Goal: Task Accomplishment & Management: Use online tool/utility

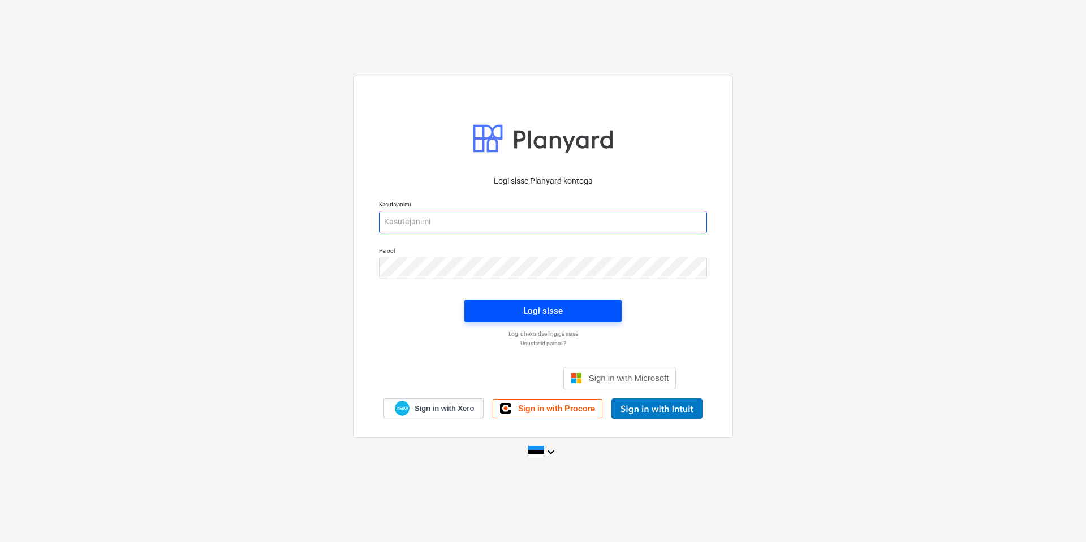
type input "[EMAIL_ADDRESS][DOMAIN_NAME]"
click at [546, 309] on div "Logi sisse" at bounding box center [543, 311] width 40 height 15
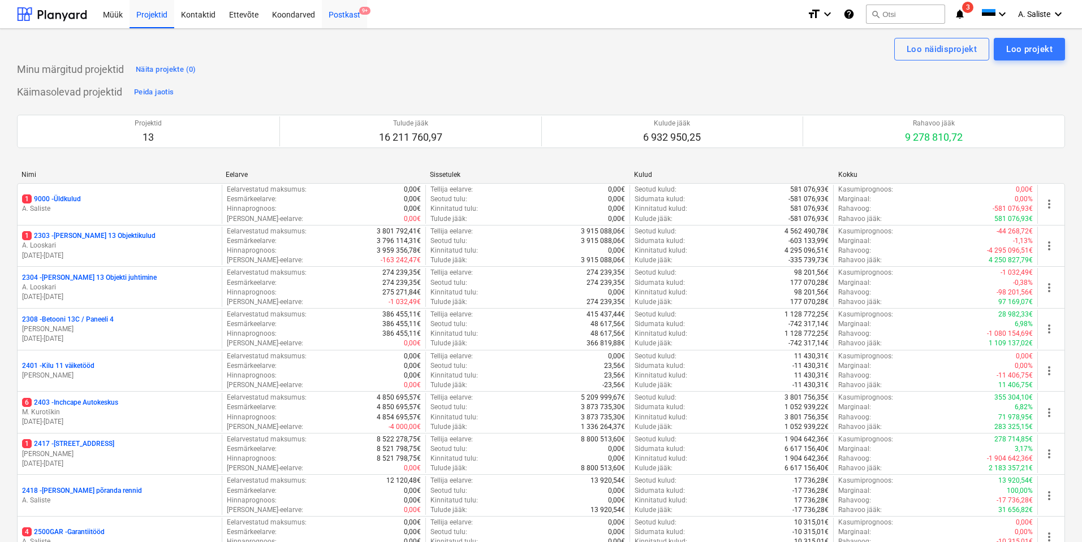
click at [342, 16] on div "Postkast 9+" at bounding box center [344, 13] width 45 height 29
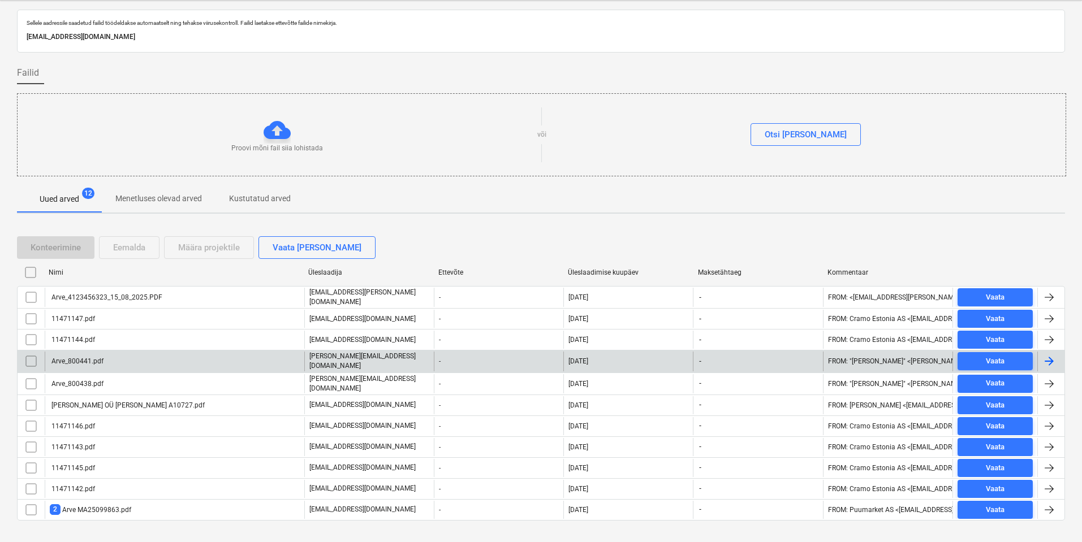
scroll to position [44, 0]
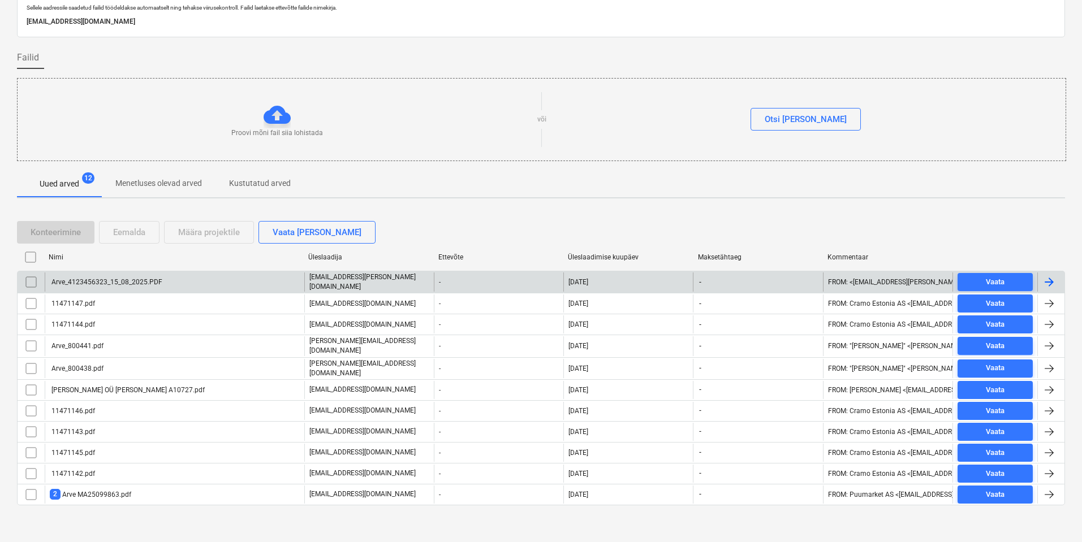
click at [122, 280] on div "Arve_4123456323_15_08_2025.PDF" at bounding box center [106, 282] width 113 height 8
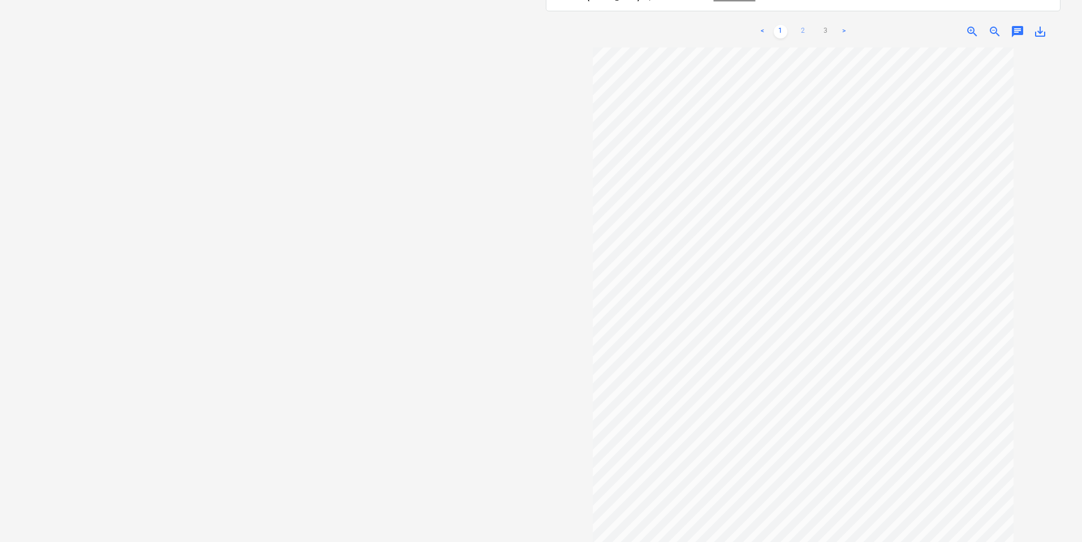
click at [804, 25] on link "2" at bounding box center [803, 32] width 14 height 14
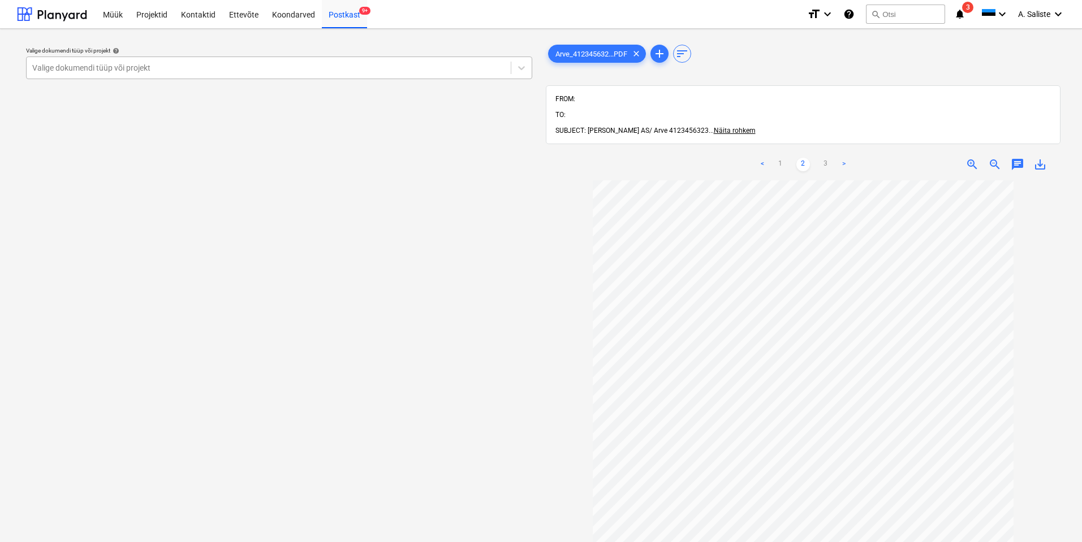
click at [262, 64] on div at bounding box center [268, 67] width 473 height 11
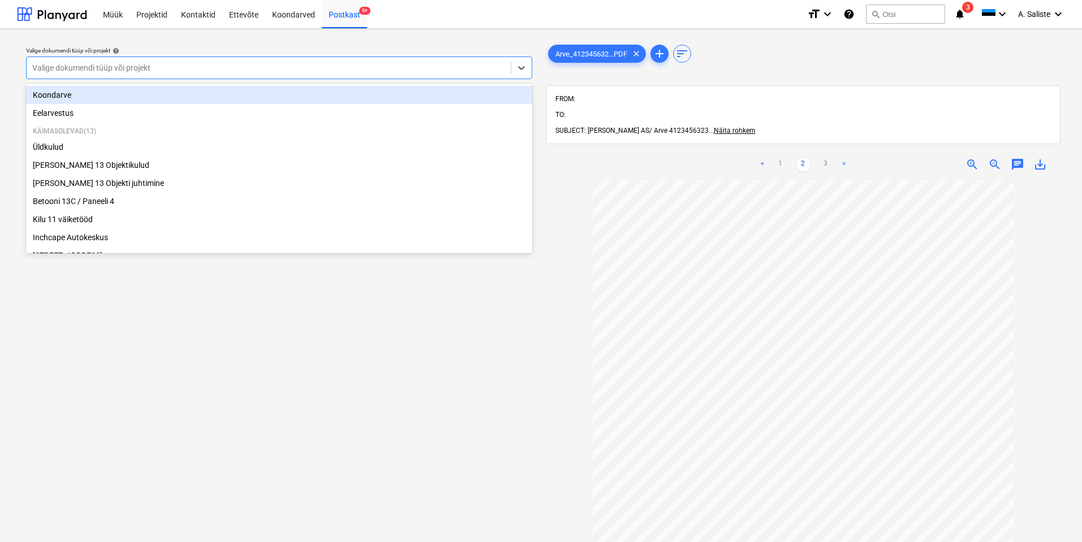
click at [59, 96] on div "Koondarve" at bounding box center [279, 95] width 506 height 18
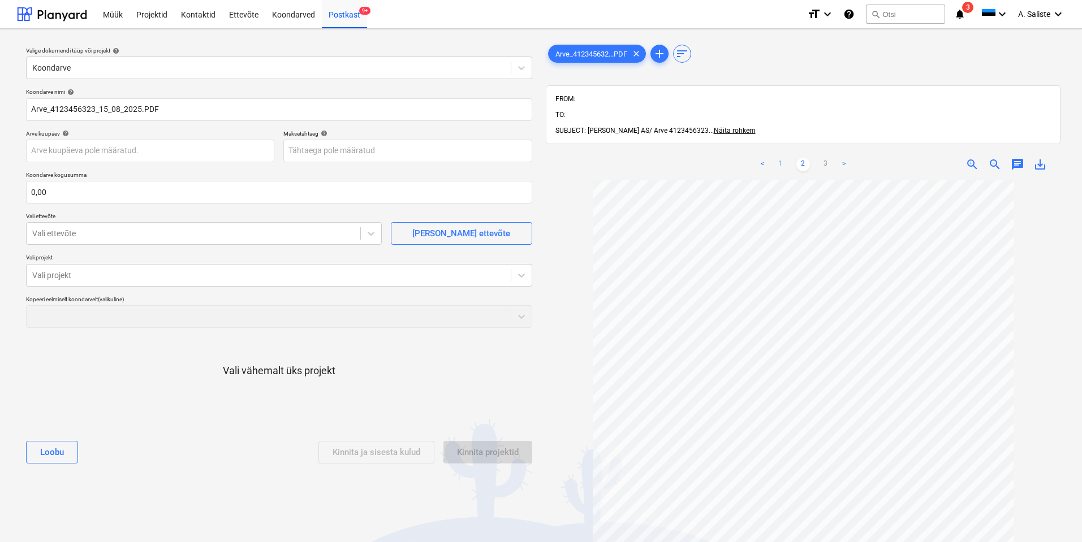
click at [783, 158] on link "1" at bounding box center [781, 165] width 14 height 14
click at [117, 154] on body "Müük Projektid Kontaktid Ettevõte Koondarved Postkast 9+ format_size keyboard_a…" at bounding box center [541, 271] width 1082 height 542
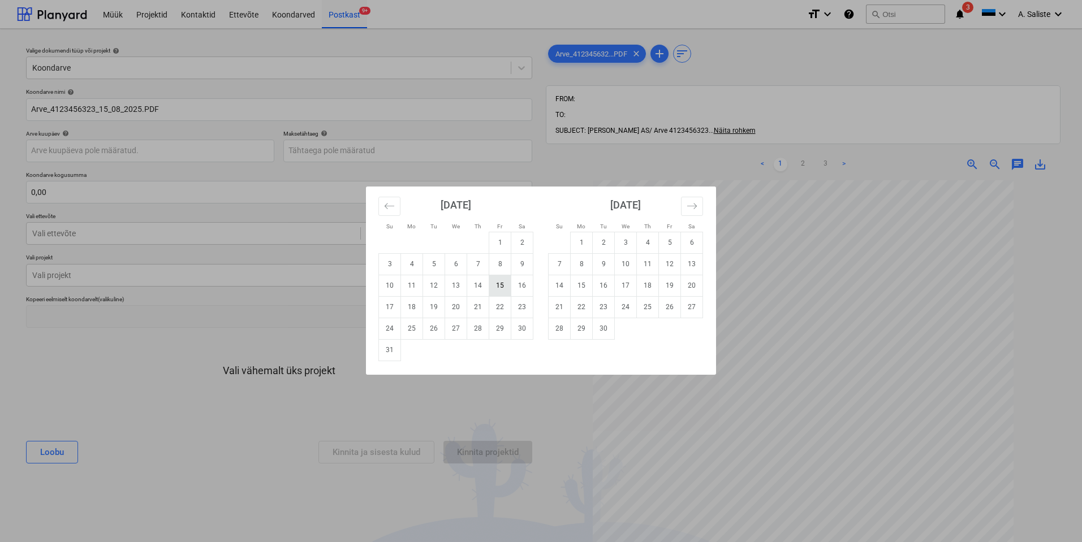
click at [499, 288] on td "15" at bounding box center [500, 285] width 22 height 21
type input "[DATE]"
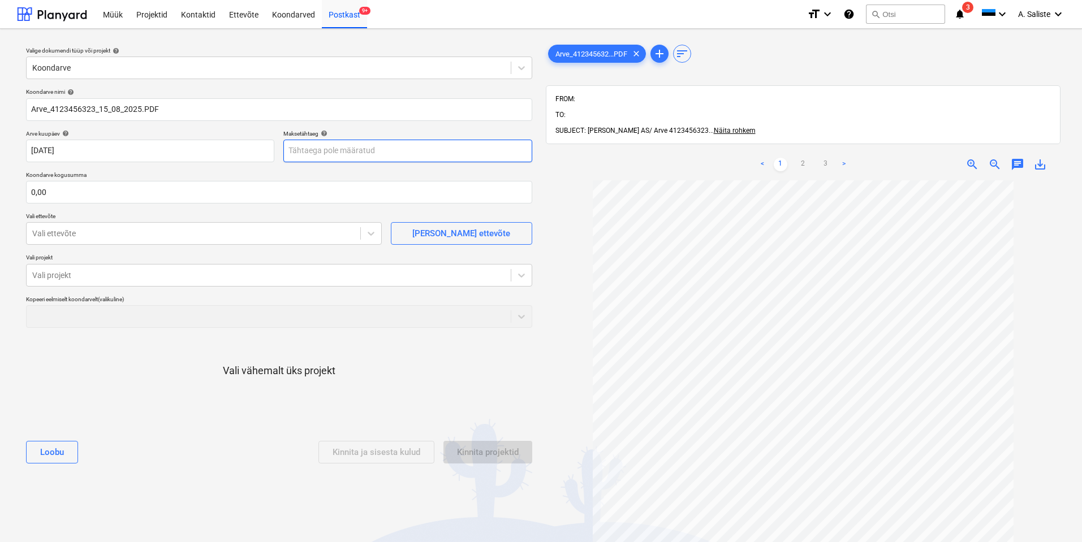
click at [352, 145] on body "Müük Projektid Kontaktid Ettevõte Koondarved Postkast 9+ format_size keyboard_a…" at bounding box center [541, 271] width 1082 height 542
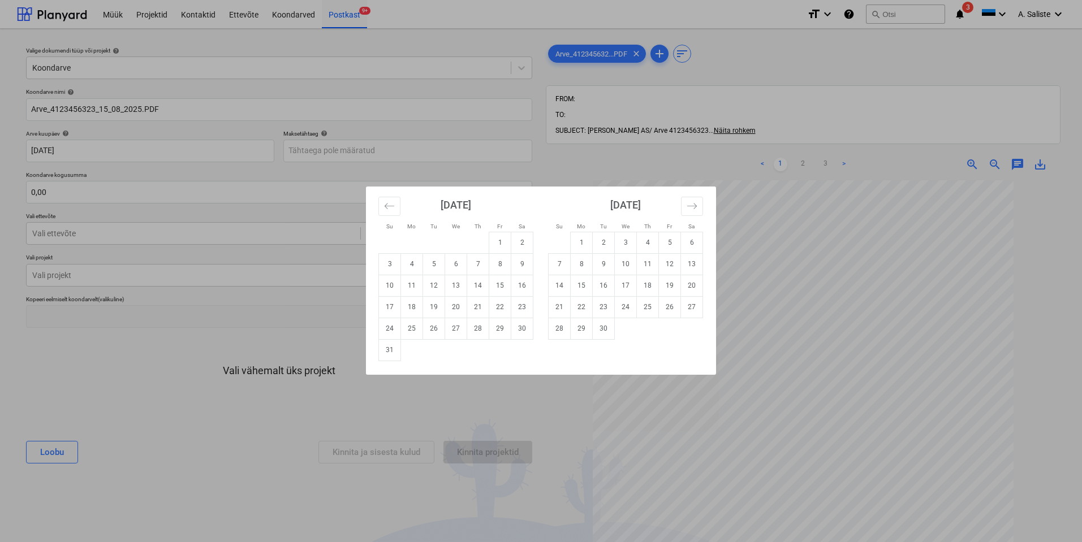
click at [851, 217] on div "Su Mo Tu We Th Fr Sa Su Mo Tu We Th Fr Sa [DATE] 1 2 3 4 5 6 7 8 9 10 11 12 13 …" at bounding box center [541, 271] width 1082 height 542
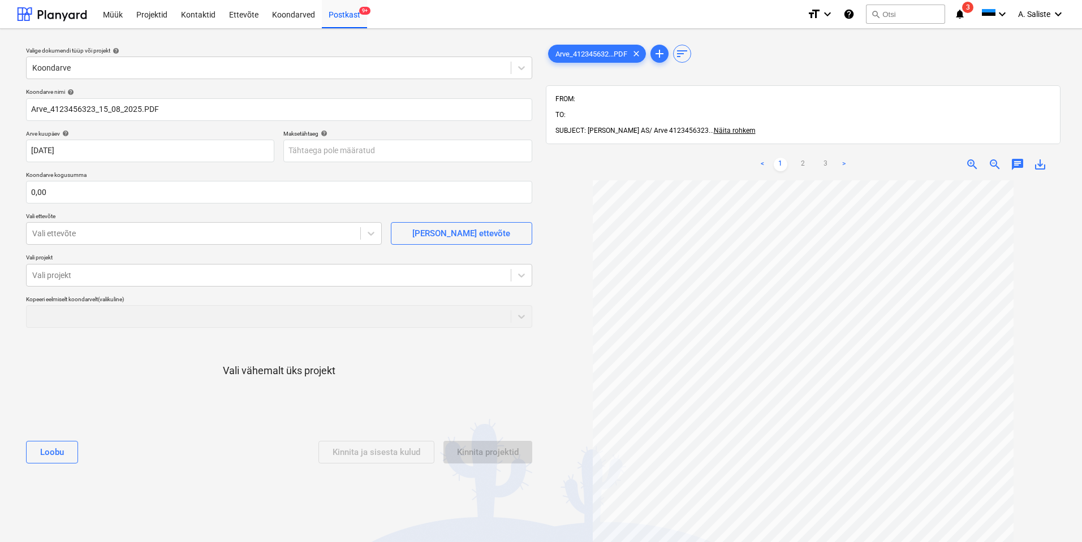
scroll to position [87, 0]
click at [824, 158] on link "3" at bounding box center [826, 165] width 14 height 14
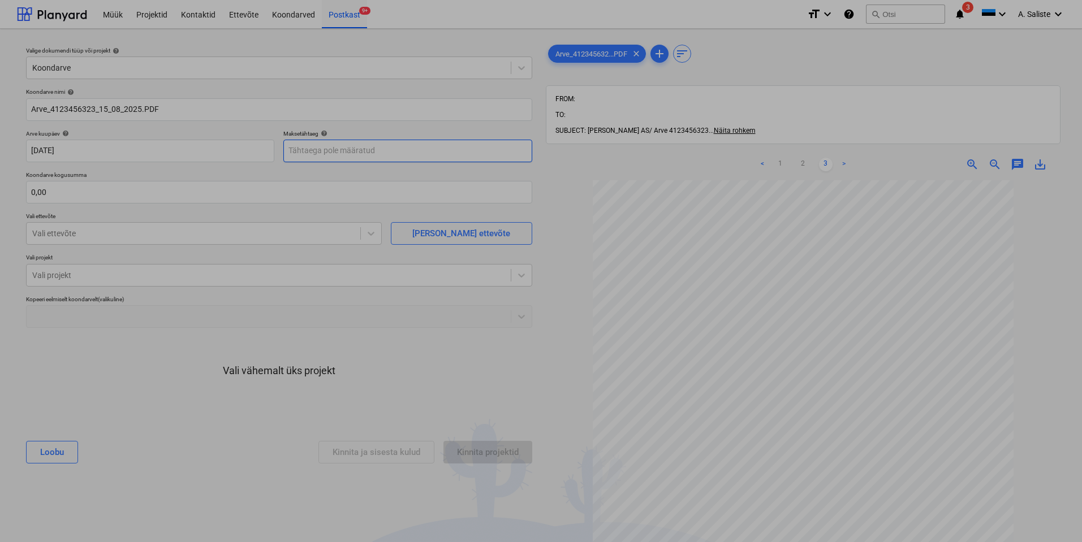
click at [341, 150] on body "Müük Projektid Kontaktid Ettevõte Koondarved Postkast 9+ format_size keyboard_a…" at bounding box center [541, 271] width 1082 height 542
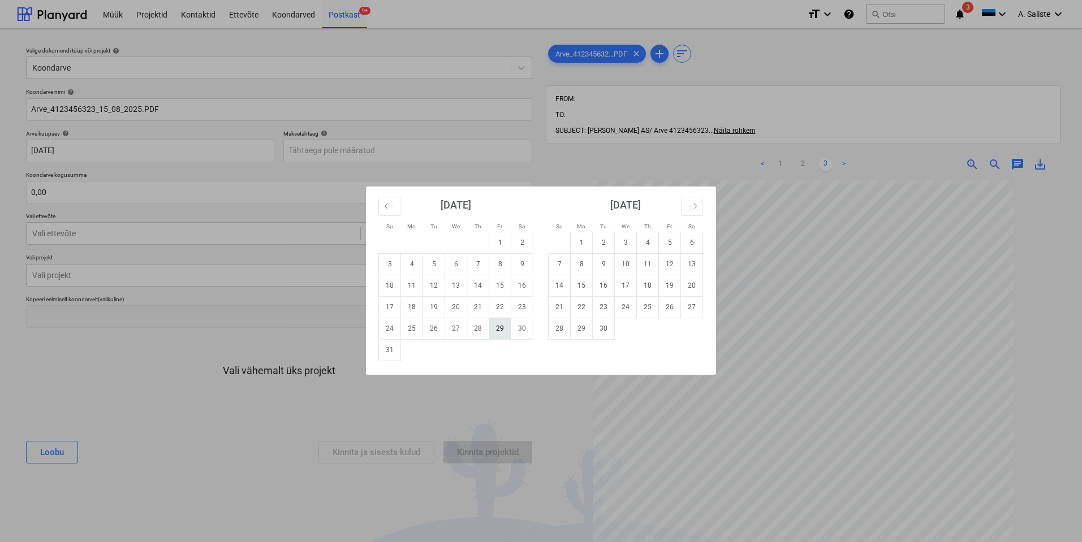
click at [493, 329] on td "29" at bounding box center [500, 328] width 22 height 21
type input "[DATE]"
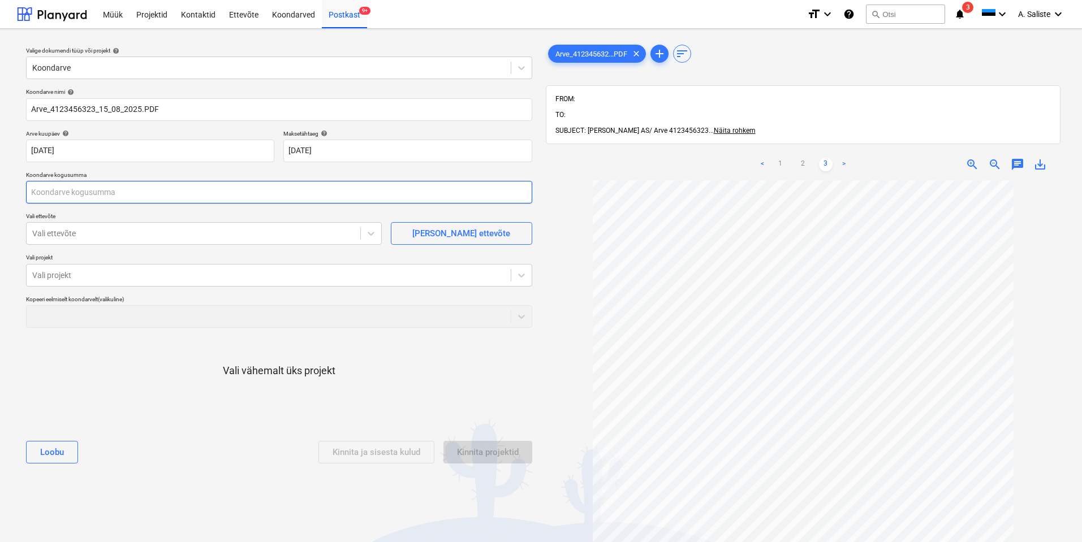
click at [89, 191] on input "text" at bounding box center [279, 192] width 506 height 23
type input "315,09"
click at [66, 240] on div "Vali ettevõte" at bounding box center [194, 234] width 334 height 16
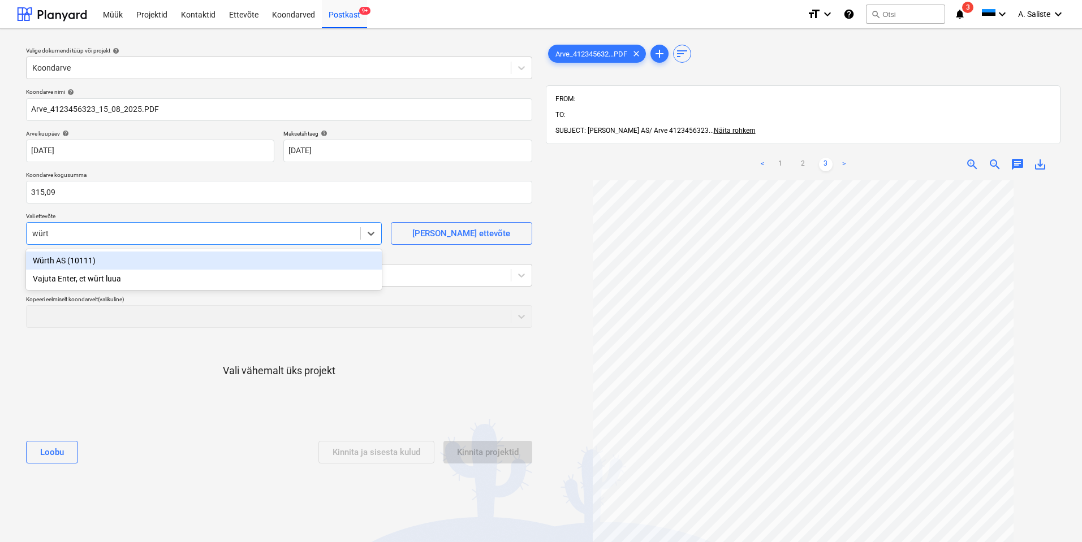
type input "würth"
click at [67, 261] on div "Würth AS (10111)" at bounding box center [204, 261] width 356 height 18
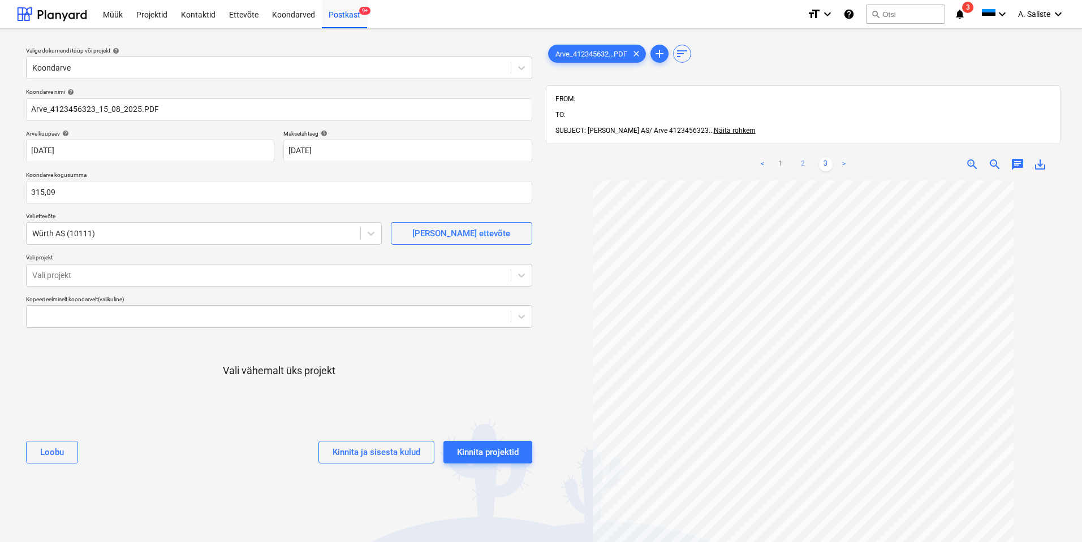
click at [805, 158] on link "2" at bounding box center [803, 165] width 14 height 14
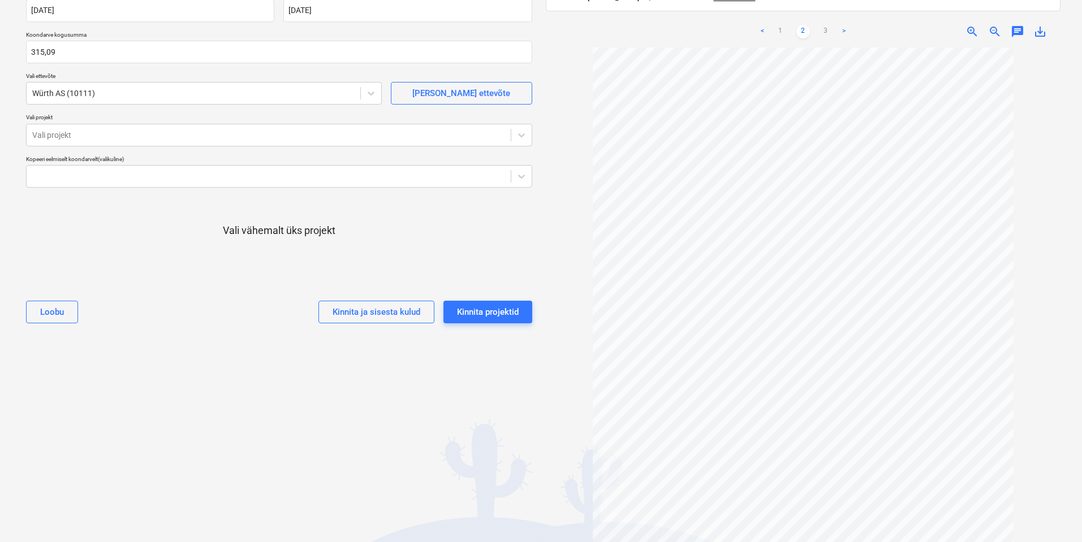
scroll to position [146, 0]
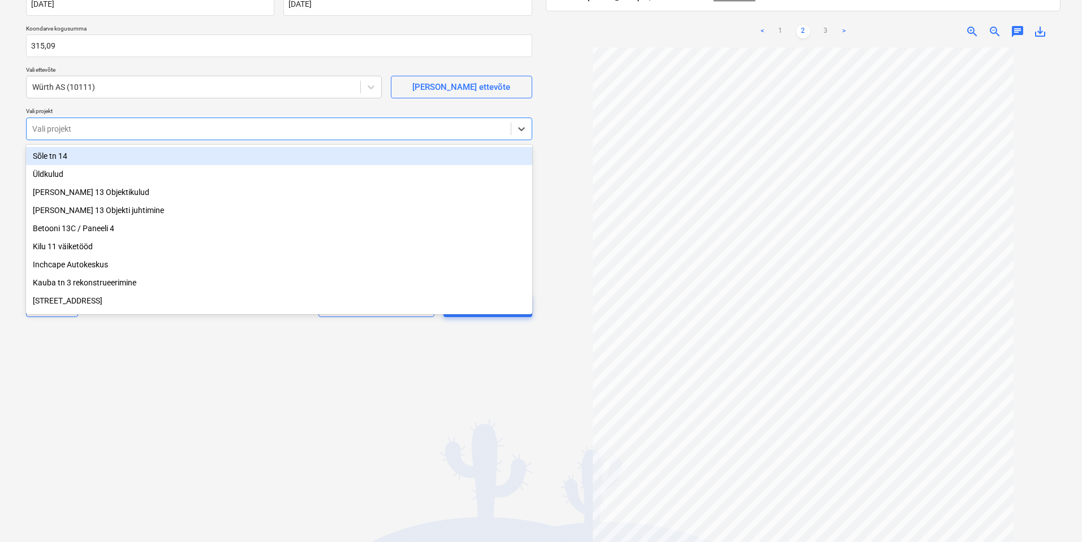
click at [211, 127] on div at bounding box center [268, 128] width 473 height 11
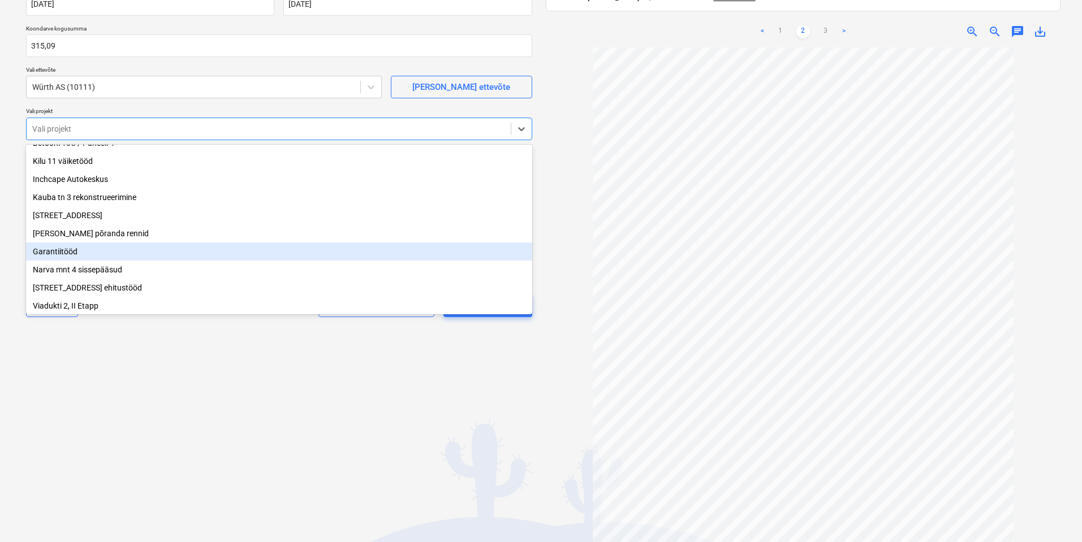
scroll to position [115, 0]
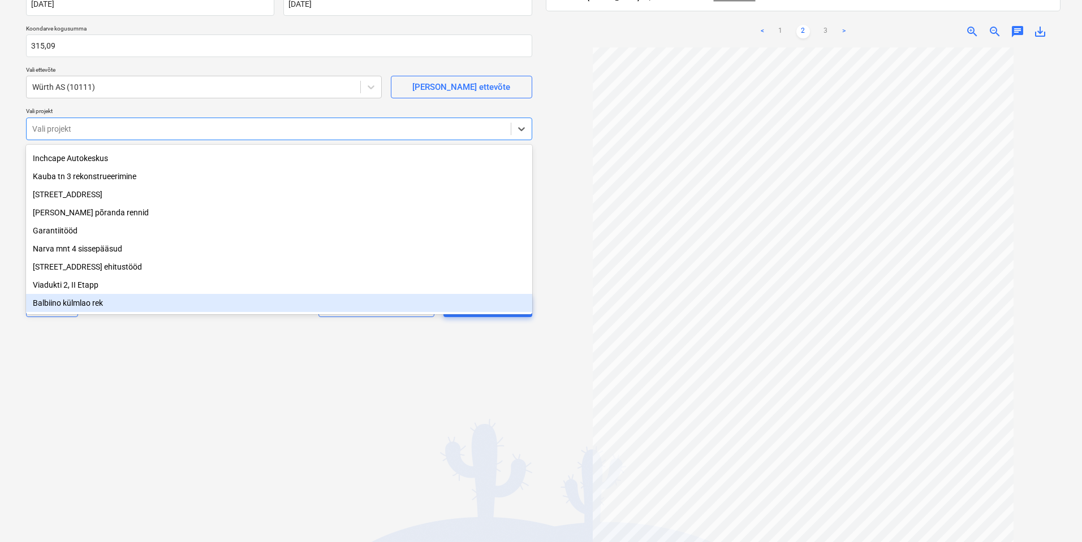
click at [113, 300] on div "Balbiino külmlao rek" at bounding box center [279, 303] width 506 height 18
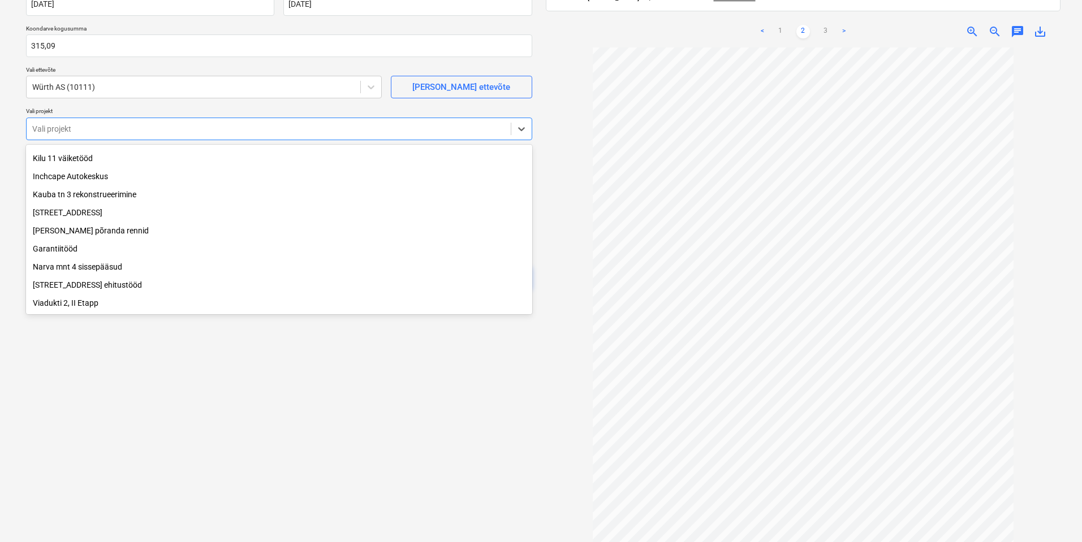
scroll to position [96, 0]
click at [150, 438] on div "Valige dokumendi tüüp või projekt help Koondarve Koondarve nimi help Arve_41234…" at bounding box center [279, 212] width 524 height 642
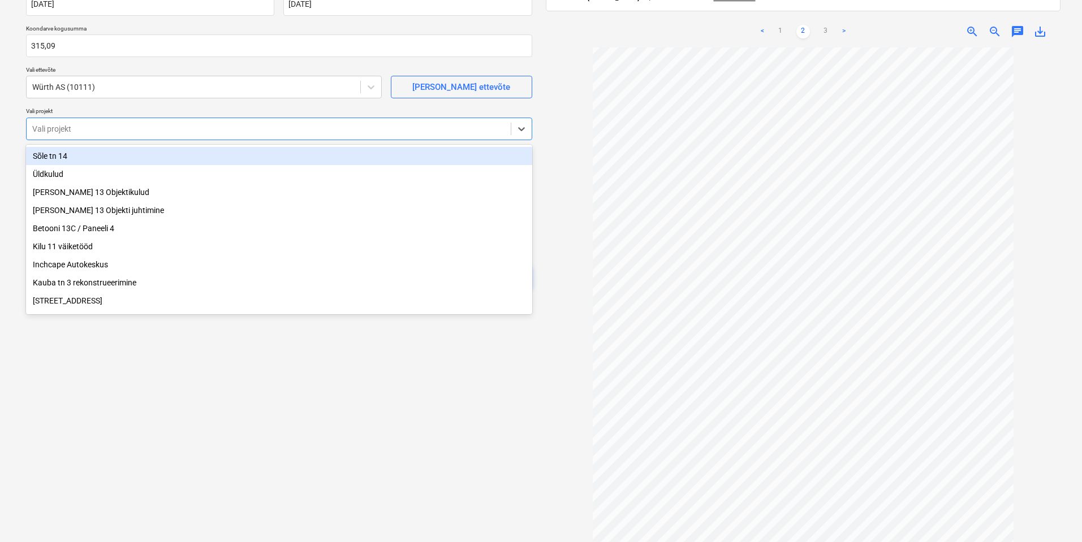
click at [430, 126] on div at bounding box center [268, 128] width 473 height 11
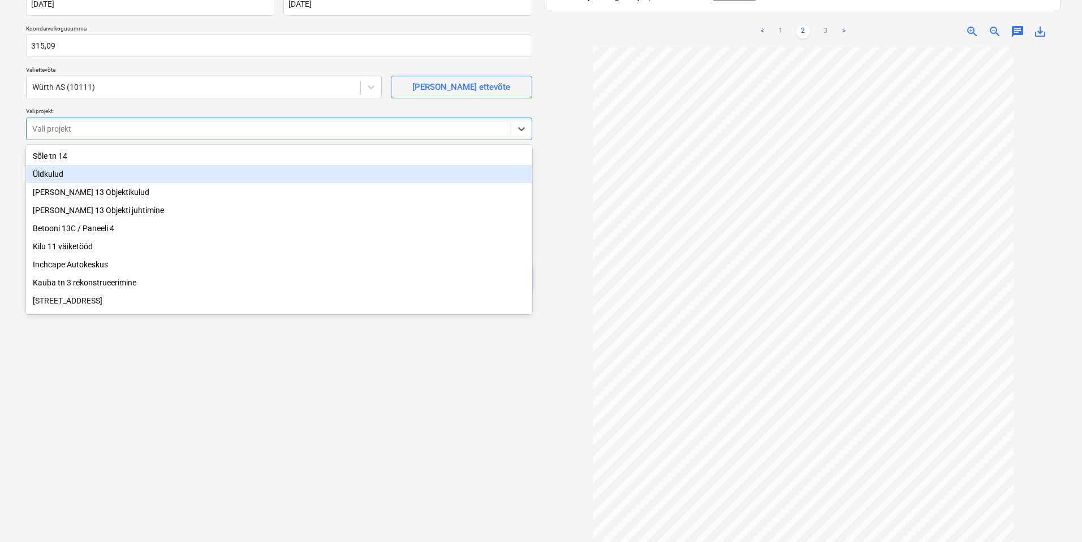
click at [49, 175] on div "Üldkulud" at bounding box center [279, 174] width 506 height 18
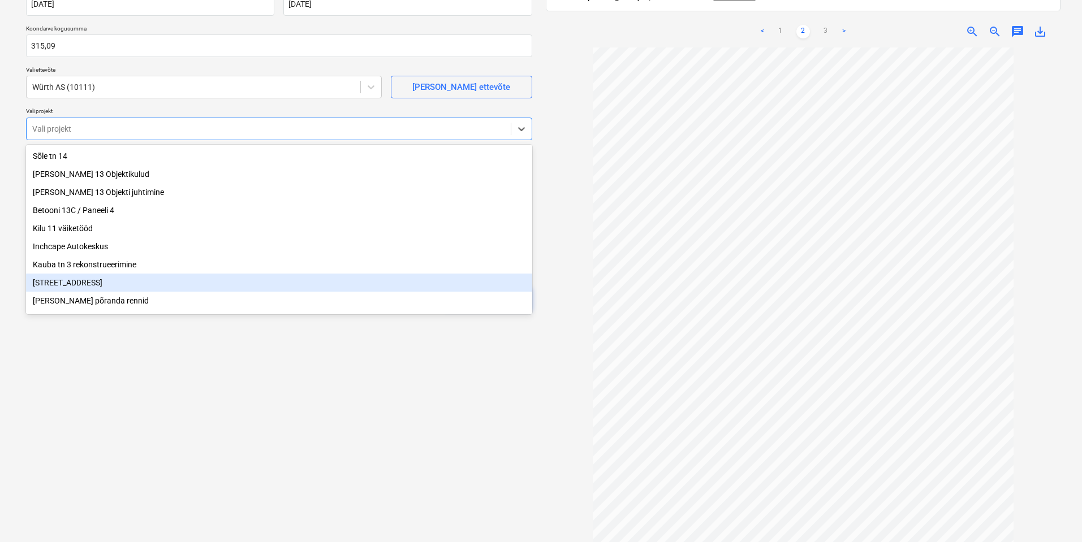
click at [141, 506] on div "Valige dokumendi tüüp või projekt help Koondarve Koondarve nimi help Arve_41234…" at bounding box center [279, 212] width 524 height 642
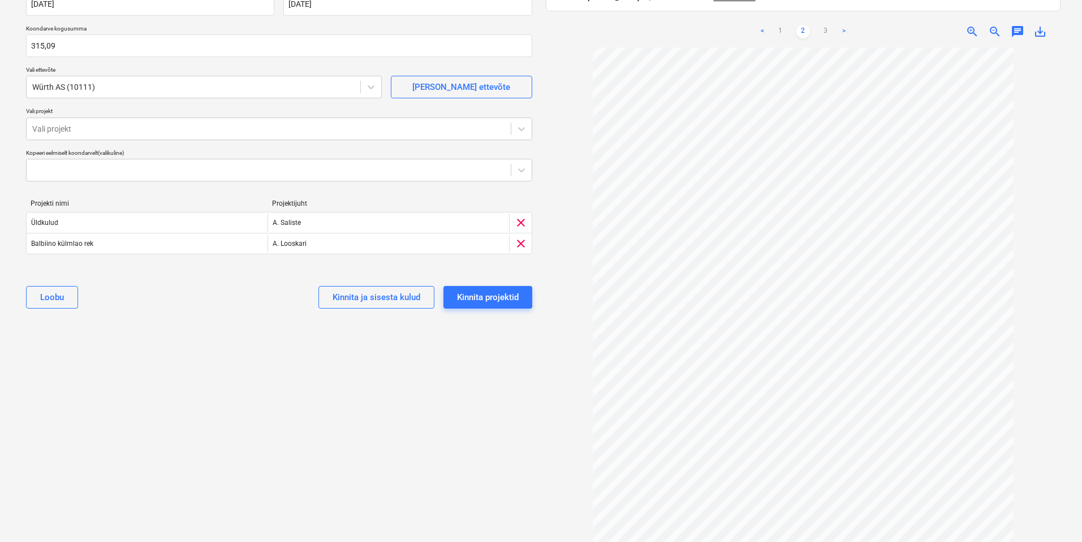
scroll to position [0, 0]
click at [312, 135] on div at bounding box center [268, 128] width 473 height 11
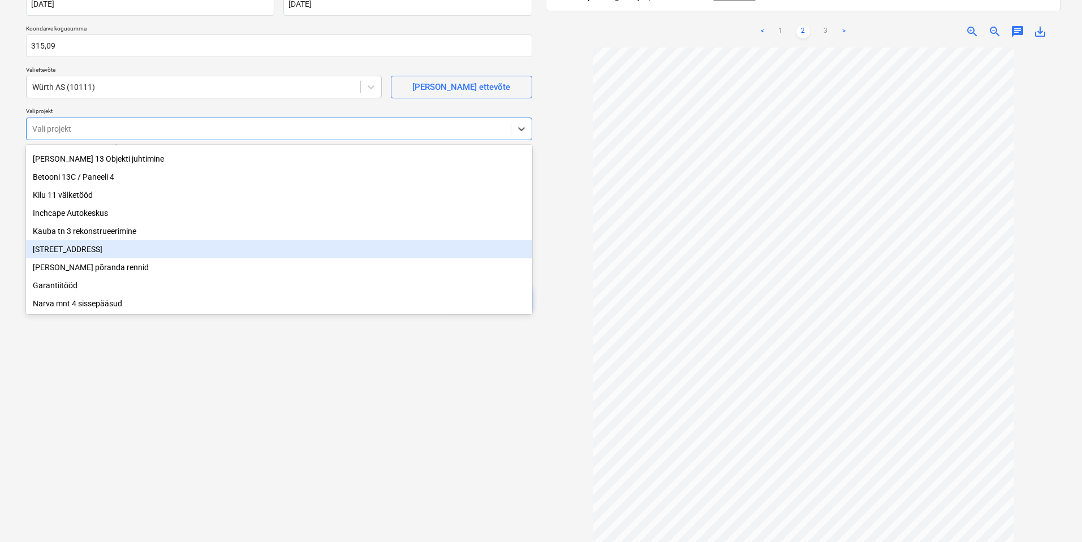
scroll to position [77, 0]
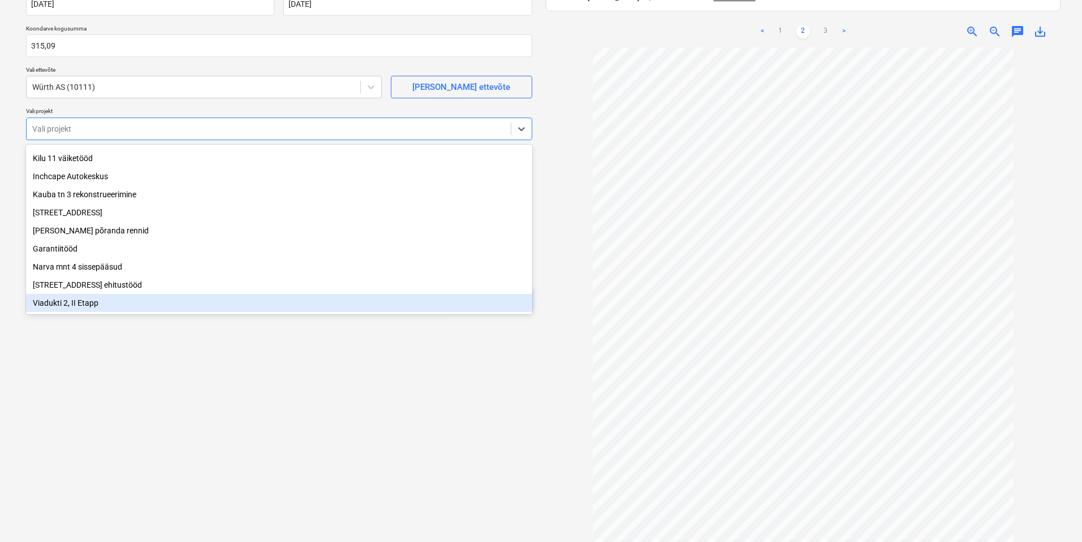
click at [76, 303] on div "Viadukti 2, II Etapp" at bounding box center [279, 303] width 506 height 18
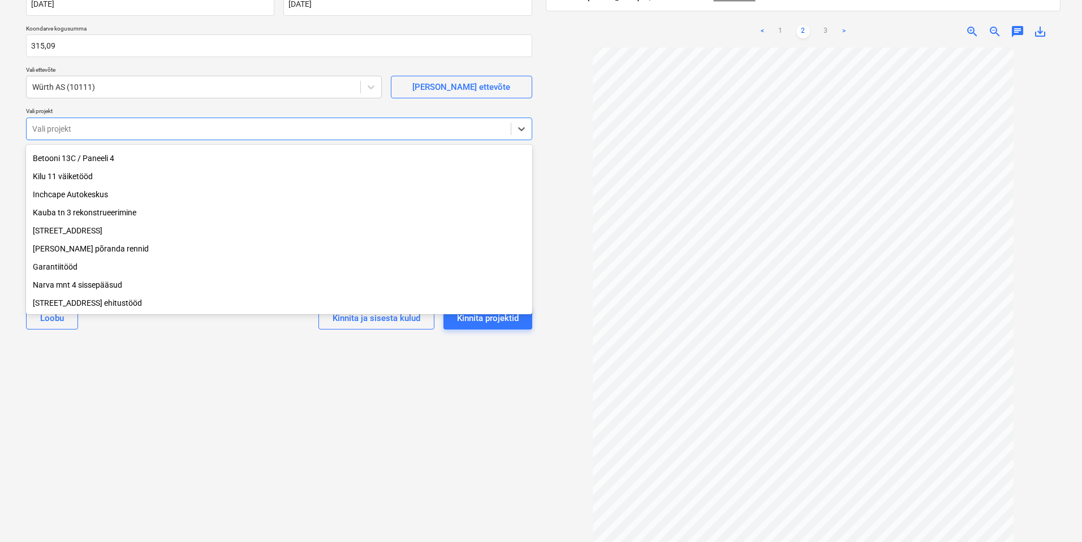
scroll to position [59, 0]
click at [126, 414] on div "Valige dokumendi tüüp või projekt help Koondarve Koondarve nimi help Arve_41234…" at bounding box center [279, 212] width 524 height 642
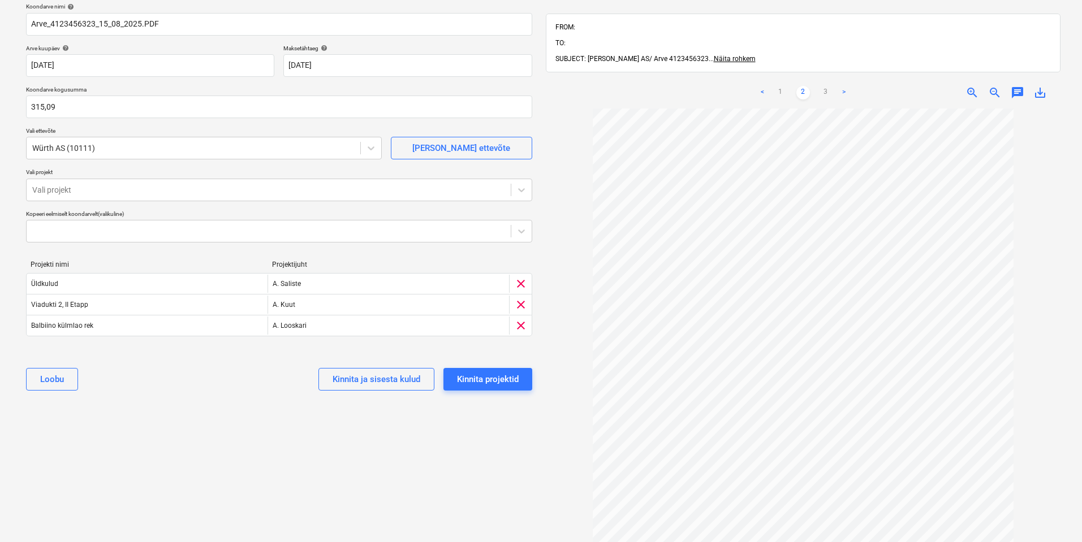
scroll to position [0, 0]
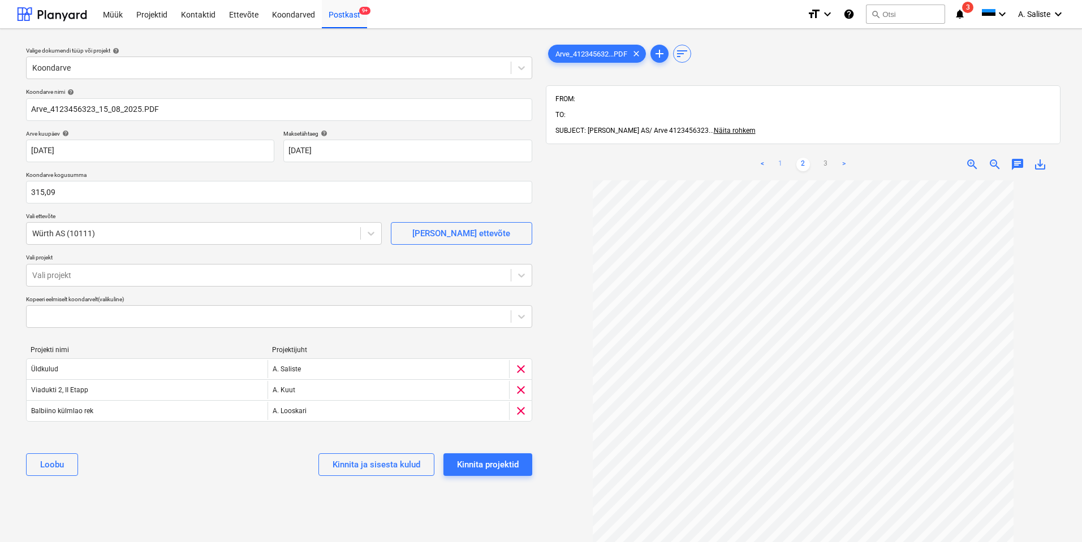
click at [780, 158] on link "1" at bounding box center [781, 165] width 14 height 14
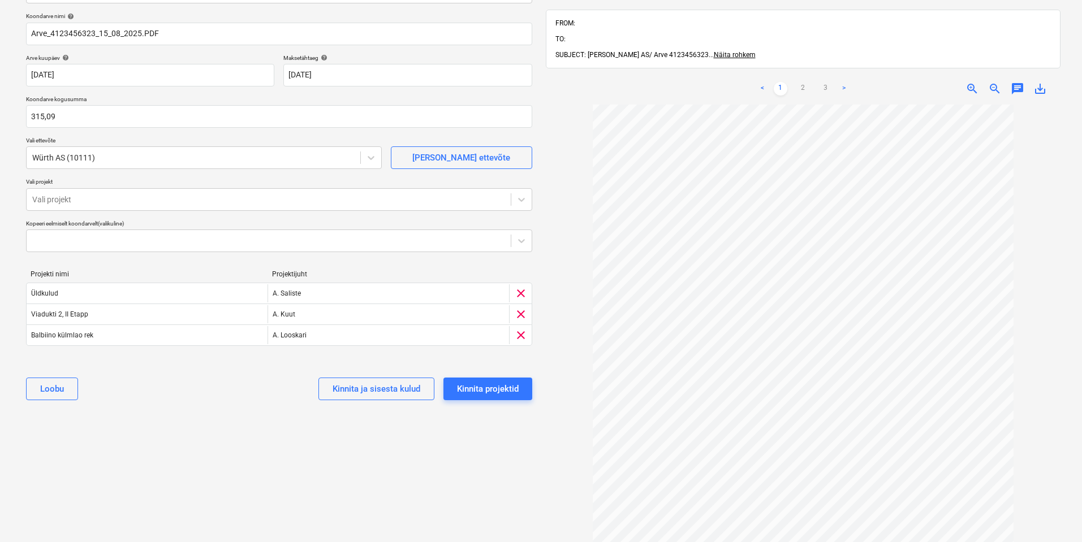
scroll to position [113, 0]
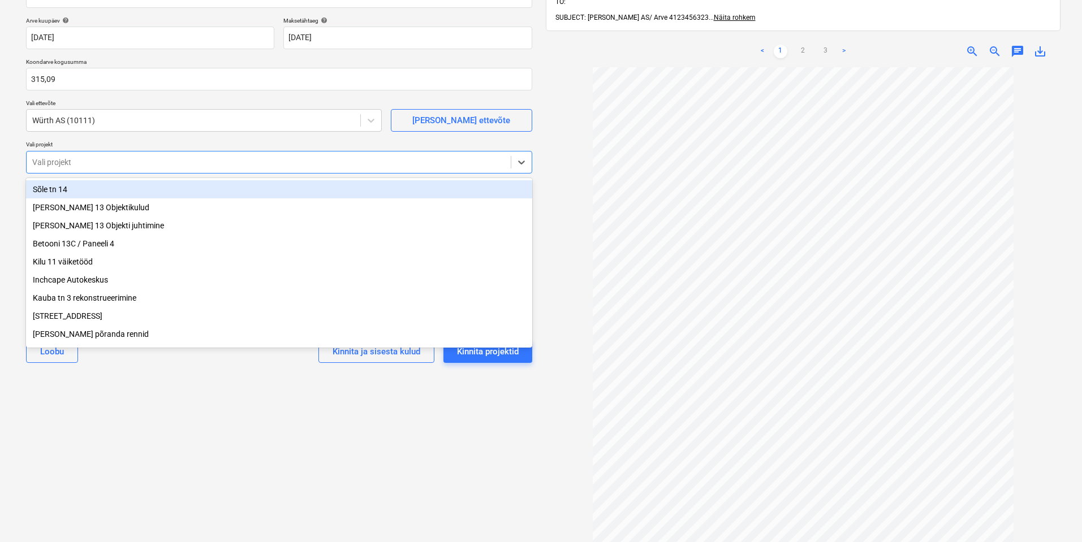
click at [153, 161] on div at bounding box center [268, 162] width 473 height 11
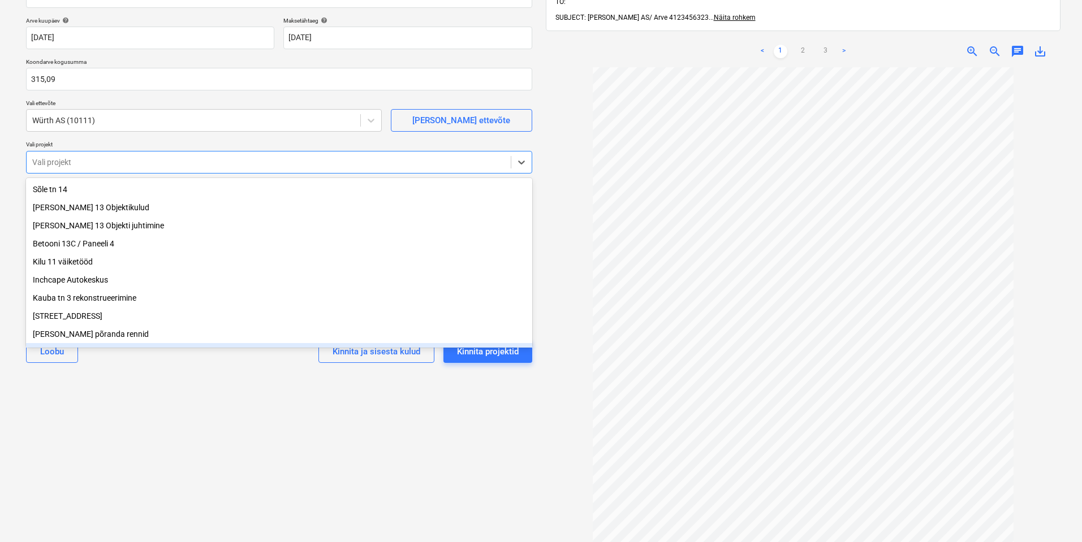
scroll to position [59, 0]
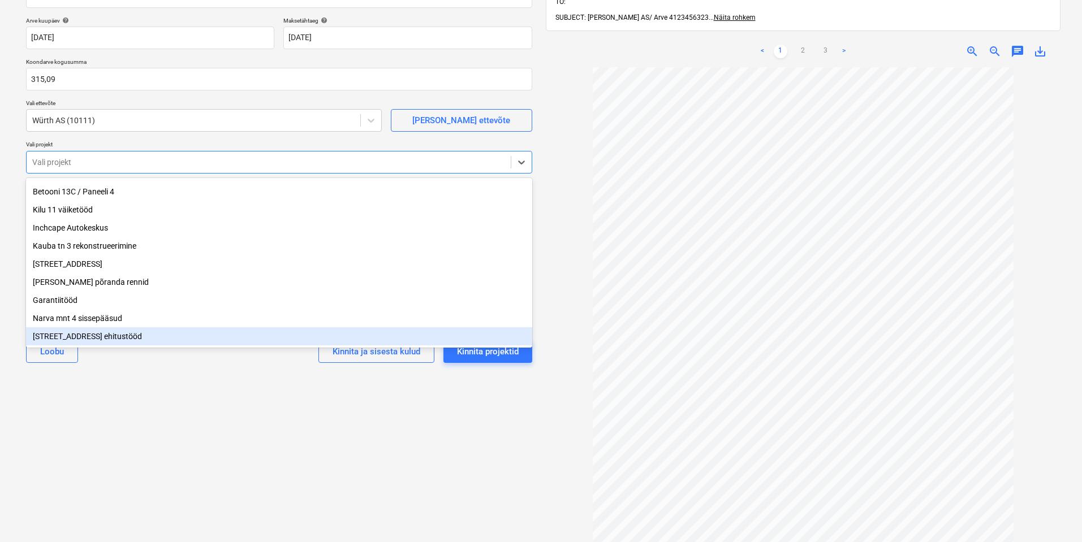
click at [82, 332] on div "[STREET_ADDRESS] ehitustööd" at bounding box center [279, 336] width 506 height 18
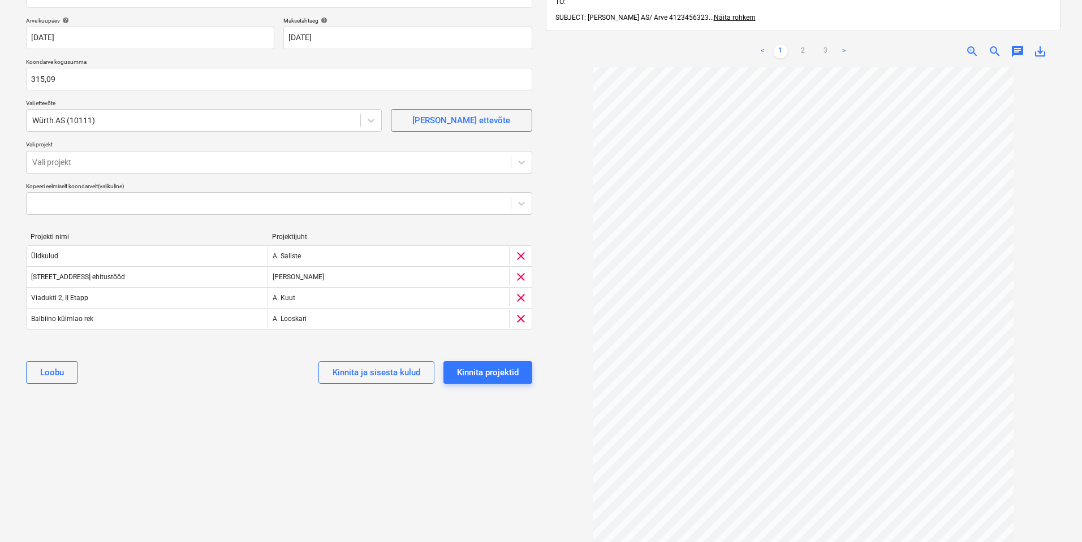
click at [74, 451] on div "Valige dokumendi tüüp või projekt help Koondarve Koondarve nimi help Arve_41234…" at bounding box center [279, 246] width 524 height 642
click at [392, 371] on div "Kinnita ja sisesta kulud" at bounding box center [377, 372] width 88 height 15
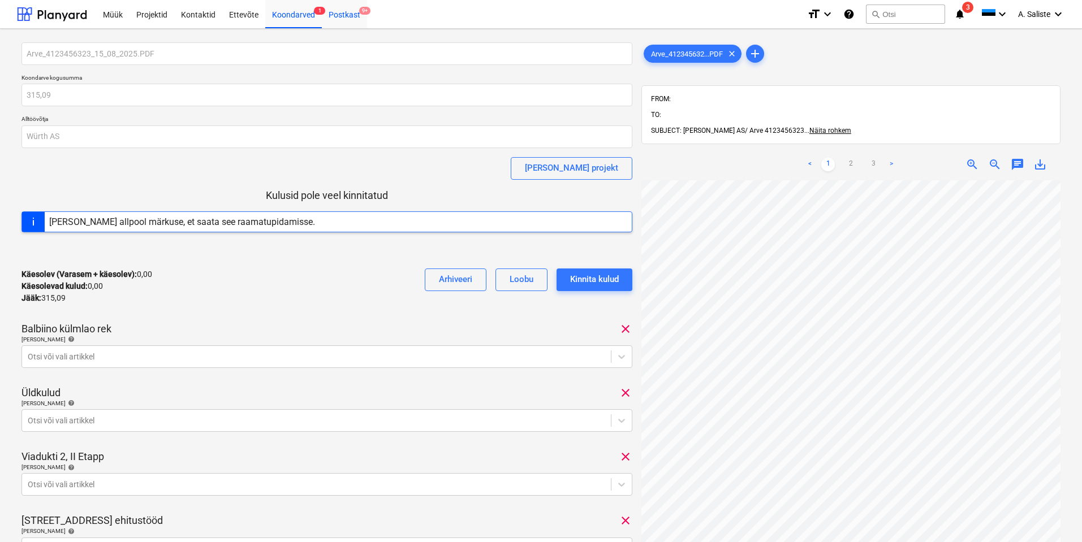
click at [345, 14] on div "Postkast 9+" at bounding box center [344, 13] width 45 height 29
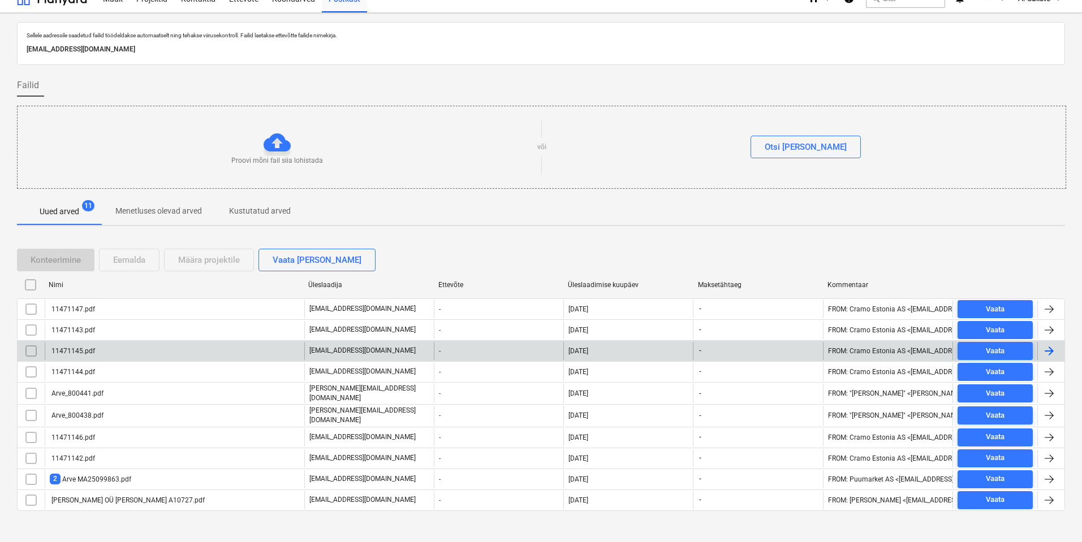
scroll to position [23, 0]
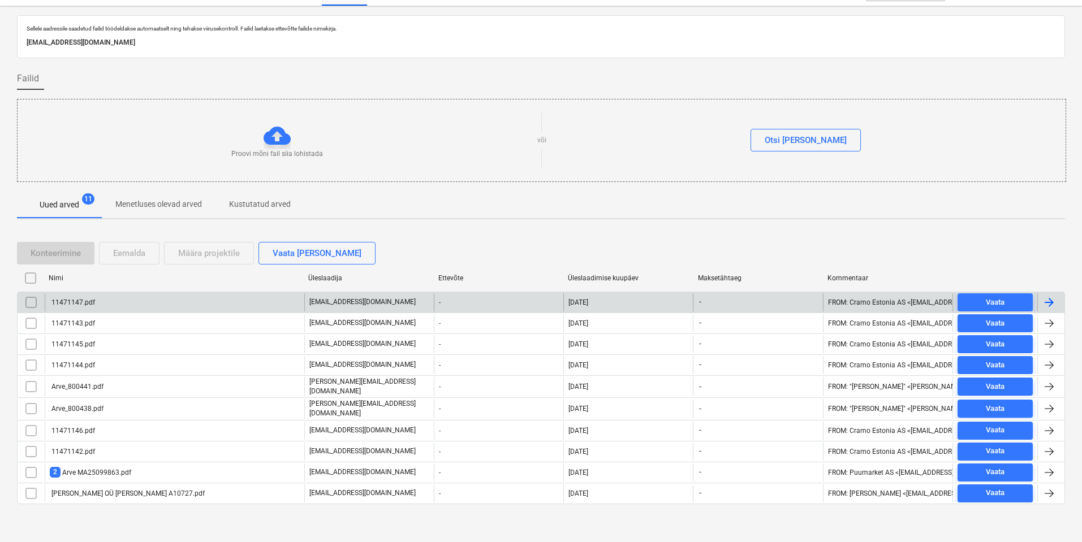
click at [114, 306] on div "11471147.pdf" at bounding box center [175, 302] width 260 height 18
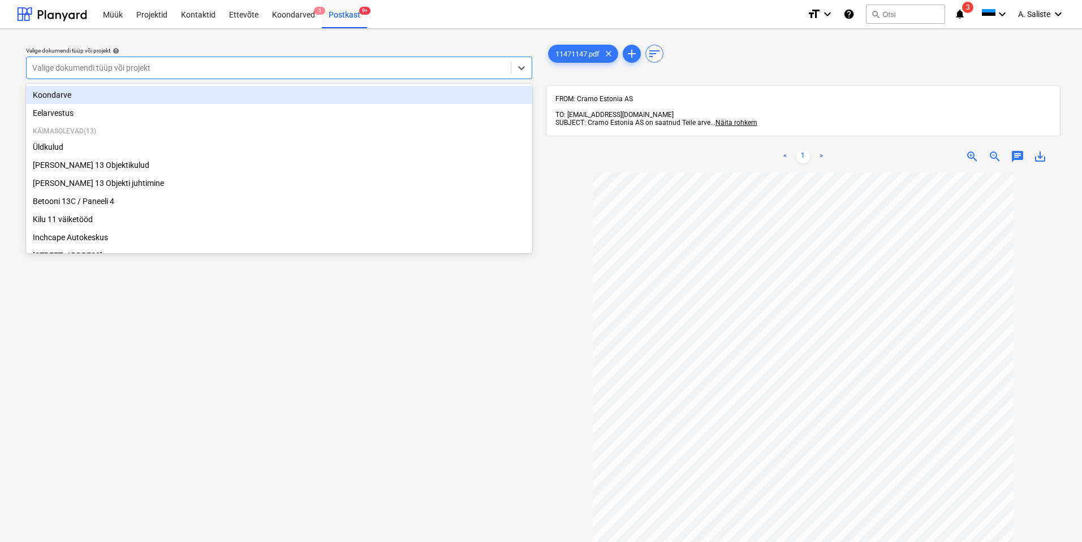
click at [431, 74] on div at bounding box center [268, 67] width 473 height 11
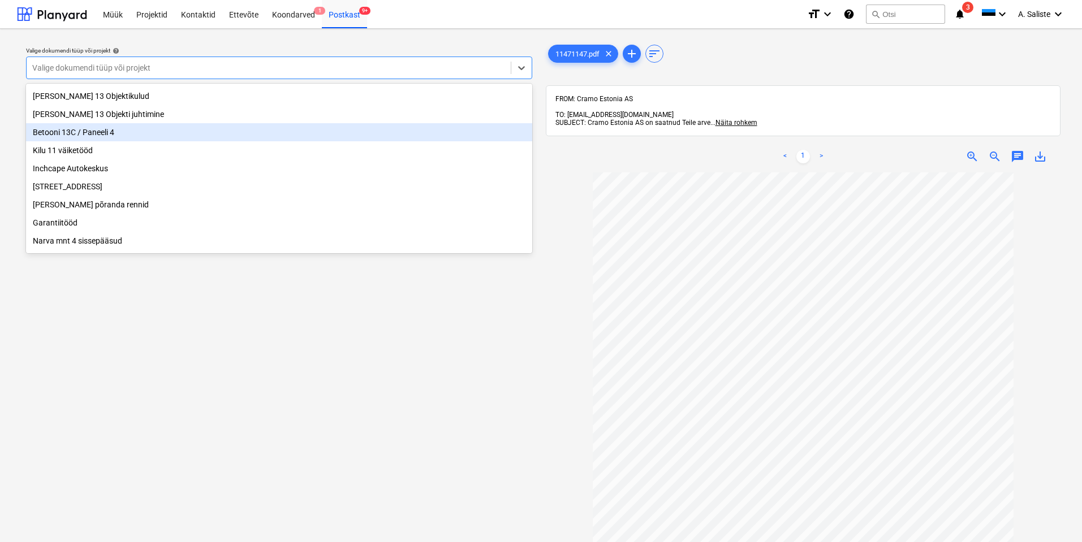
scroll to position [193, 0]
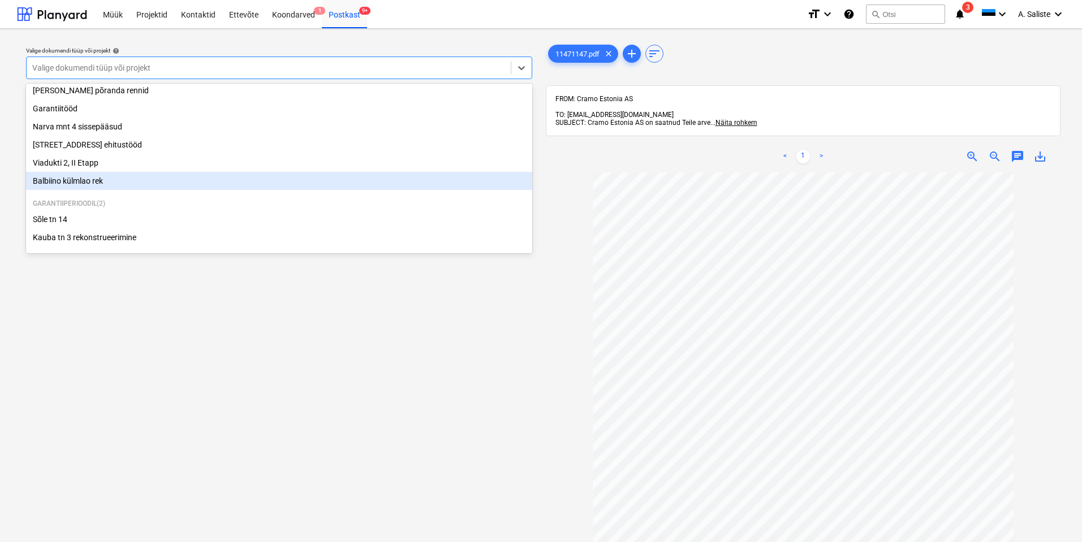
click at [124, 180] on div "Balbiino külmlao rek" at bounding box center [279, 181] width 506 height 18
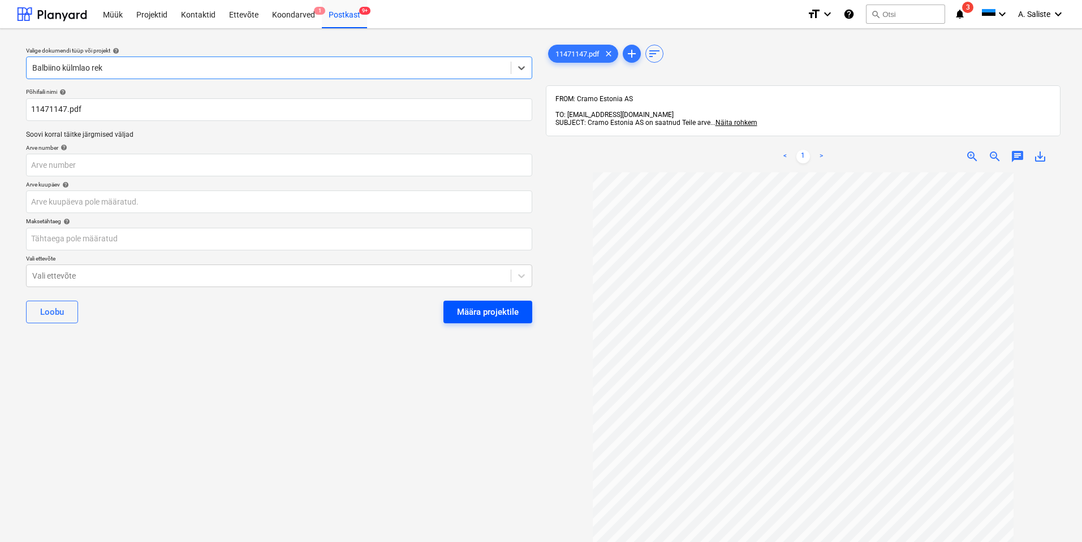
click at [494, 313] on div "Määra projektile" at bounding box center [488, 312] width 62 height 15
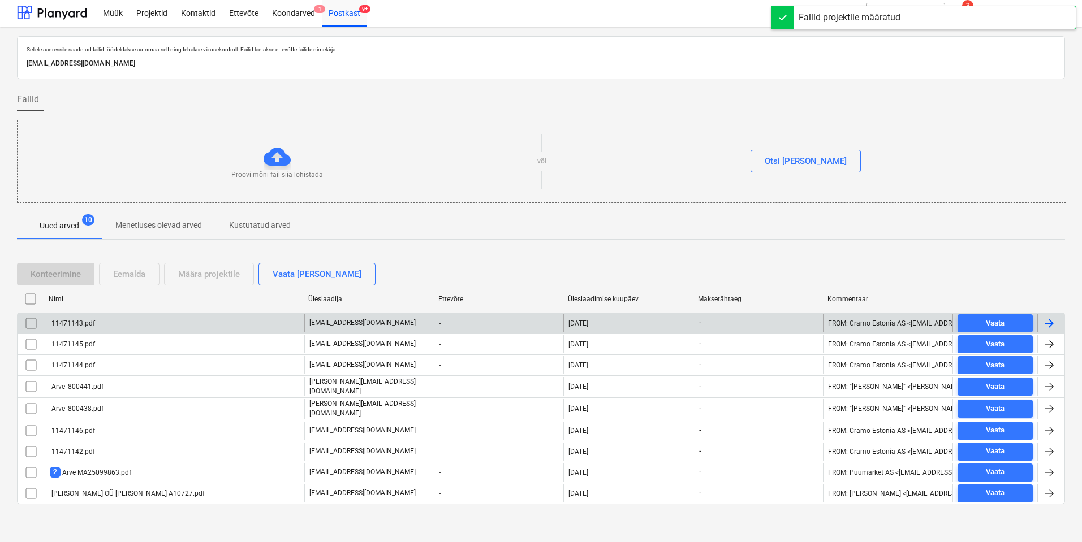
click at [172, 324] on div "11471143.pdf" at bounding box center [175, 323] width 260 height 18
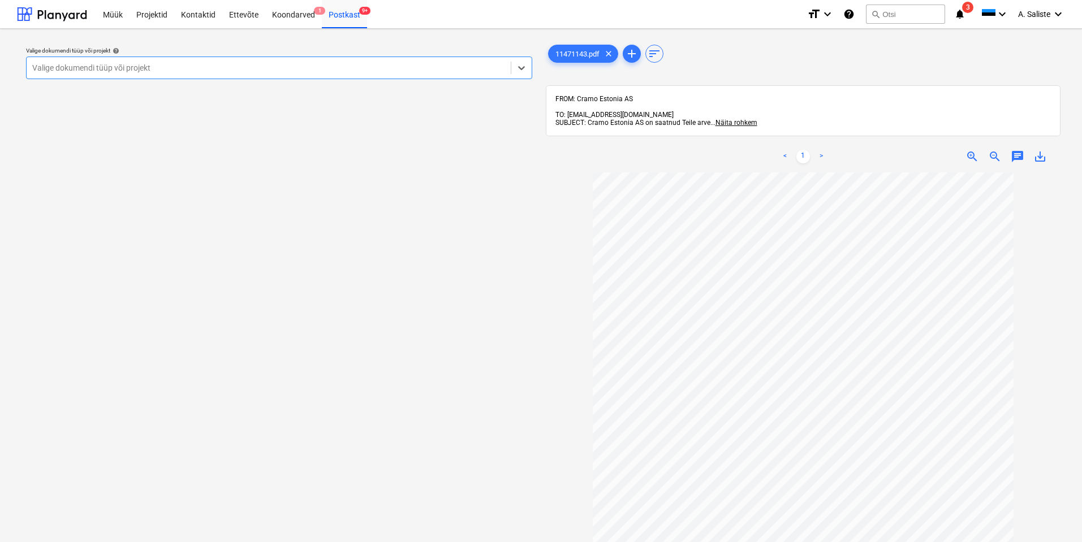
click at [407, 68] on div at bounding box center [268, 67] width 473 height 11
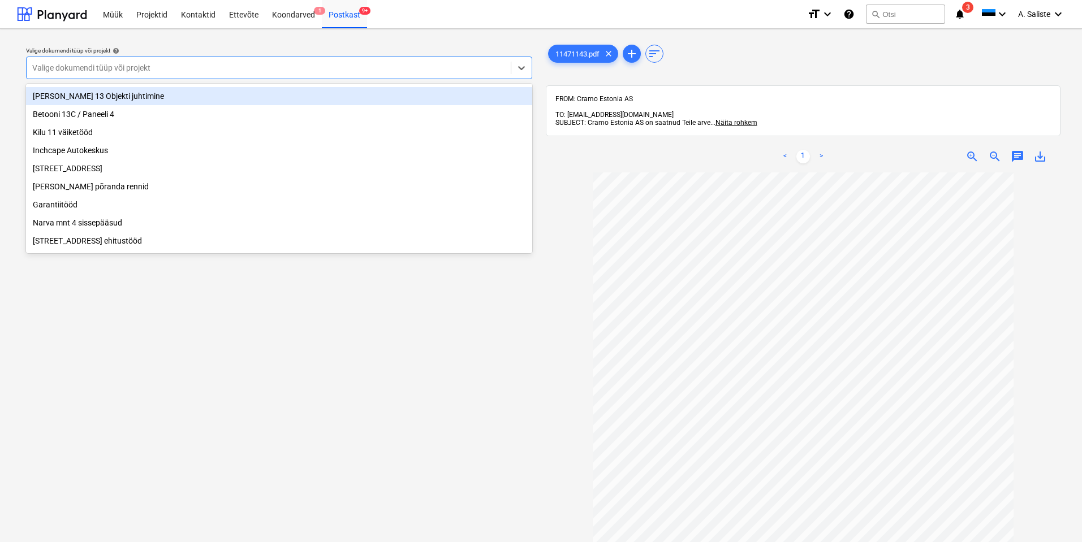
scroll to position [113, 0]
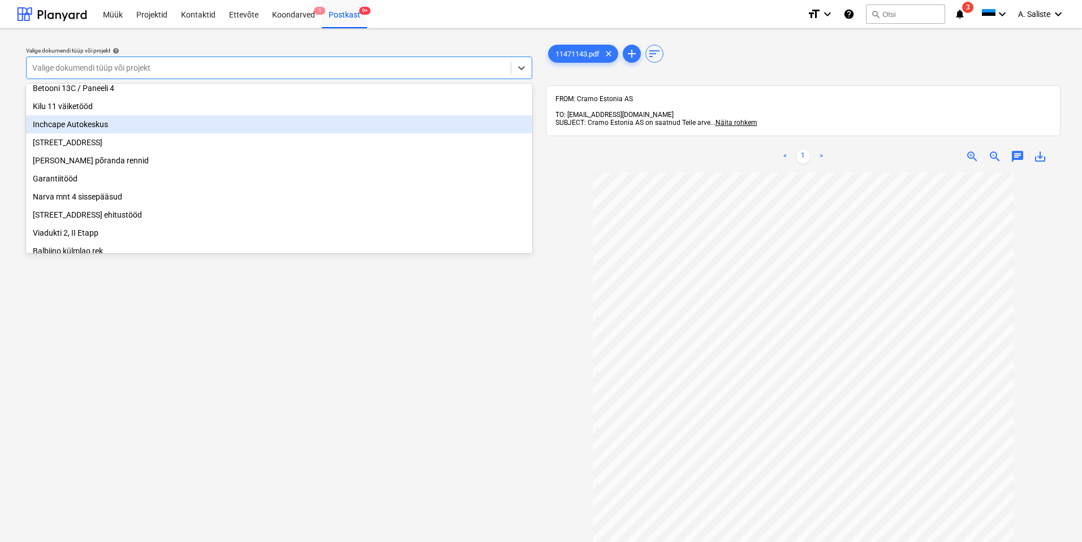
click at [161, 131] on div "Inchcape Autokeskus" at bounding box center [279, 124] width 506 height 18
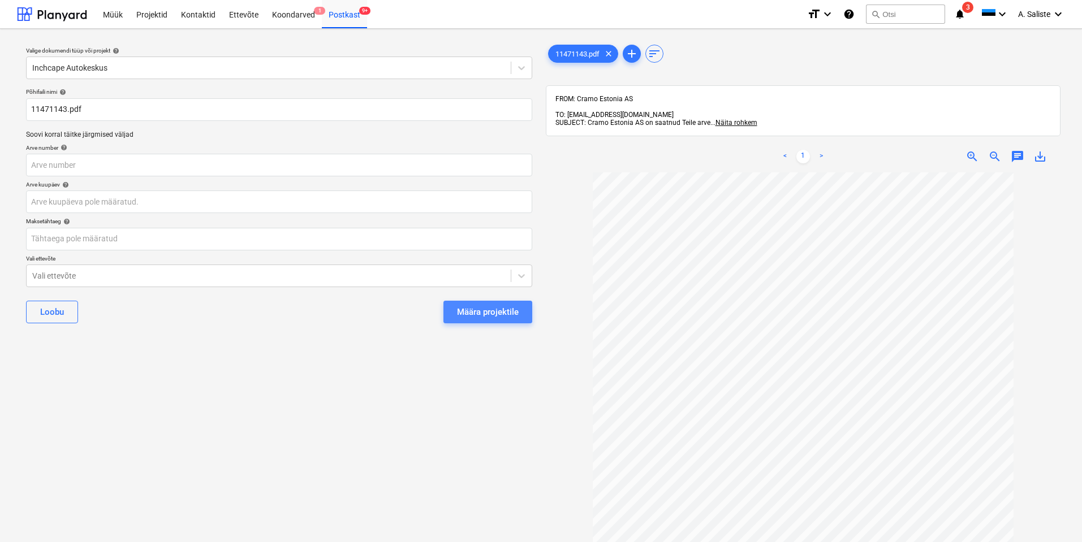
click at [503, 313] on div "Määra projektile" at bounding box center [488, 312] width 62 height 15
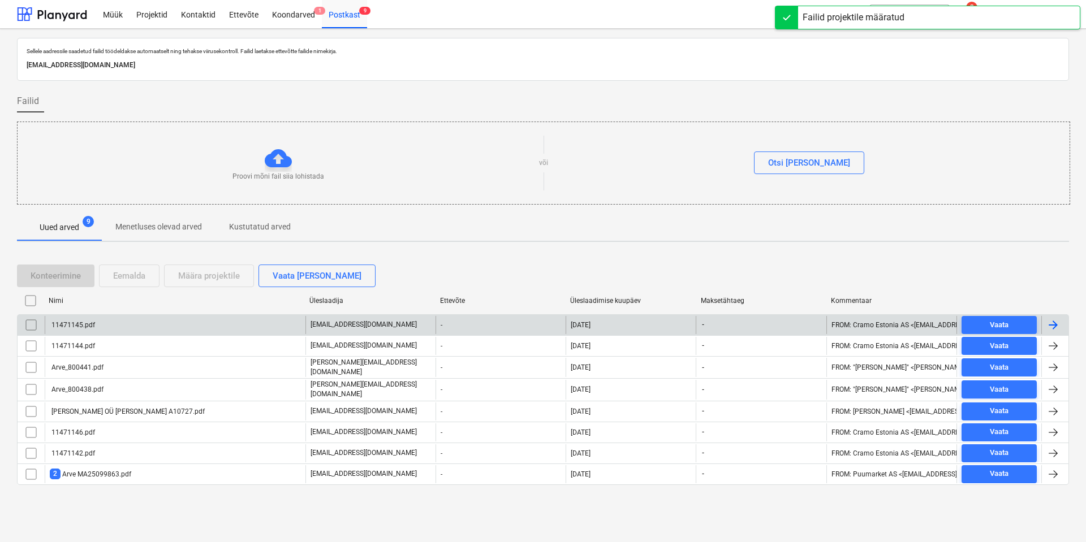
click at [170, 326] on div "11471145.pdf" at bounding box center [175, 325] width 261 height 18
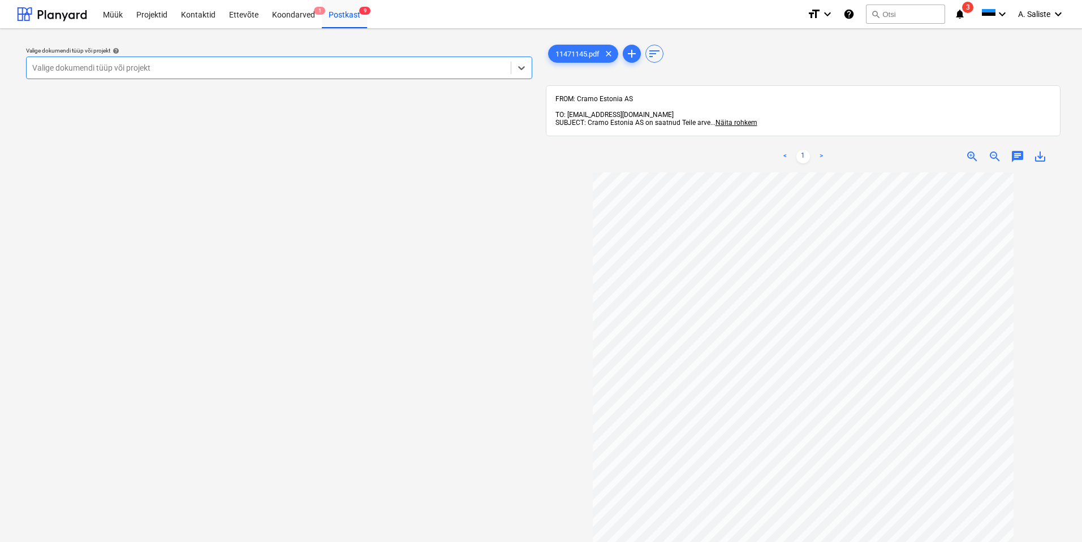
click at [439, 66] on div at bounding box center [268, 67] width 473 height 11
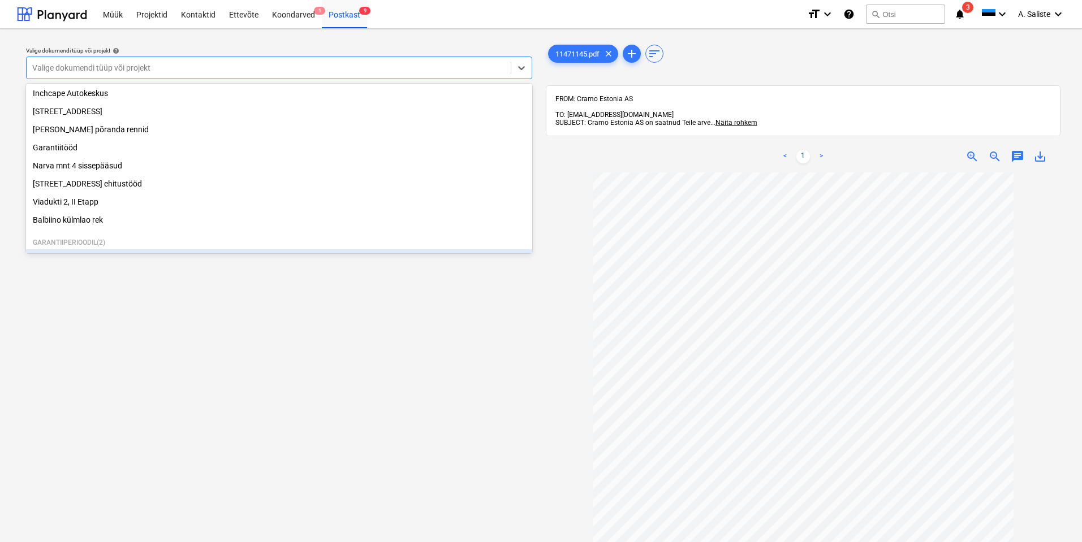
scroll to position [193, 0]
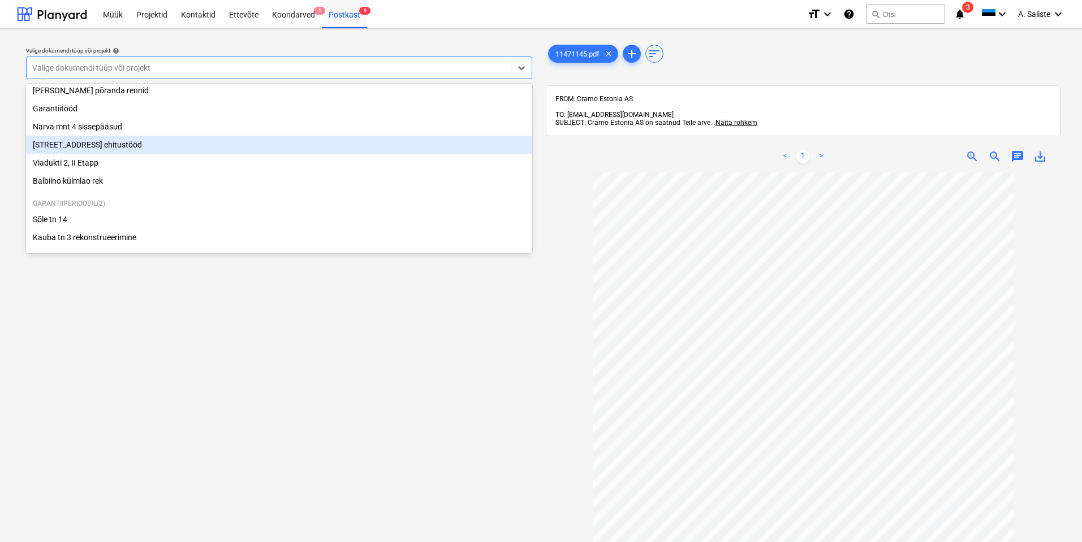
click at [89, 145] on div "[STREET_ADDRESS] ehitustööd" at bounding box center [279, 145] width 506 height 18
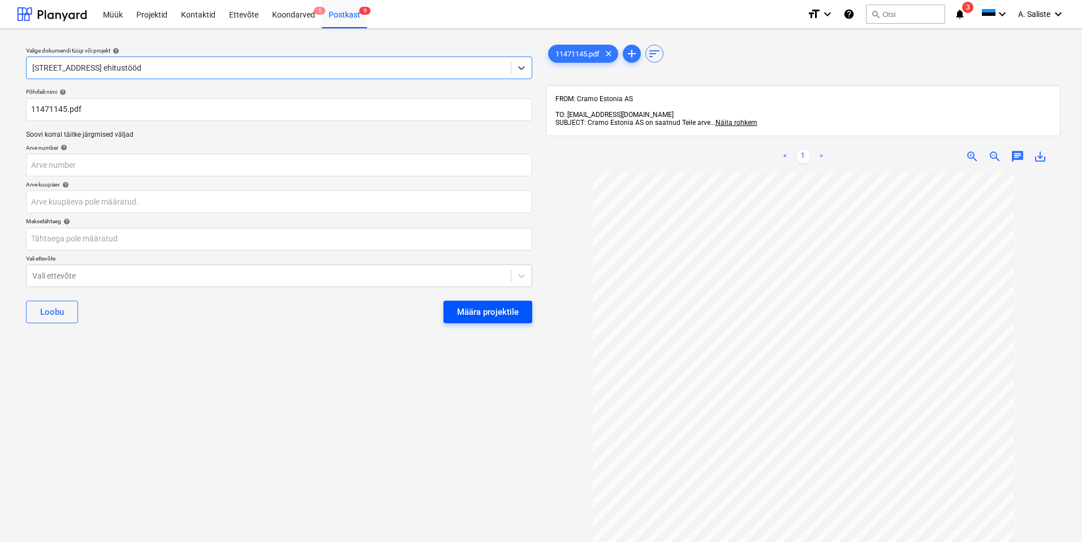
click at [495, 316] on div "Määra projektile" at bounding box center [488, 312] width 62 height 15
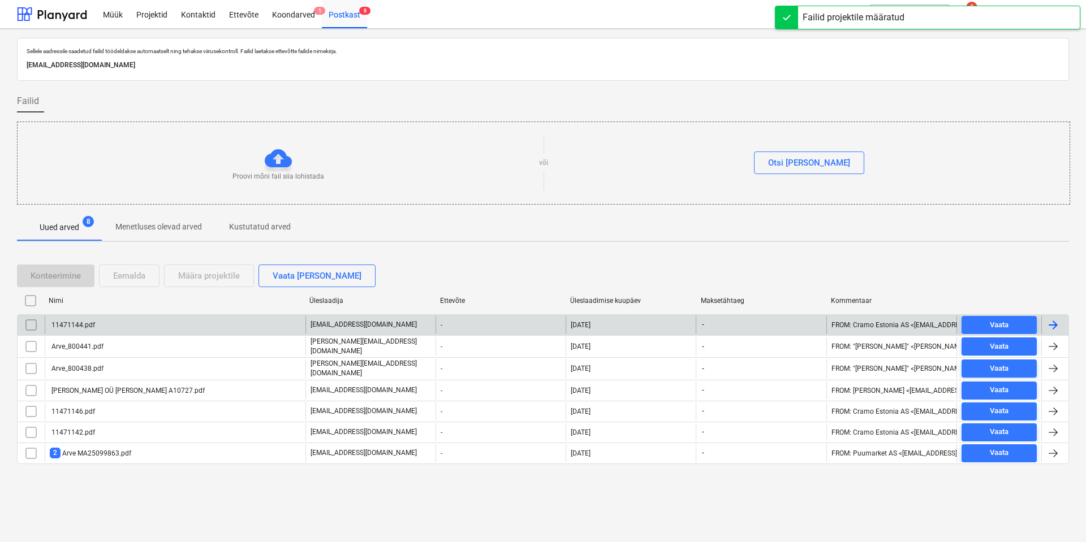
click at [106, 327] on div "11471144.pdf" at bounding box center [175, 325] width 261 height 18
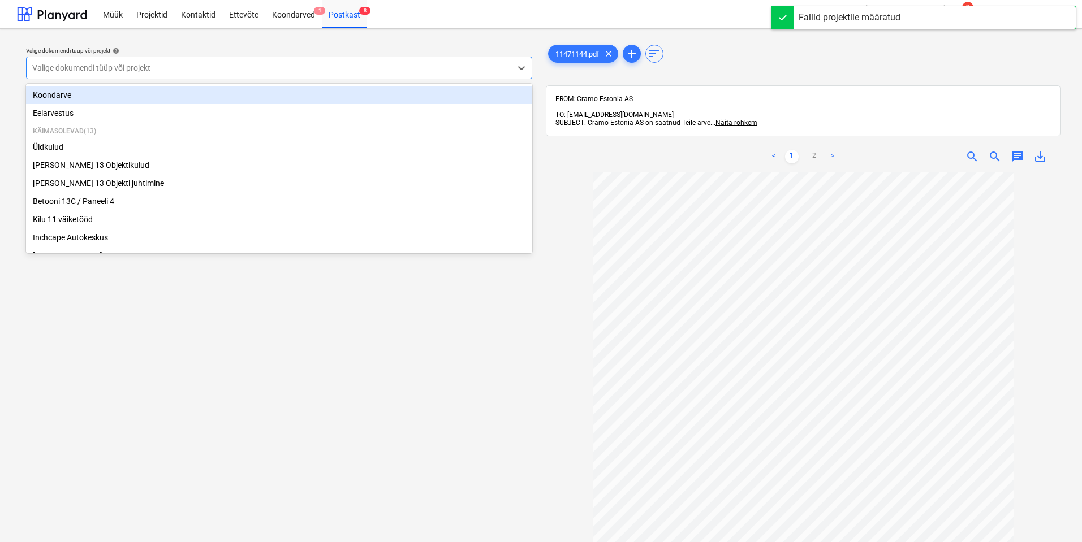
click at [454, 71] on div at bounding box center [268, 67] width 473 height 11
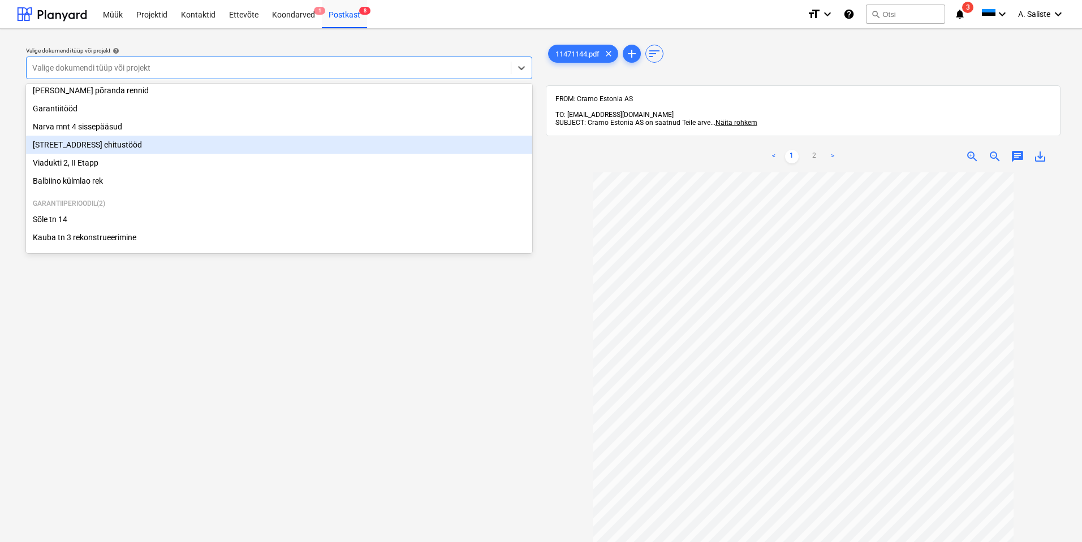
scroll to position [136, 0]
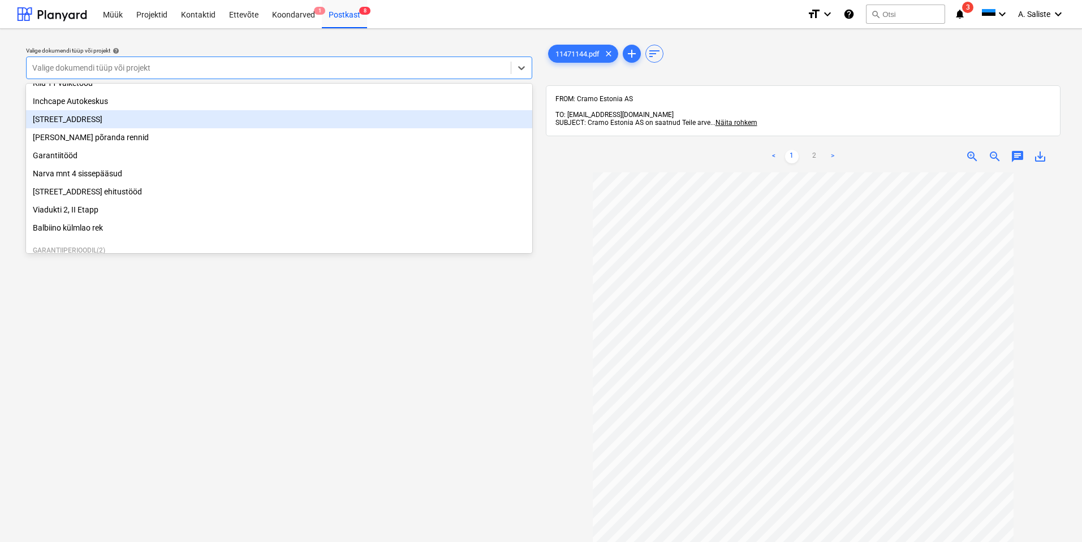
click at [88, 125] on div "[STREET_ADDRESS]" at bounding box center [279, 119] width 506 height 18
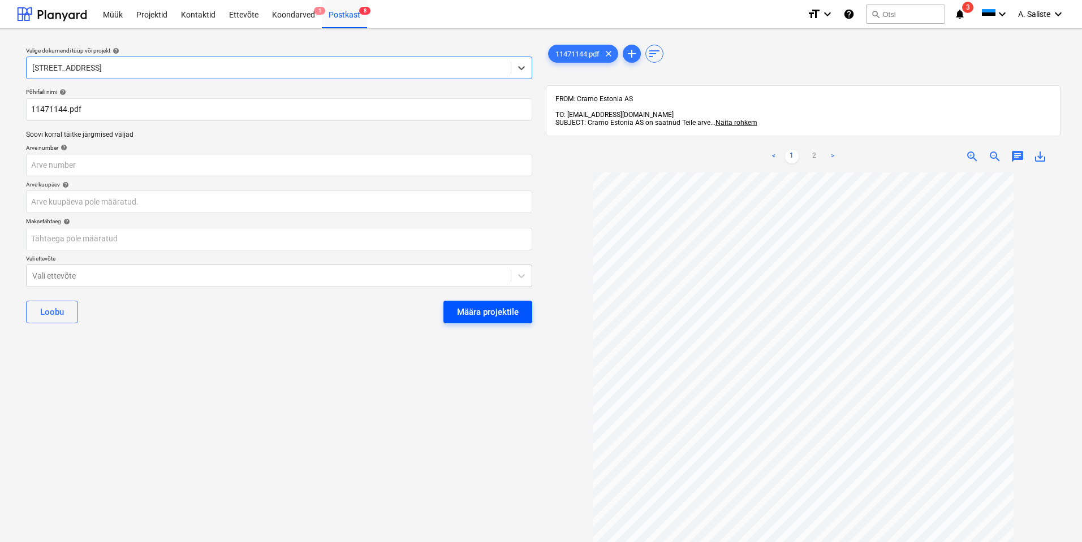
click at [454, 308] on button "Määra projektile" at bounding box center [487, 312] width 89 height 23
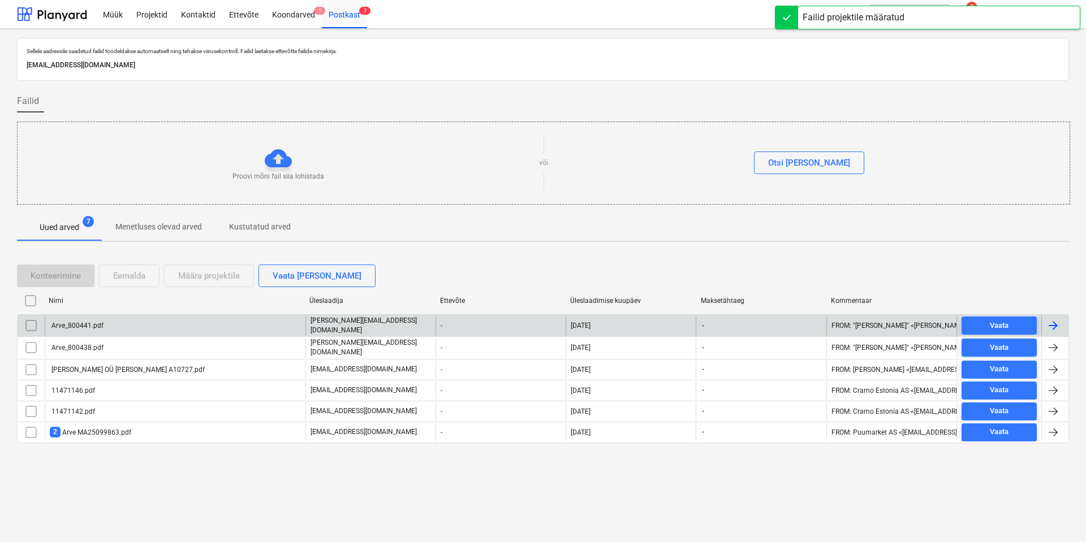
click at [105, 325] on div "Arve_800441.pdf" at bounding box center [175, 325] width 261 height 19
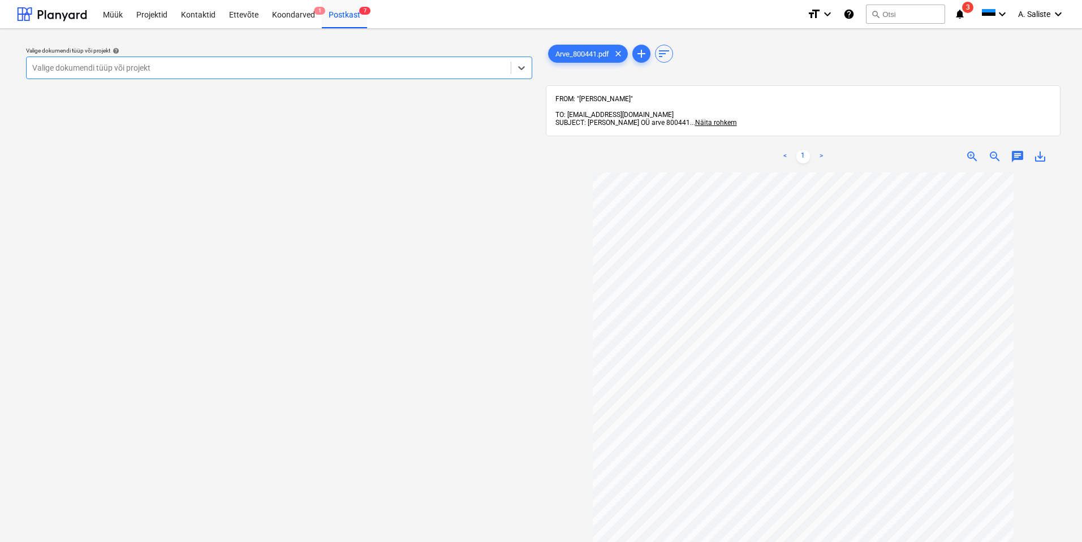
click at [470, 73] on div at bounding box center [268, 67] width 473 height 11
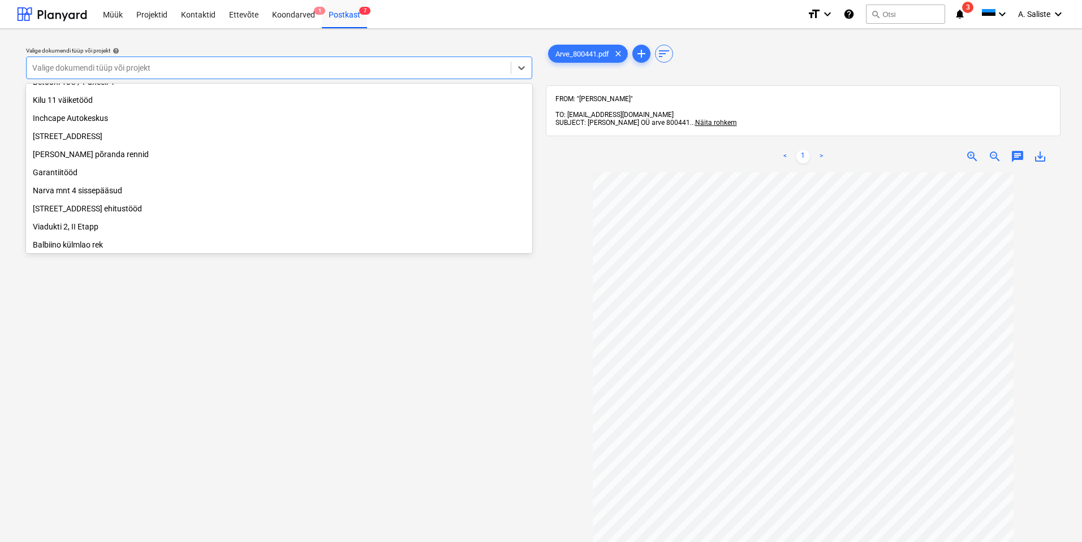
scroll to position [193, 0]
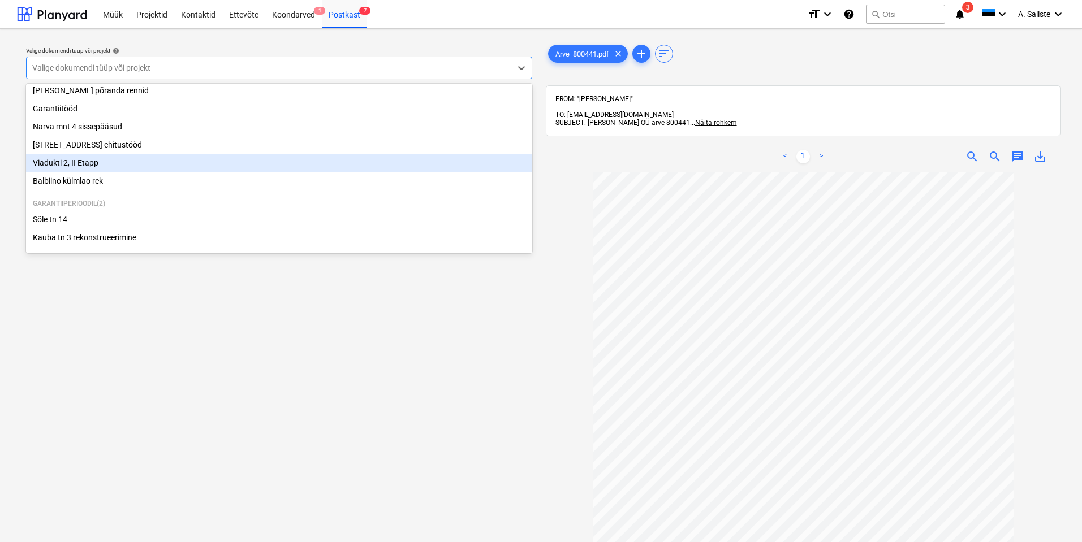
click at [63, 160] on div "Viadukti 2, II Etapp" at bounding box center [279, 163] width 506 height 18
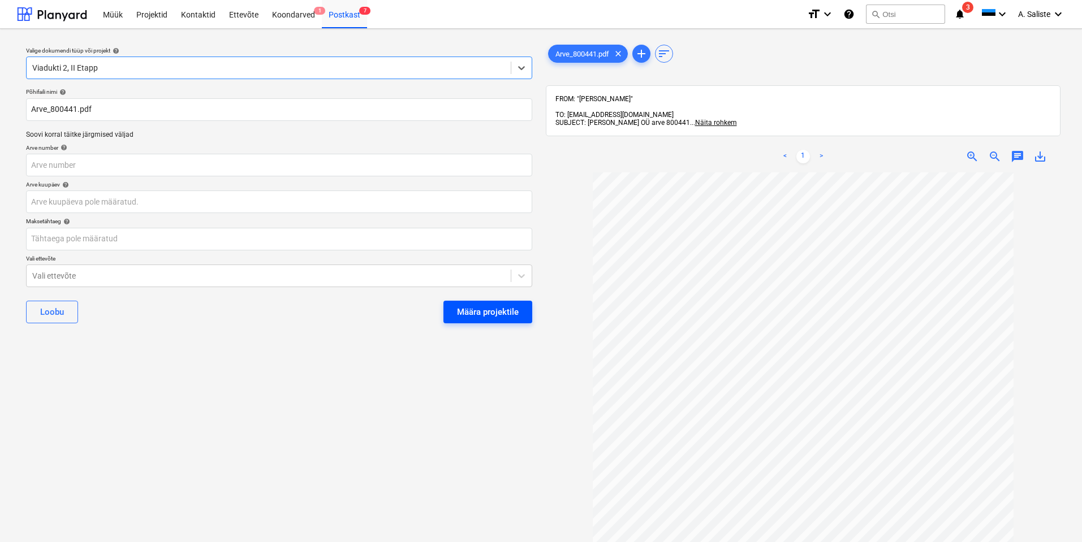
click at [481, 308] on div "Määra projektile" at bounding box center [488, 312] width 62 height 15
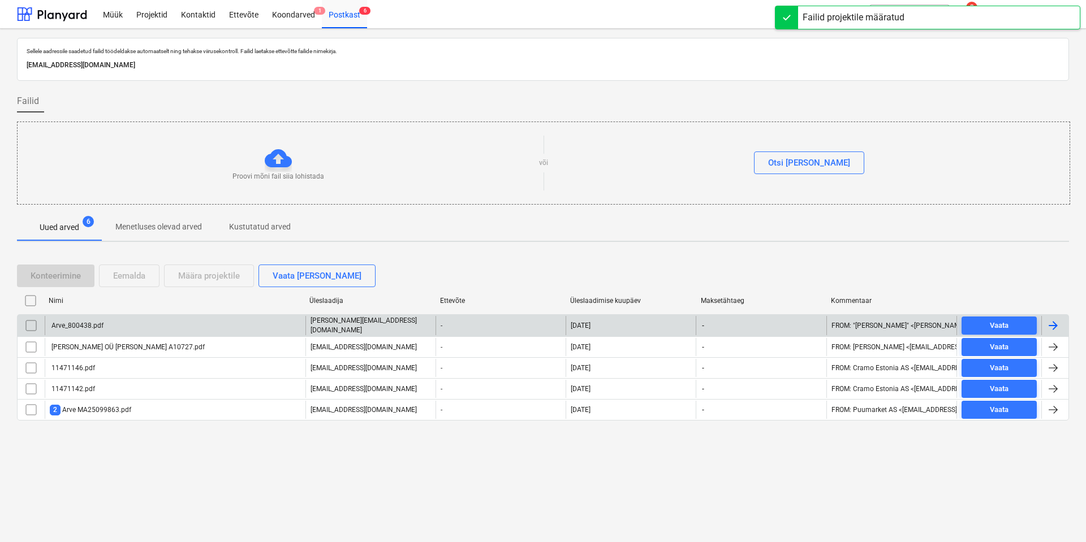
click at [106, 331] on div "Arve_800438.pdf" at bounding box center [175, 325] width 261 height 19
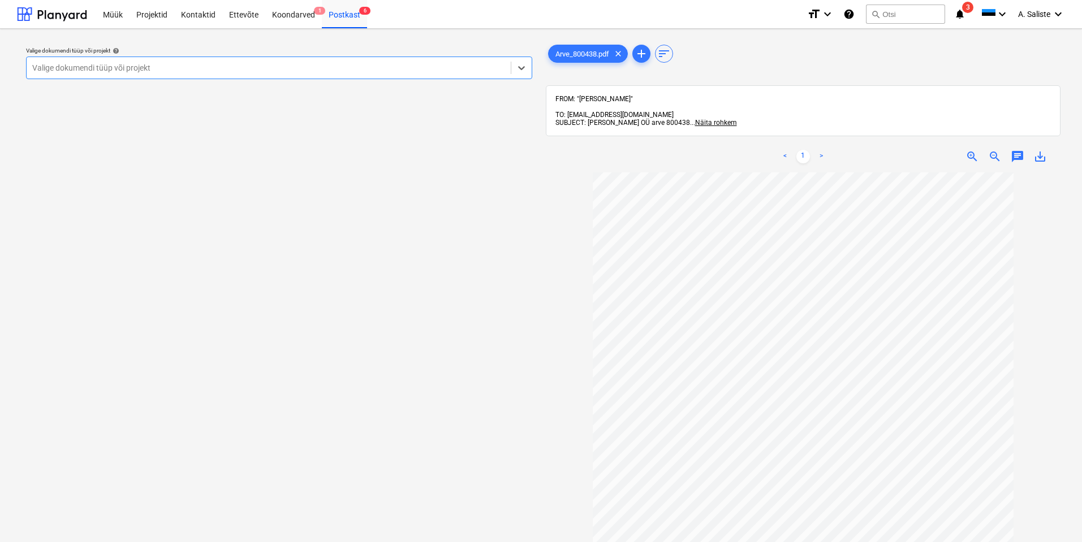
click at [475, 64] on div at bounding box center [268, 67] width 473 height 11
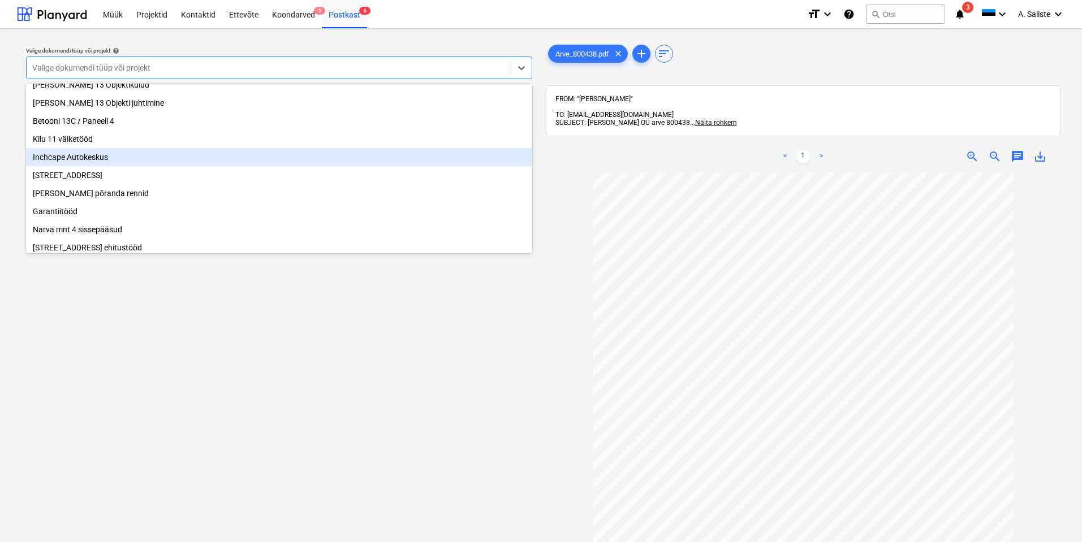
scroll to position [80, 0]
click at [100, 162] on div "Inchcape Autokeskus" at bounding box center [279, 158] width 506 height 18
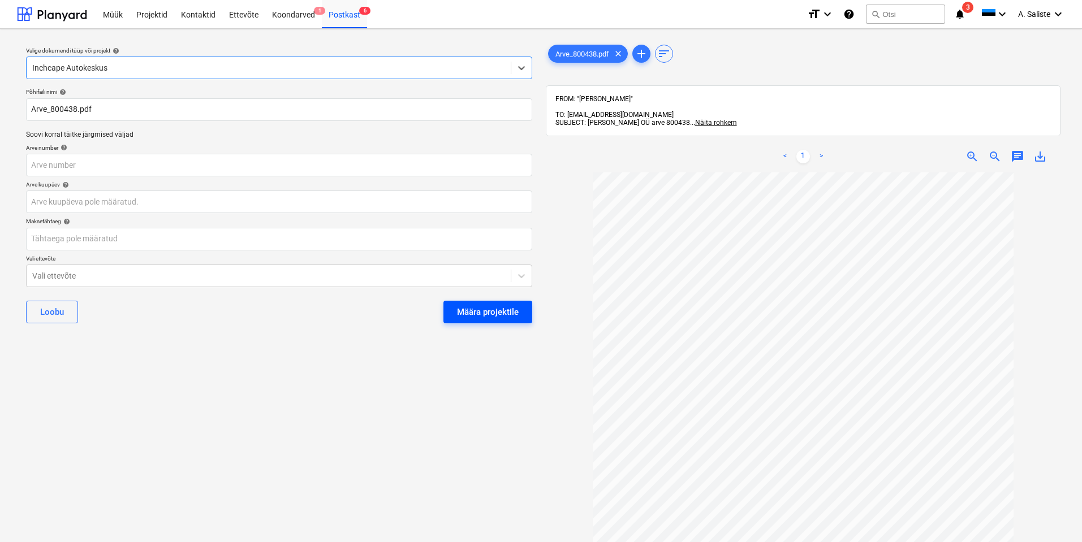
click at [477, 311] on div "Määra projektile" at bounding box center [488, 312] width 62 height 15
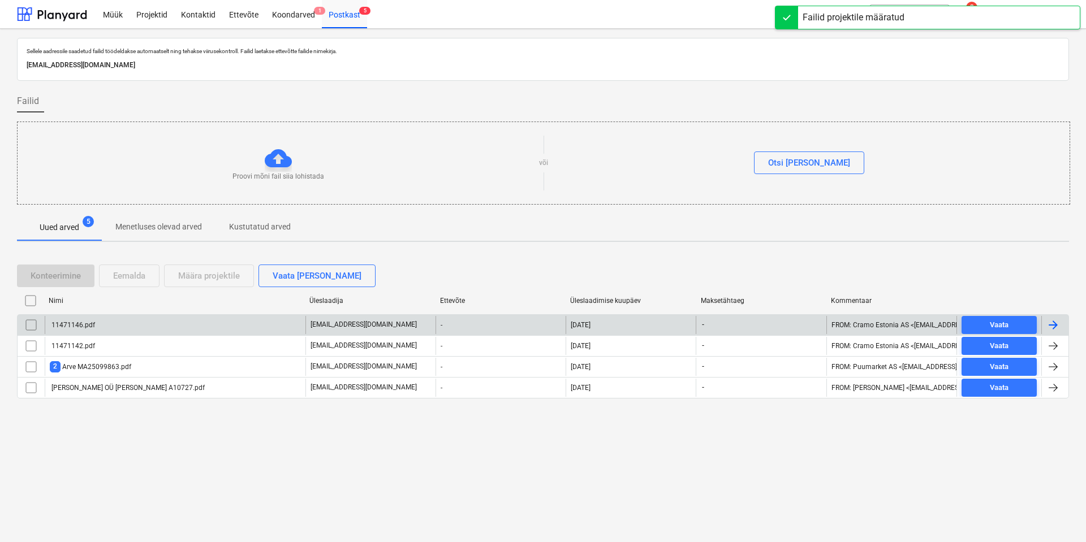
click at [110, 327] on div "11471146.pdf" at bounding box center [175, 325] width 261 height 18
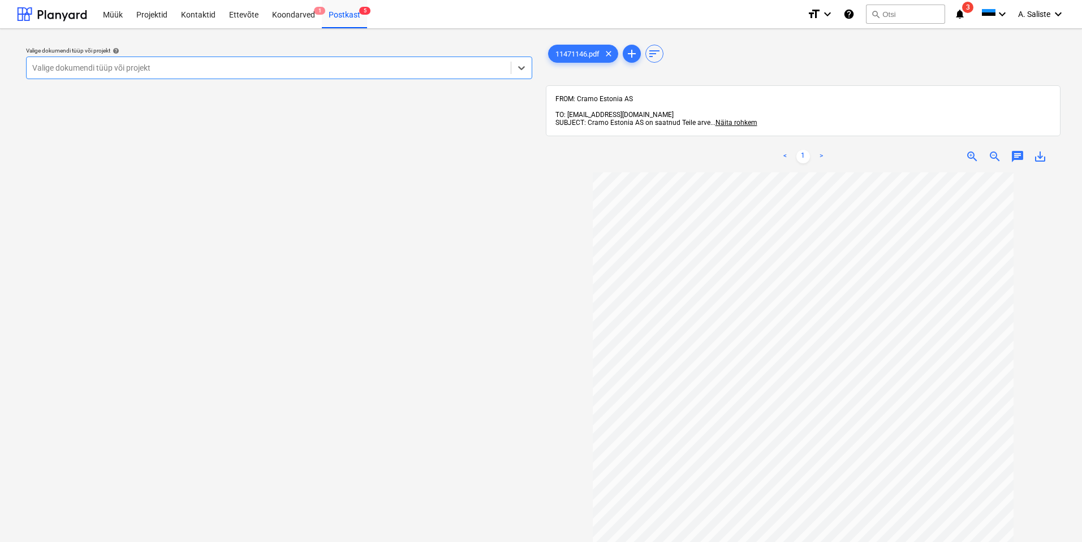
click at [464, 67] on div at bounding box center [268, 67] width 473 height 11
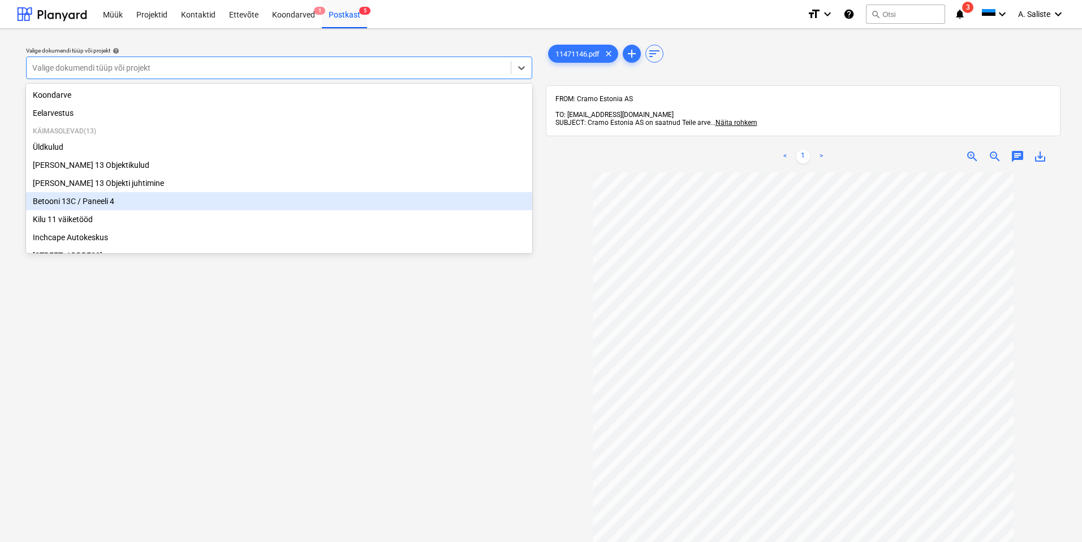
scroll to position [193, 0]
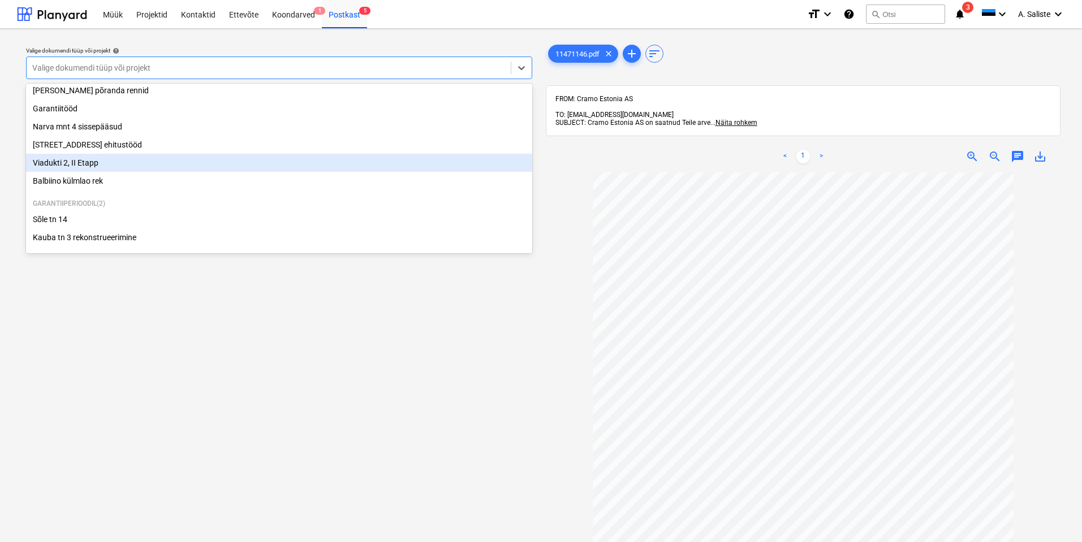
click at [110, 158] on div "Viadukti 2, II Etapp" at bounding box center [279, 163] width 506 height 18
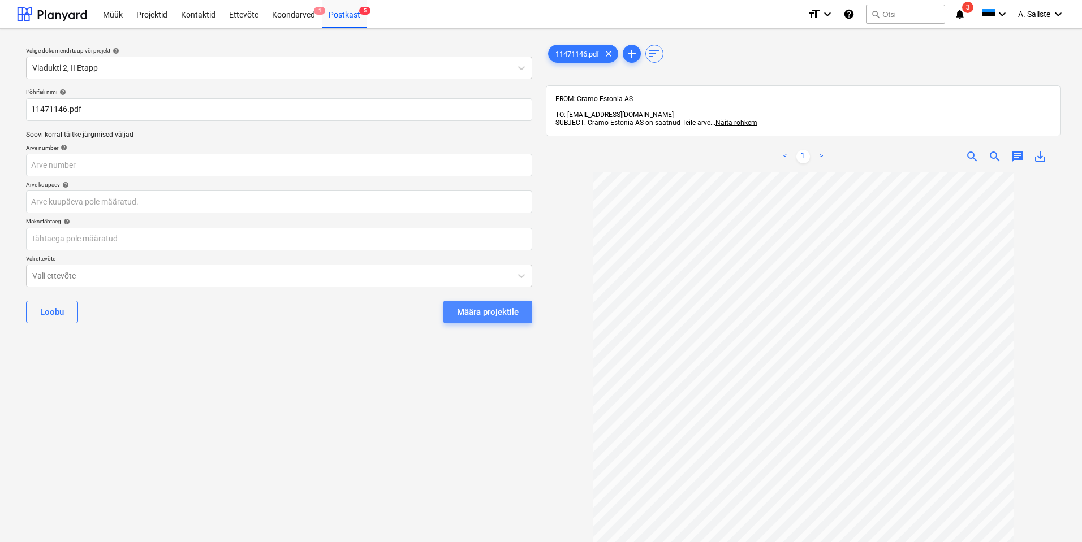
click at [476, 309] on div "Määra projektile" at bounding box center [488, 312] width 62 height 15
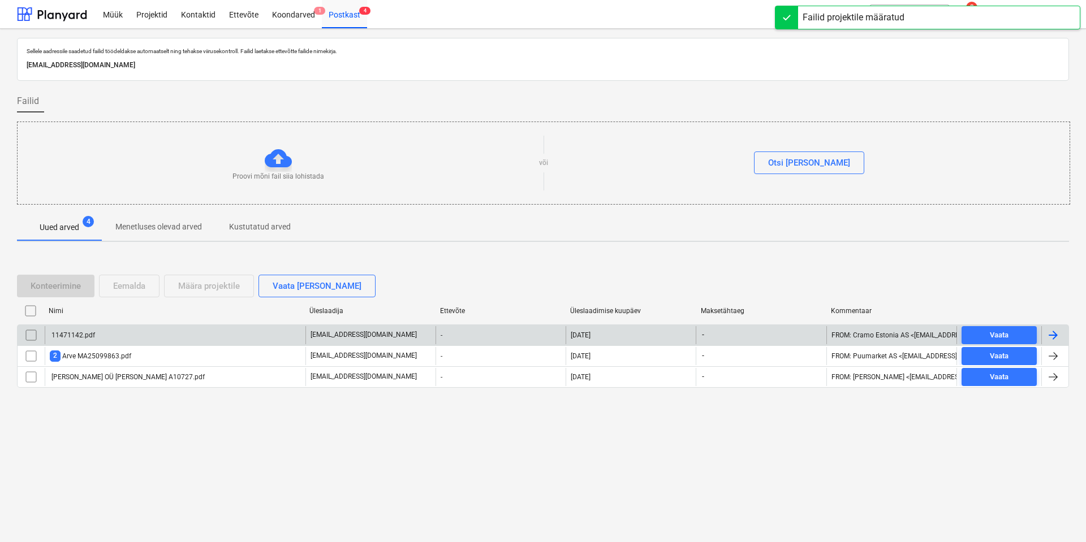
click at [167, 336] on div "11471142.pdf" at bounding box center [175, 335] width 261 height 18
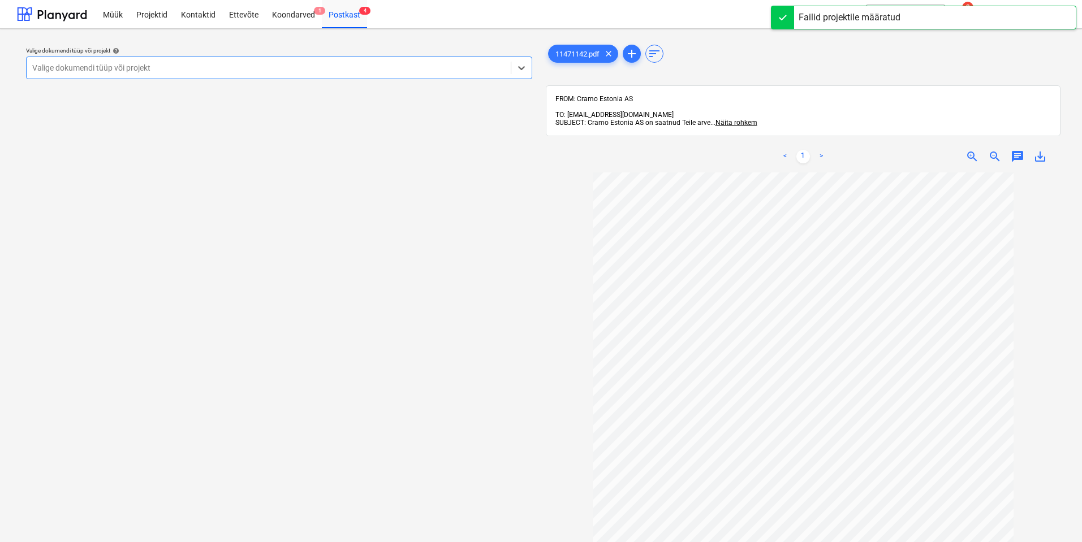
click at [459, 62] on div at bounding box center [268, 67] width 473 height 11
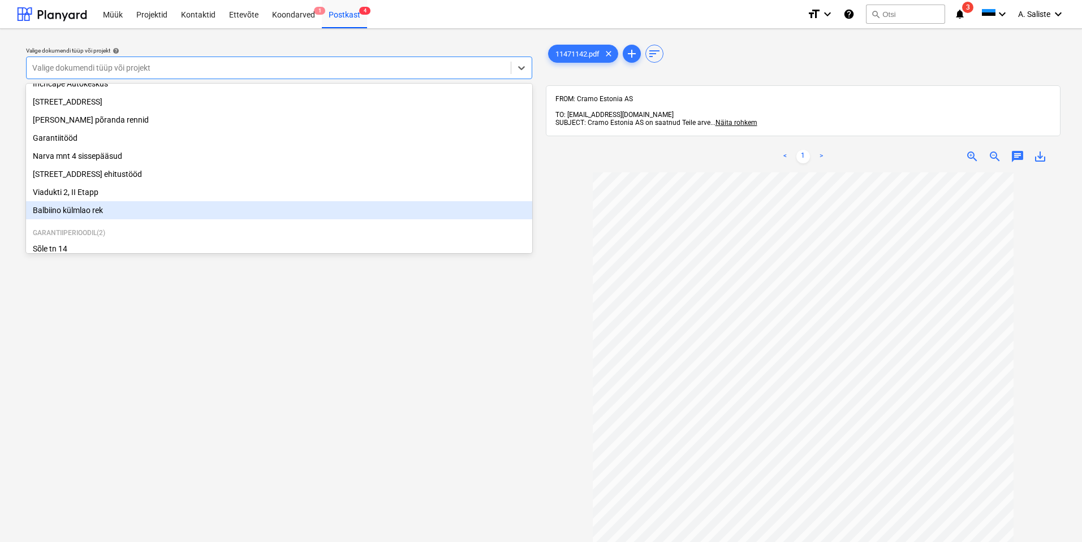
scroll to position [136, 0]
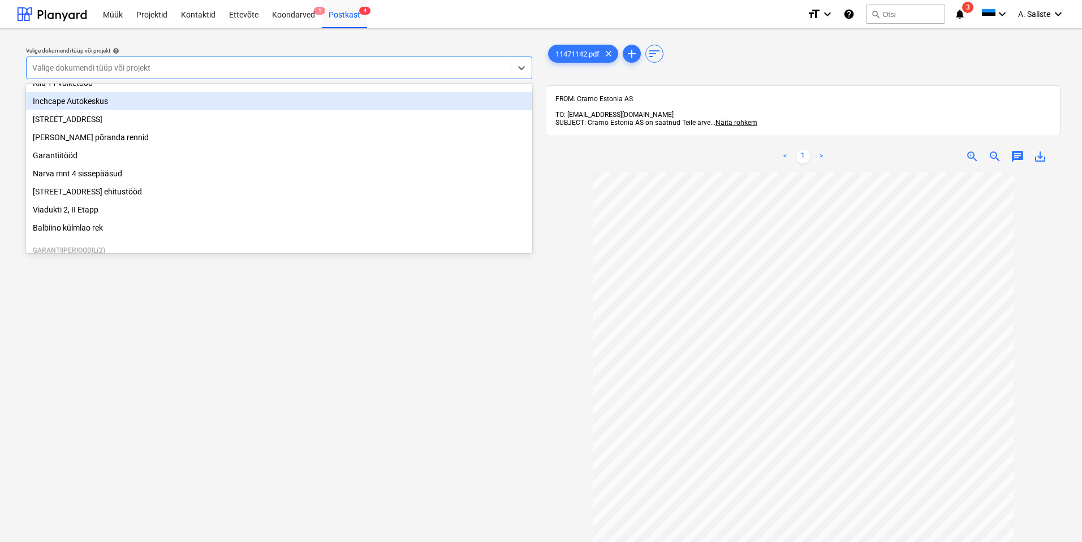
click at [101, 109] on div "Inchcape Autokeskus" at bounding box center [279, 101] width 506 height 18
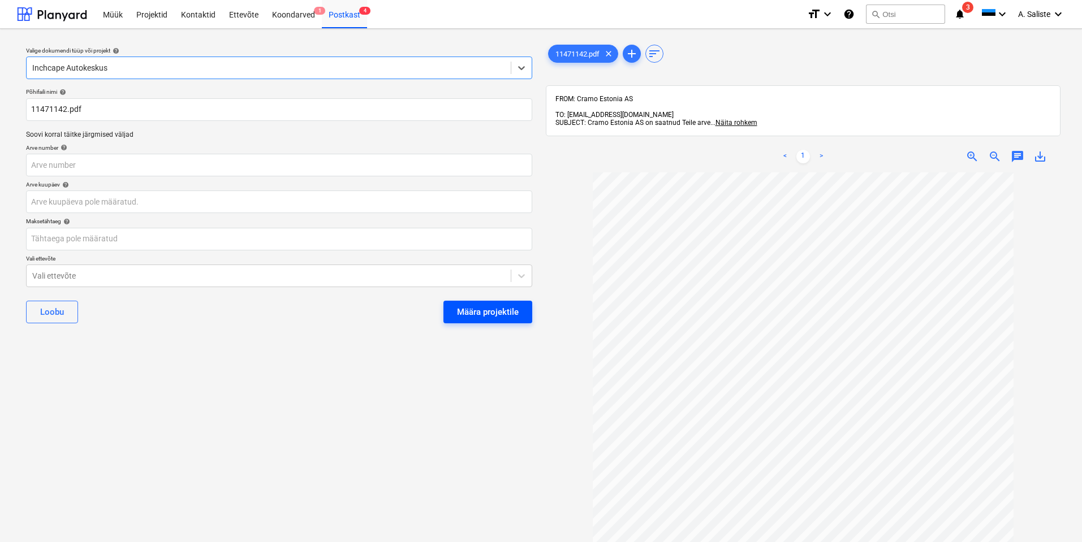
click at [482, 306] on div "Määra projektile" at bounding box center [488, 312] width 62 height 15
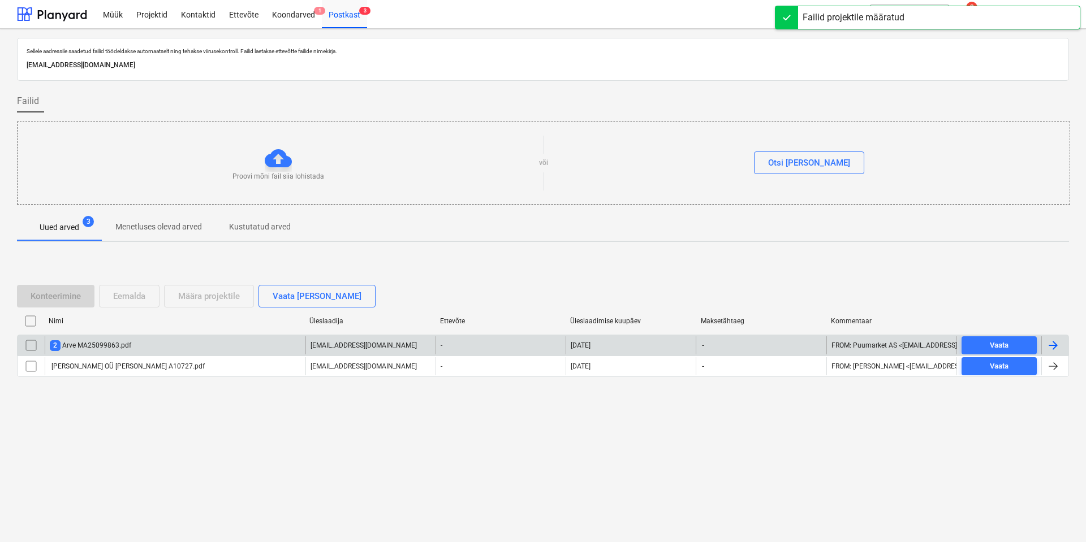
click at [182, 342] on div "2 Arve MA25099863.pdf" at bounding box center [175, 345] width 261 height 18
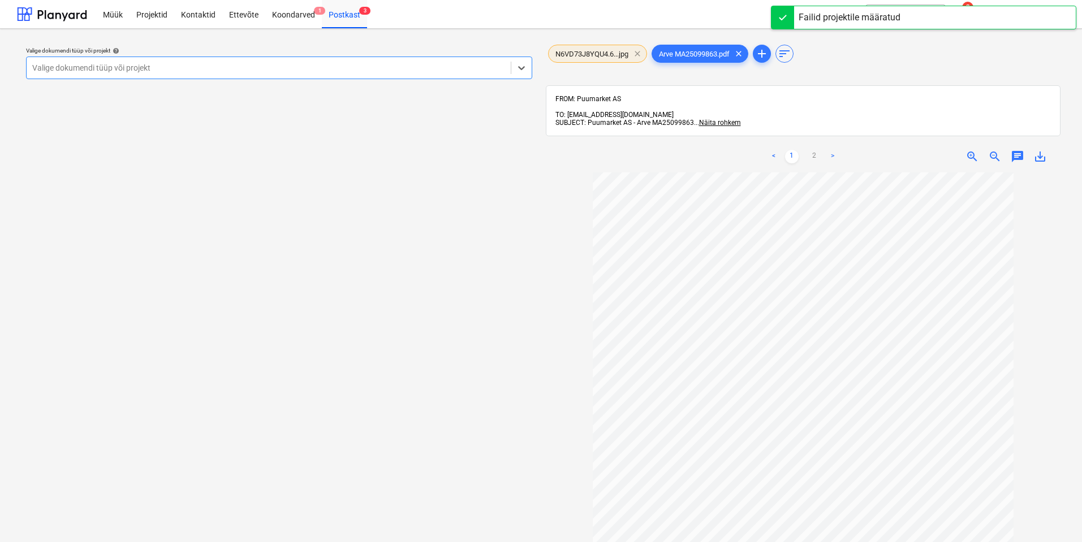
click at [635, 55] on span "clear" at bounding box center [638, 54] width 14 height 14
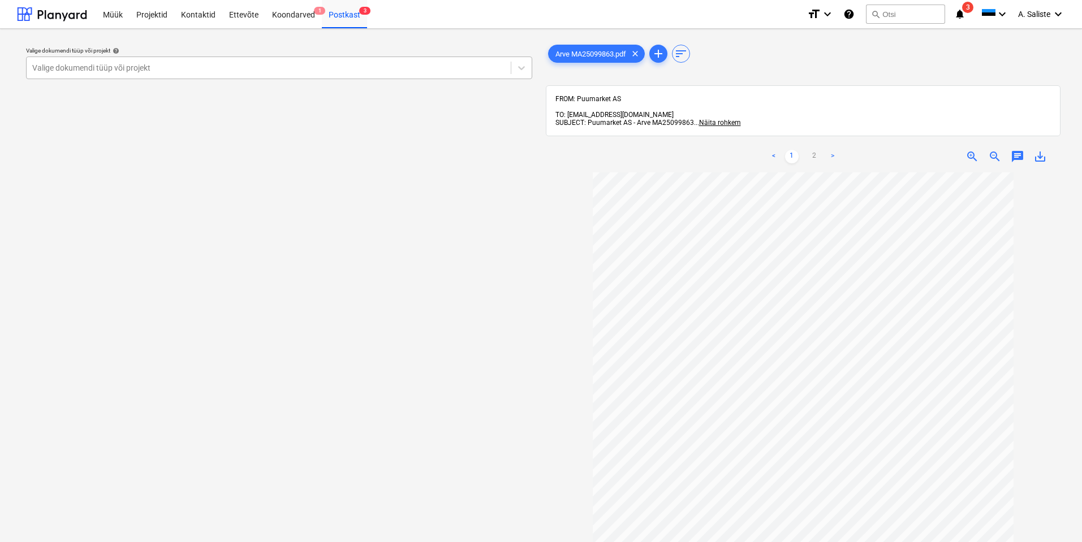
click at [425, 74] on div at bounding box center [268, 67] width 473 height 11
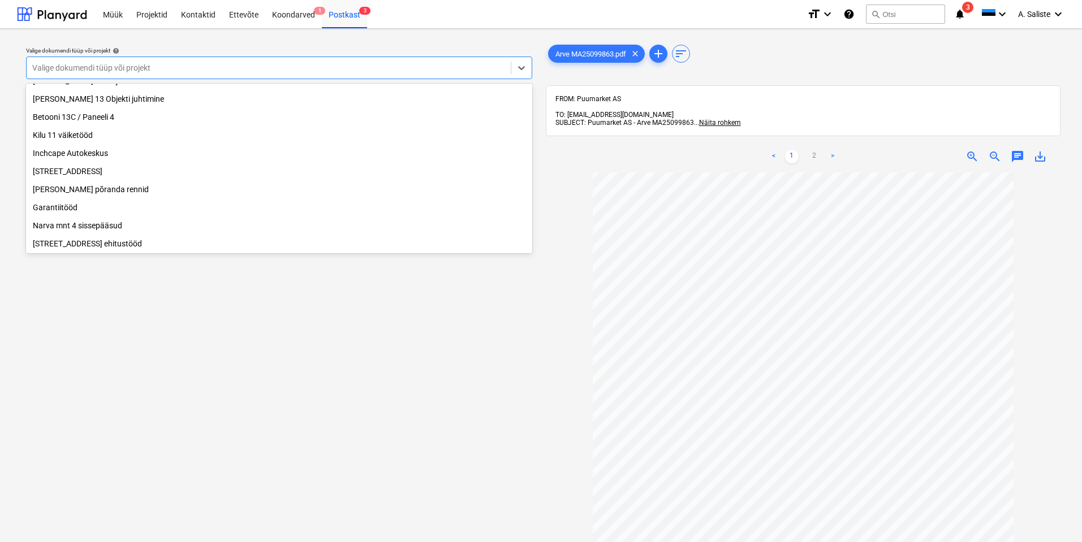
scroll to position [80, 0]
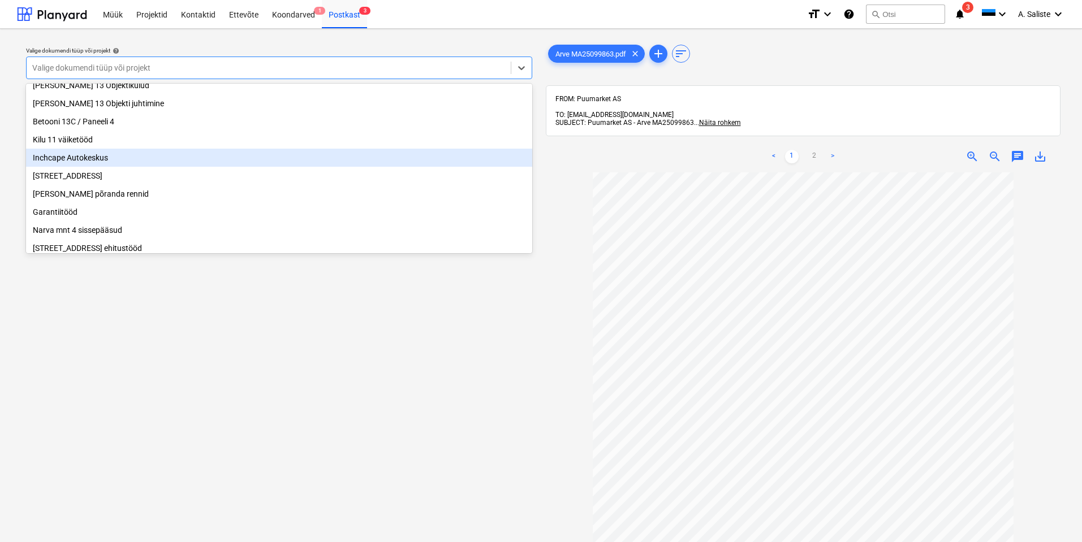
click at [105, 159] on div "Inchcape Autokeskus" at bounding box center [279, 158] width 506 height 18
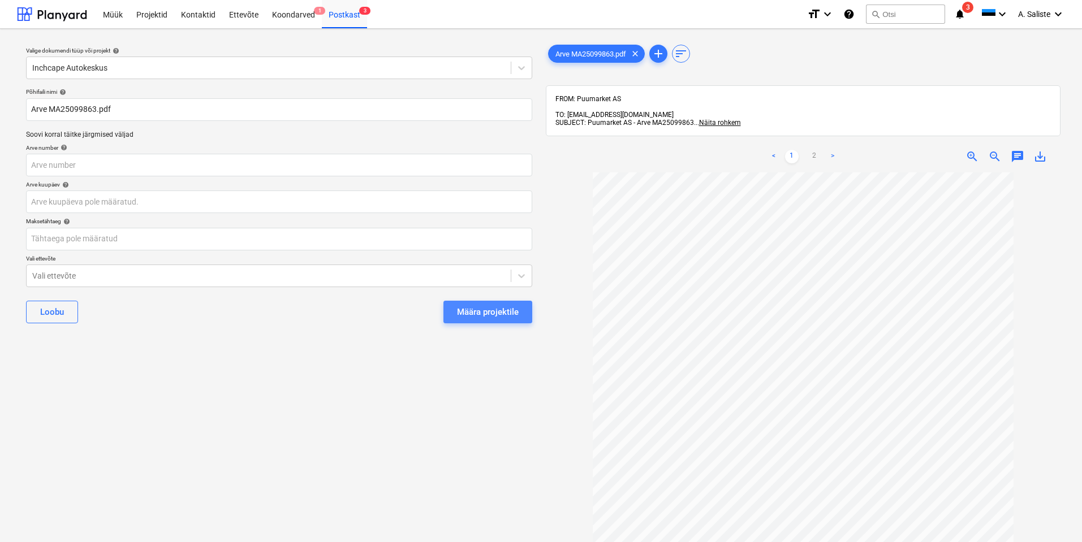
click at [478, 308] on div "Määra projektile" at bounding box center [488, 312] width 62 height 15
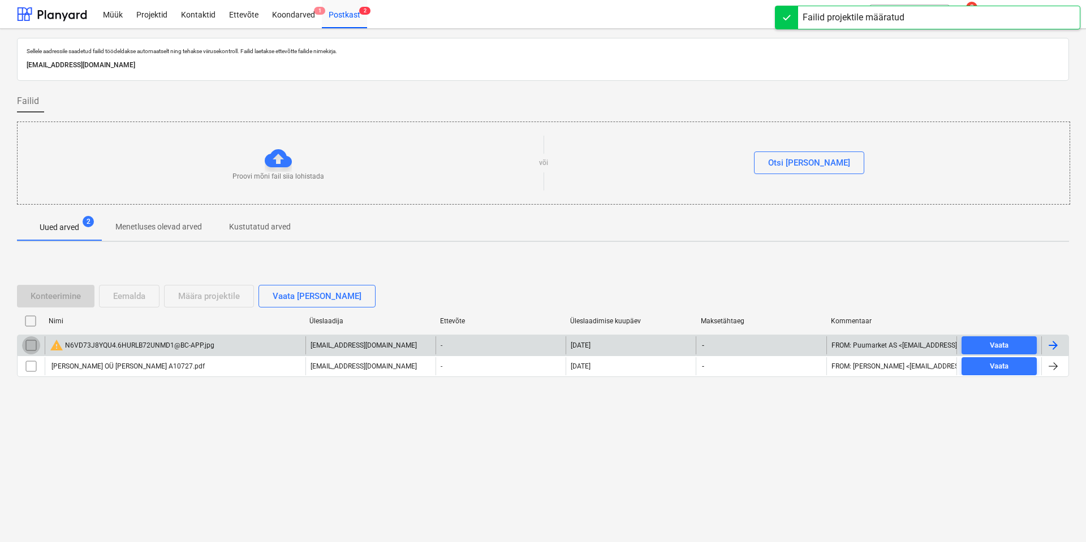
click at [31, 346] on input "checkbox" at bounding box center [31, 345] width 18 height 18
click at [146, 300] on button "Eemalda" at bounding box center [129, 296] width 61 height 23
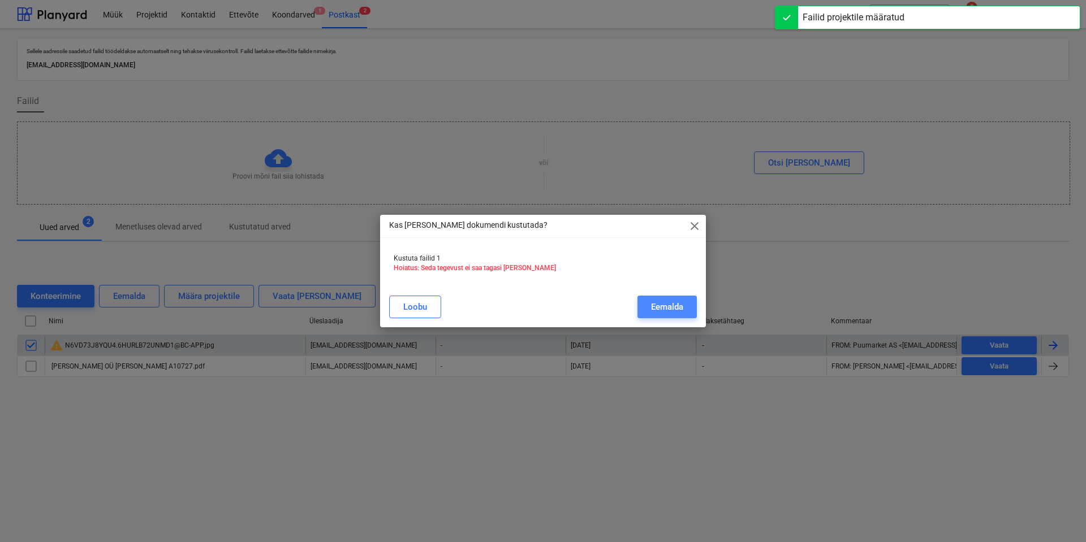
click at [672, 311] on div "Eemalda" at bounding box center [667, 307] width 32 height 15
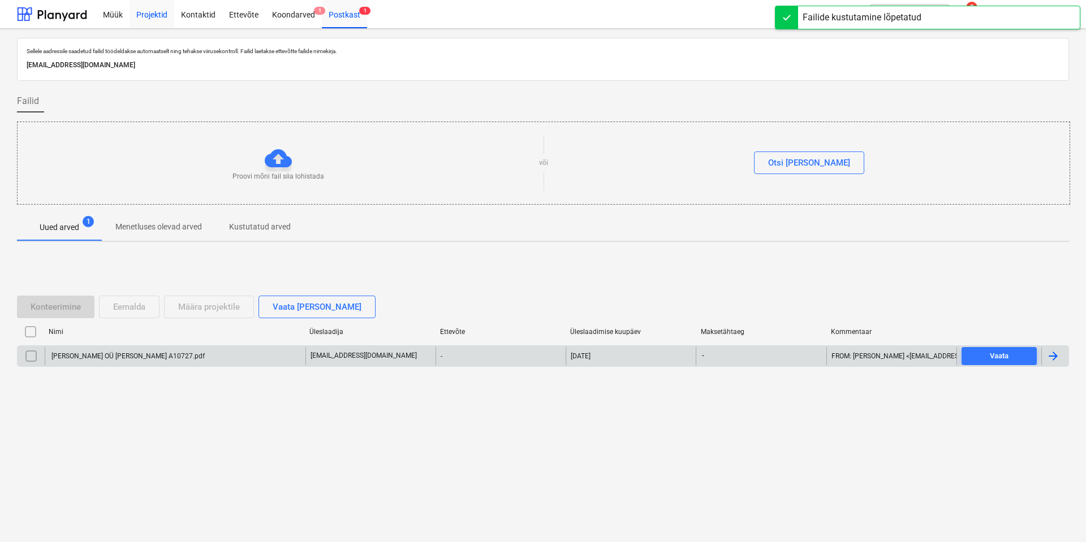
click at [153, 11] on div "Projektid" at bounding box center [151, 13] width 45 height 29
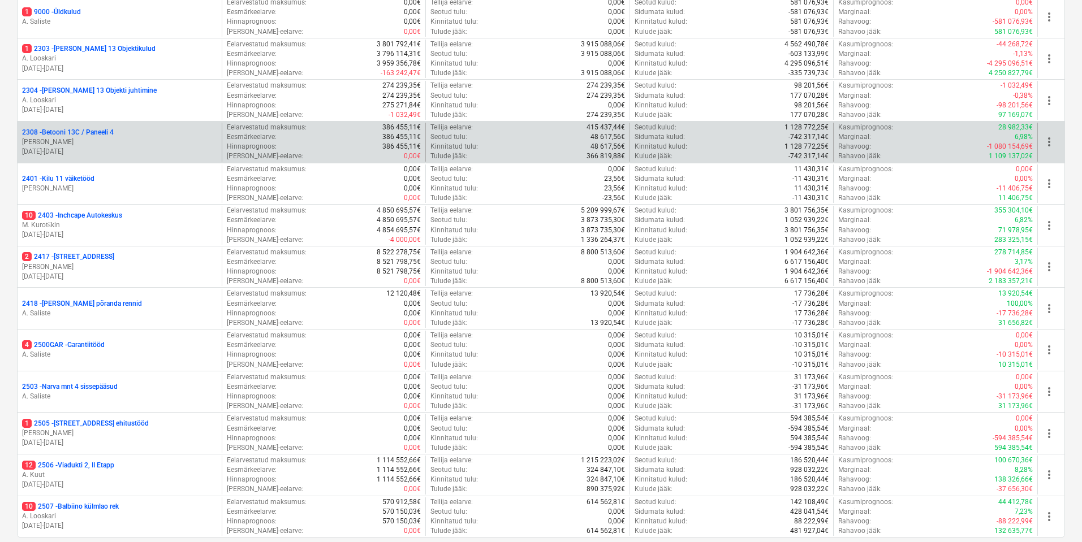
scroll to position [160, 0]
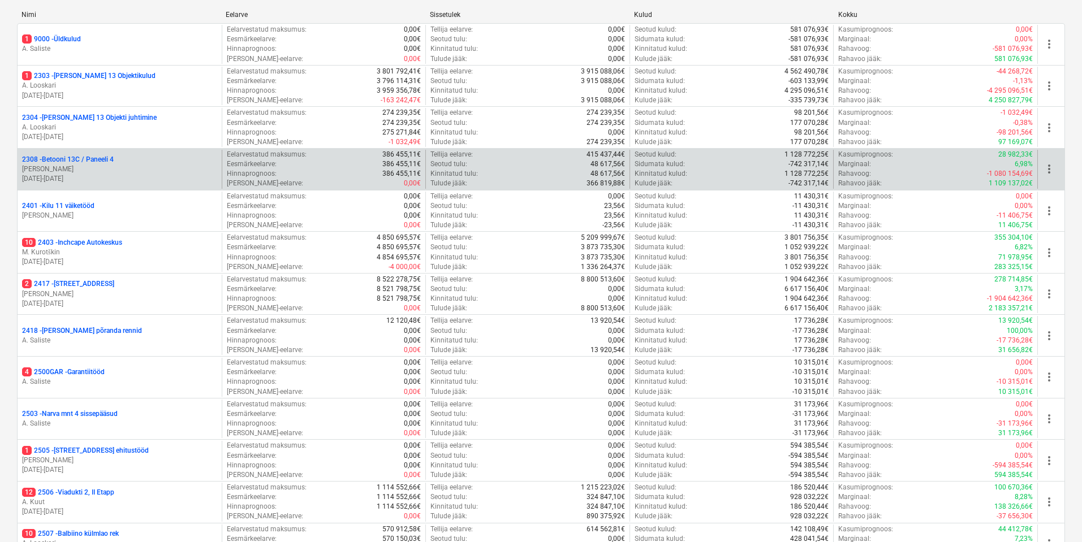
click at [1050, 170] on span "more_vert" at bounding box center [1049, 169] width 14 height 14
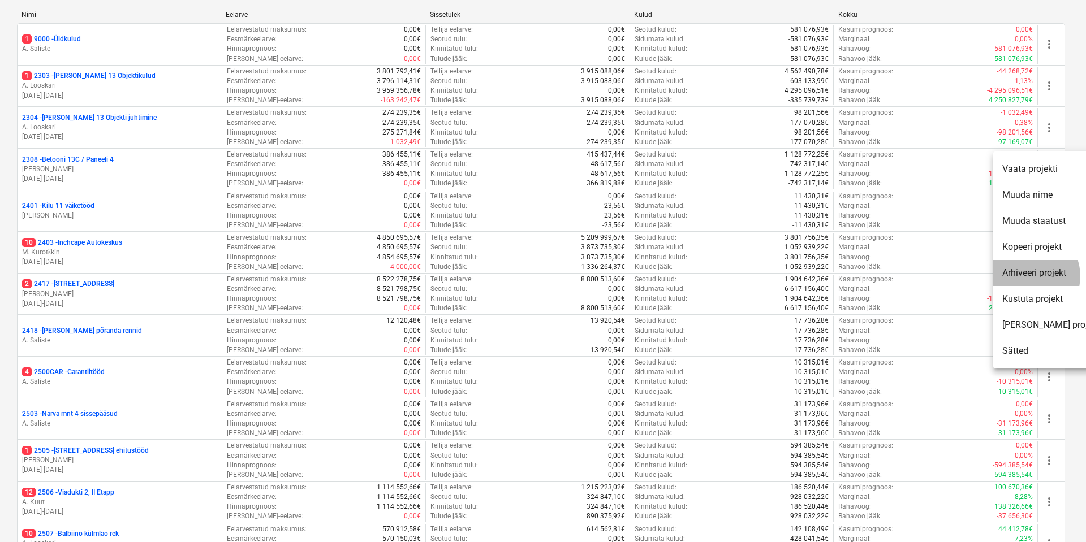
click at [1028, 276] on li "Arhiveeri projekt" at bounding box center [1050, 273] width 115 height 26
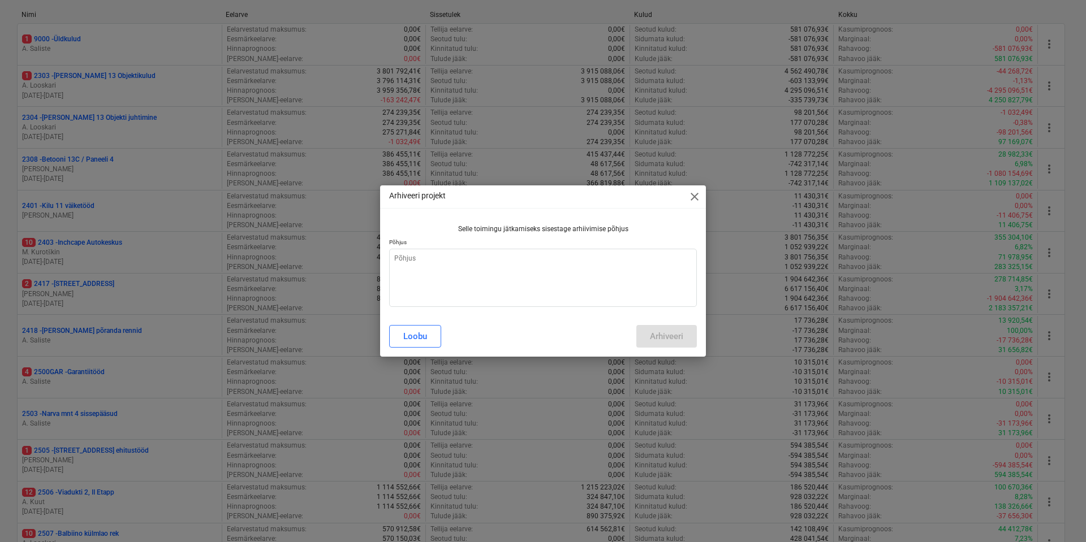
type textarea "x"
click at [452, 257] on textarea at bounding box center [543, 278] width 308 height 58
type textarea "A"
type textarea "x"
type textarea "AS"
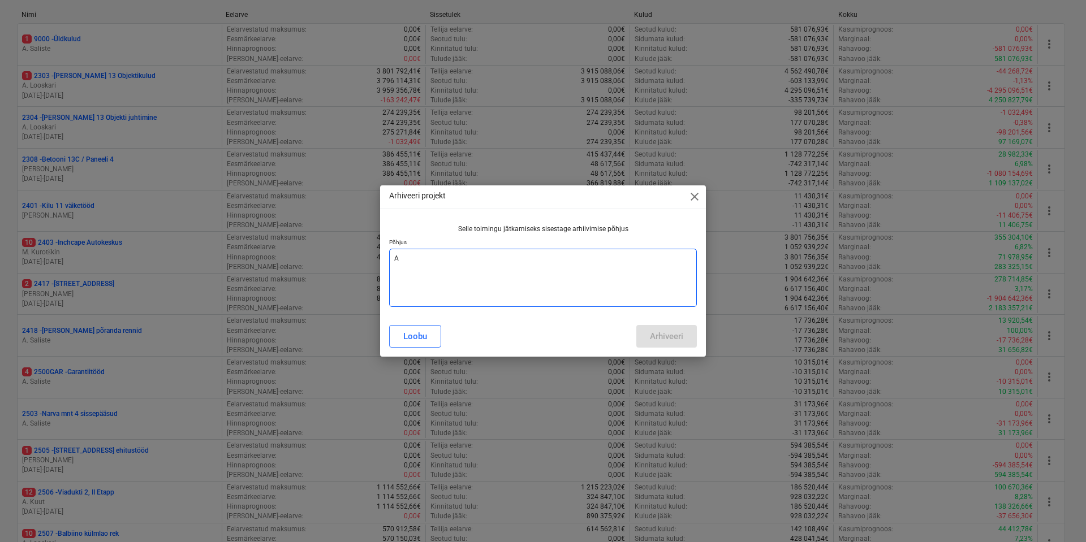
type textarea "x"
type textarea "AS"
type textarea "x"
type textarea "AS -"
type textarea "x"
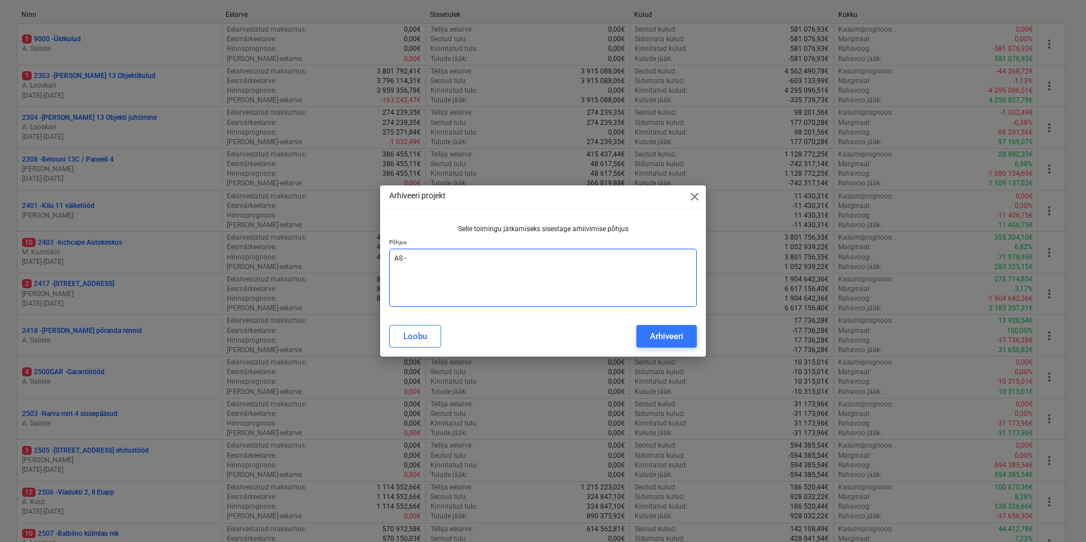
type textarea "AS -"
type textarea "x"
type textarea "AS - t"
type textarea "x"
type textarea "AS - tö"
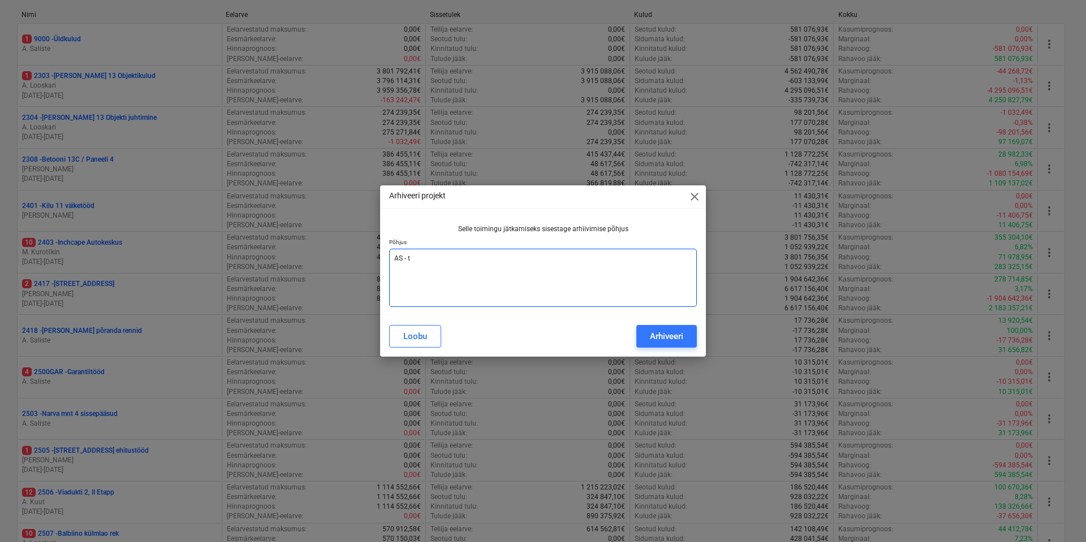
type textarea "x"
type textarea "AS - töö"
type textarea "x"
type textarea "AS - tööd"
type textarea "x"
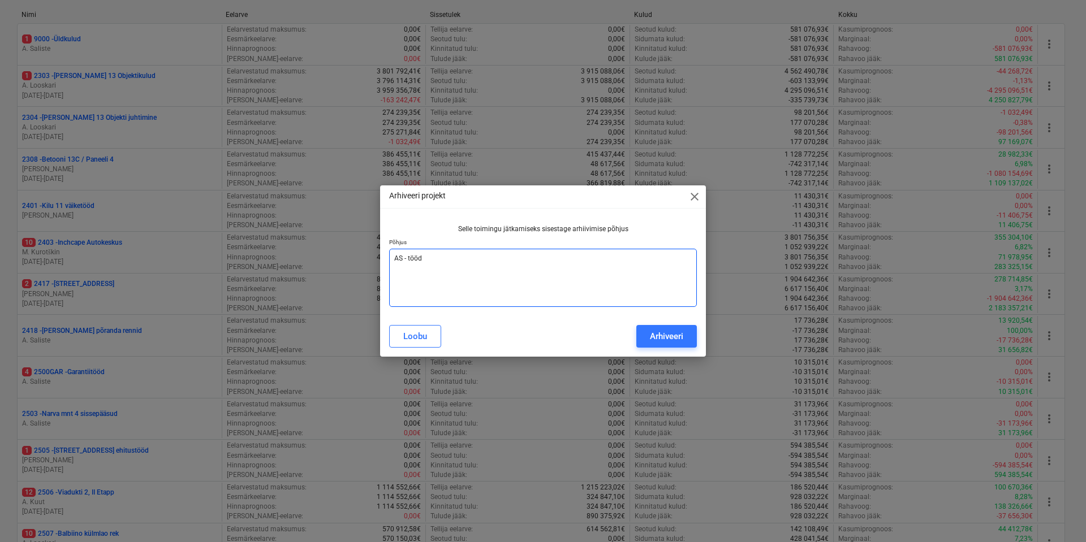
type textarea "AS - tööd"
type textarea "x"
type textarea "AS - tööd o"
type textarea "x"
type textarea "AS - tööd on"
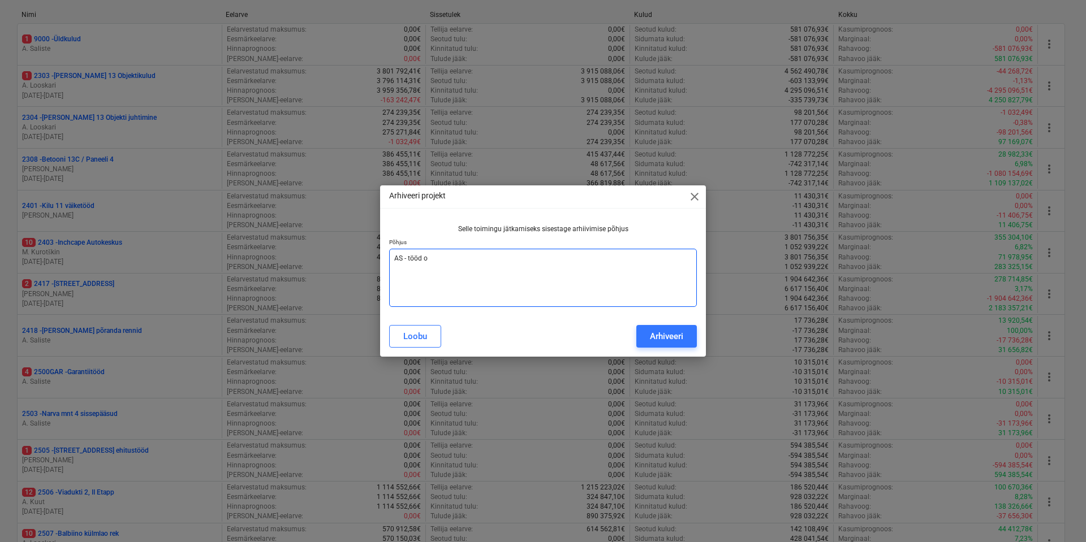
type textarea "x"
type textarea "AS - tööd on"
type textarea "x"
type textarea "AS - tööd on l"
type textarea "x"
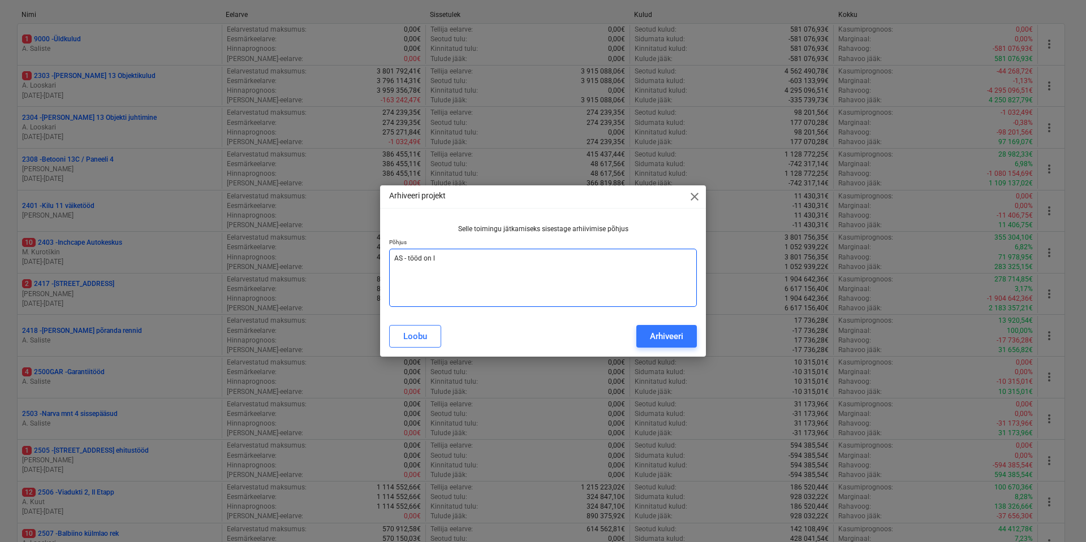
type textarea "AS - tööd on lõ"
type textarea "x"
type textarea "AS - tööd on lõp"
type textarea "x"
type textarea "AS - tööd on lõpe"
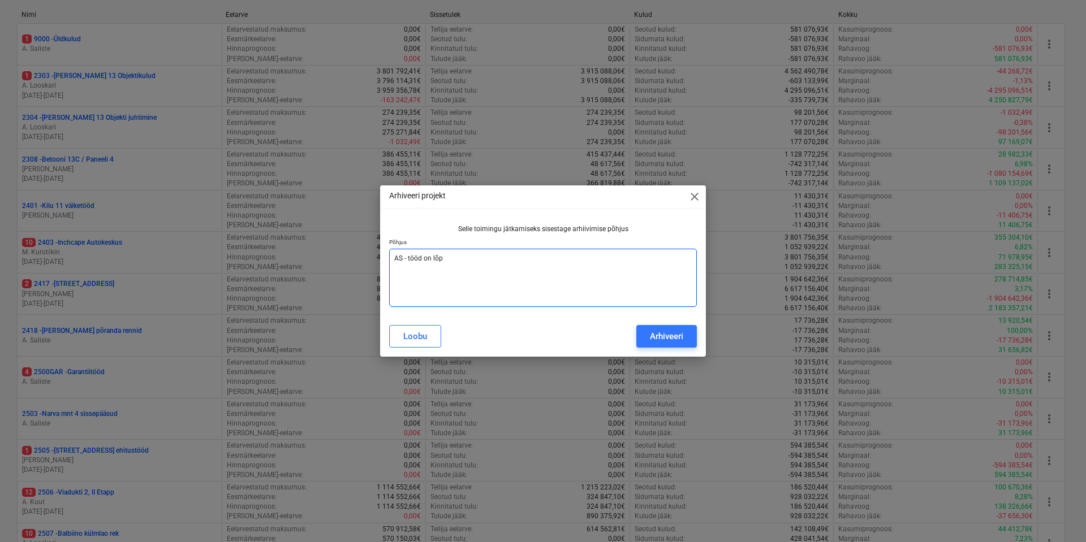
type textarea "x"
type textarea "AS - tööd on lõpet"
type textarea "x"
type textarea "AS - tööd on lõpett"
type textarea "x"
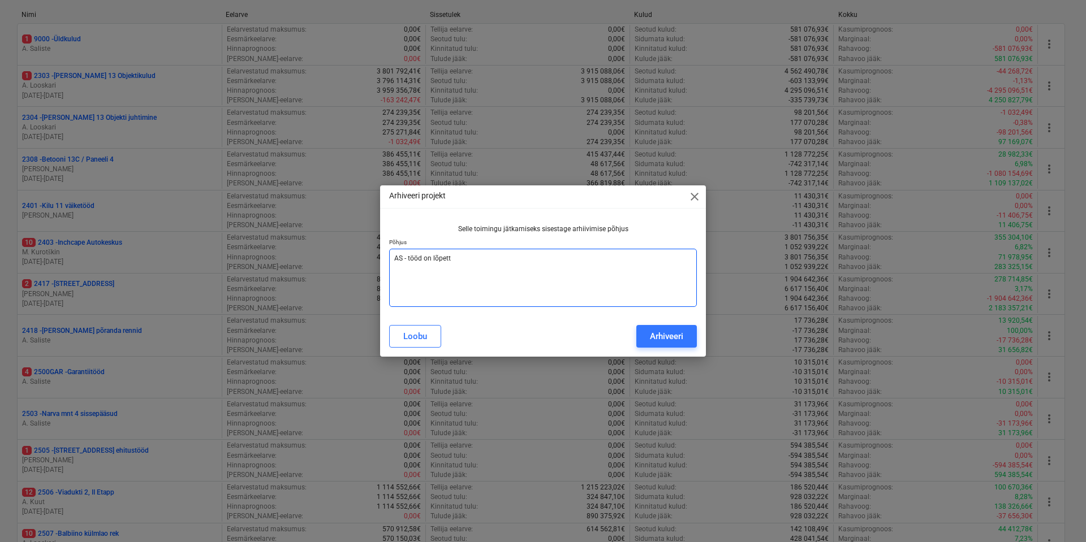
type textarea "AS - tööd on lõpettU"
type textarea "x"
type textarea "AS - tööd on lõpett"
type textarea "x"
type textarea "AS - tööd on lõpet"
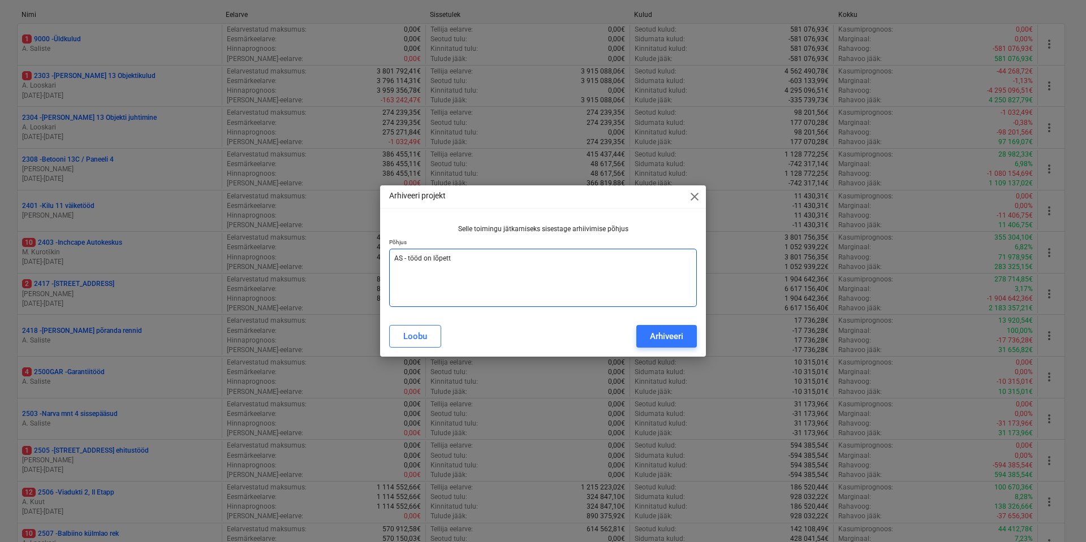
type textarea "x"
type textarea "AS - tööd on lõpetA"
type textarea "x"
type textarea "AS - tööd on lõpetAT"
type textarea "x"
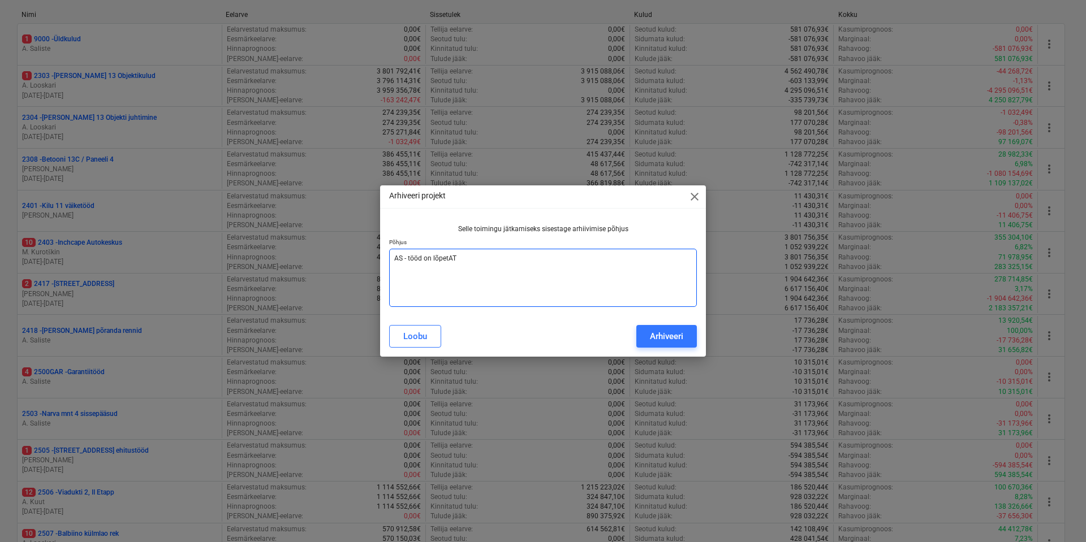
type textarea "AS - tööd on lõpetATU"
type textarea "x"
type textarea "AS - tööd on lõpetATUD"
type textarea "x"
type textarea "AS - tööd on lõpetATUD,"
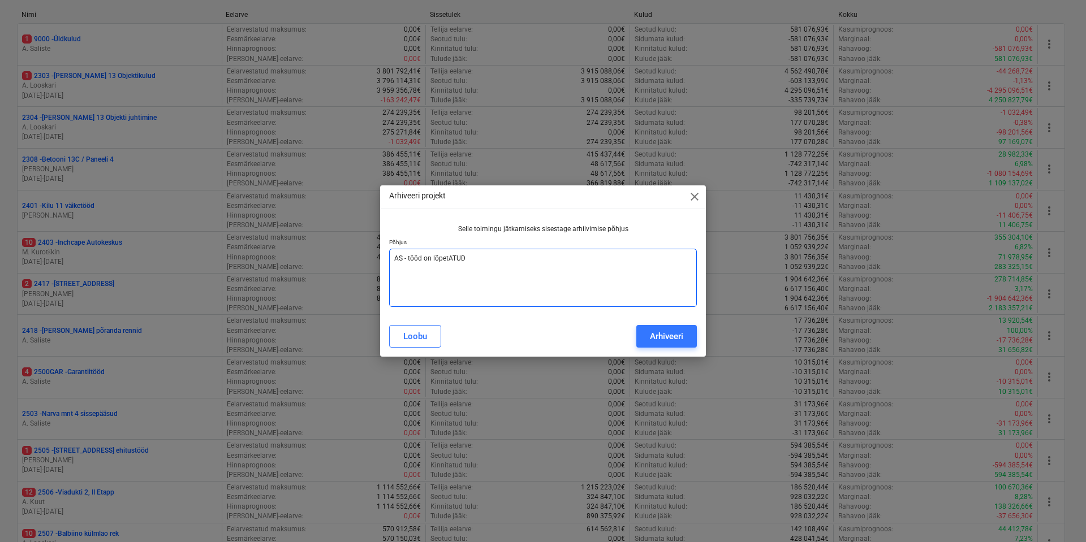
type textarea "x"
type textarea "AS - tööd on lõpetATUD,"
type textarea "x"
type textarea "AS - tööd on lõpetATUD,"
type textarea "x"
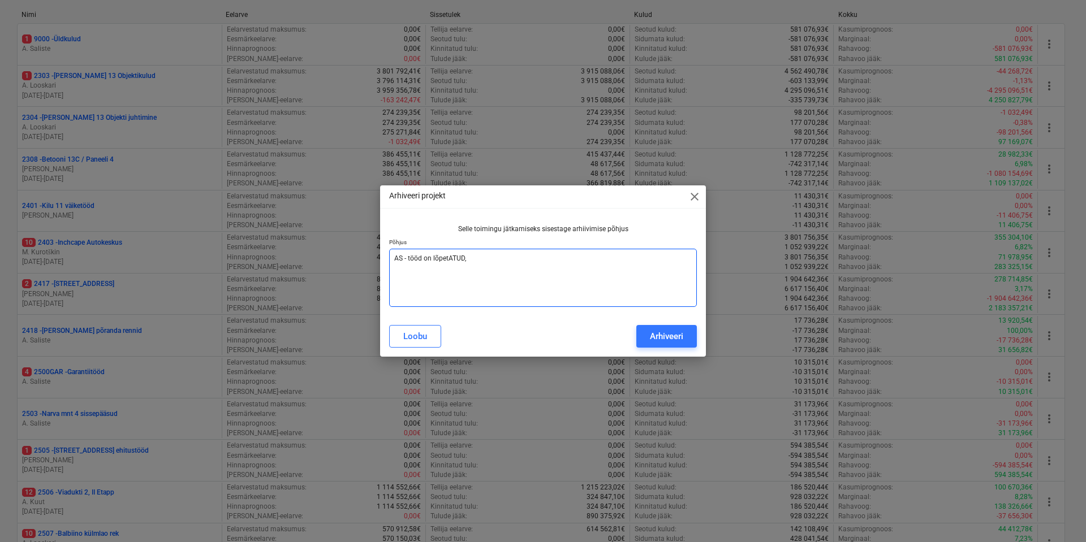
type textarea "AS - tööd on lõpetATUD"
type textarea "x"
type textarea "AS - tööd on lõpetATU"
type textarea "x"
type textarea "AS - tööd on lõpetAT"
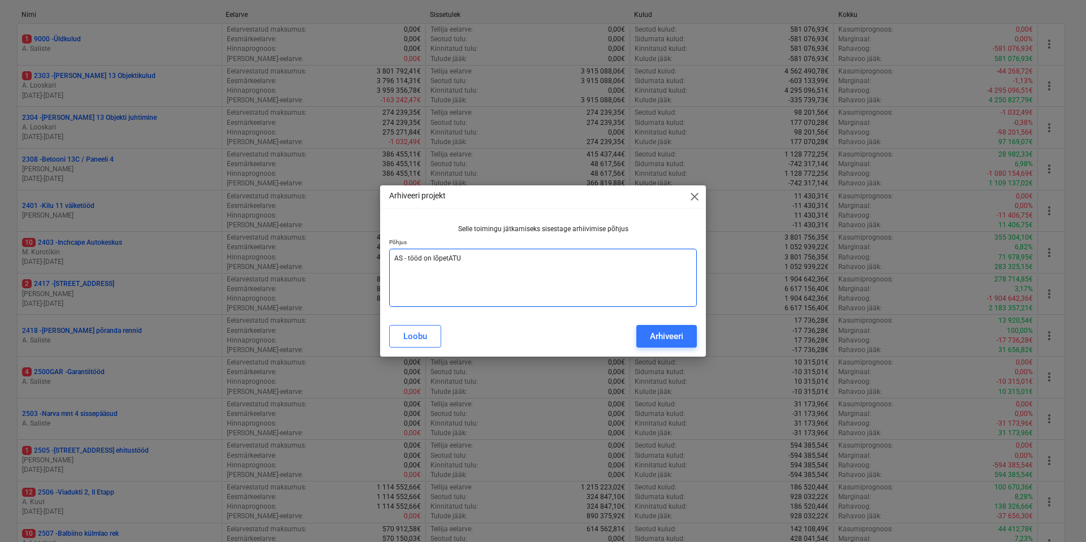
type textarea "x"
type textarea "AS - tööd on lõpetA"
type textarea "x"
type textarea "AS - tööd on lõpet"
type textarea "x"
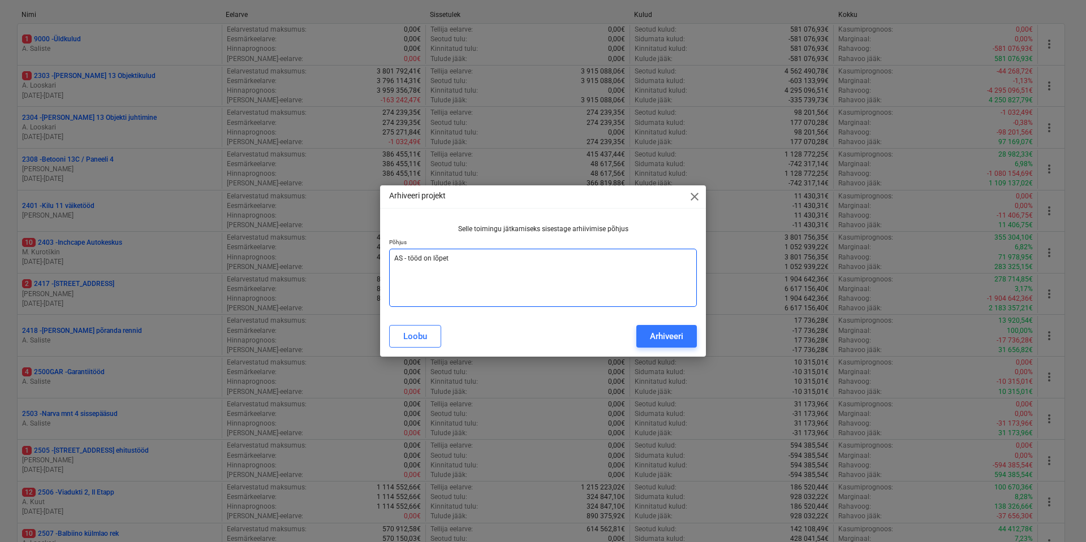
type textarea "AS - tööd on lõpeta"
type textarea "x"
type textarea "AS - tööd on lõpetat"
type textarea "x"
type textarea "AS - tööd on lõpetatu"
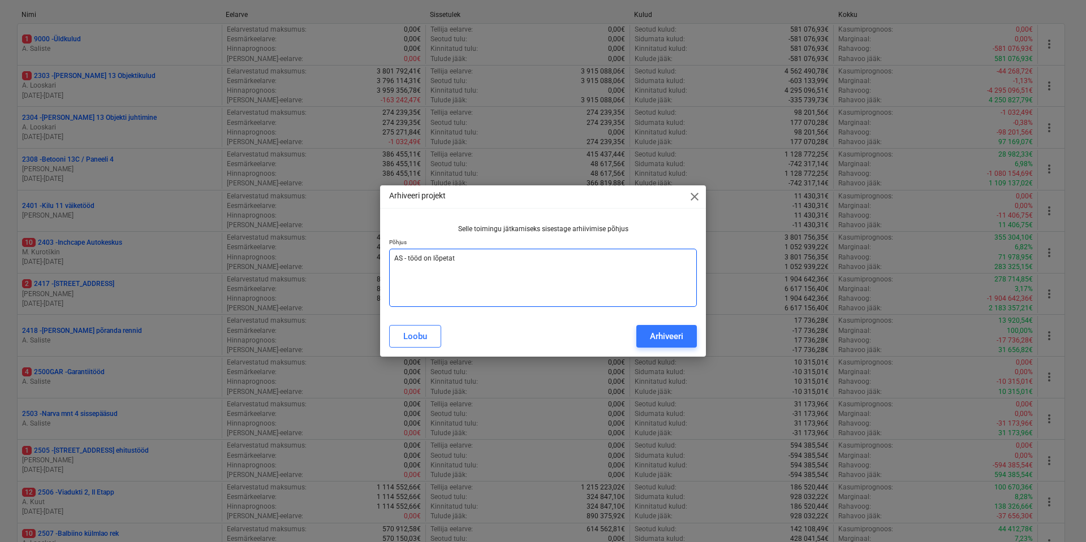
type textarea "x"
type textarea "AS - tööd on lõpetatud"
type textarea "x"
type textarea "AS - tööd on lõpetatud,"
type textarea "x"
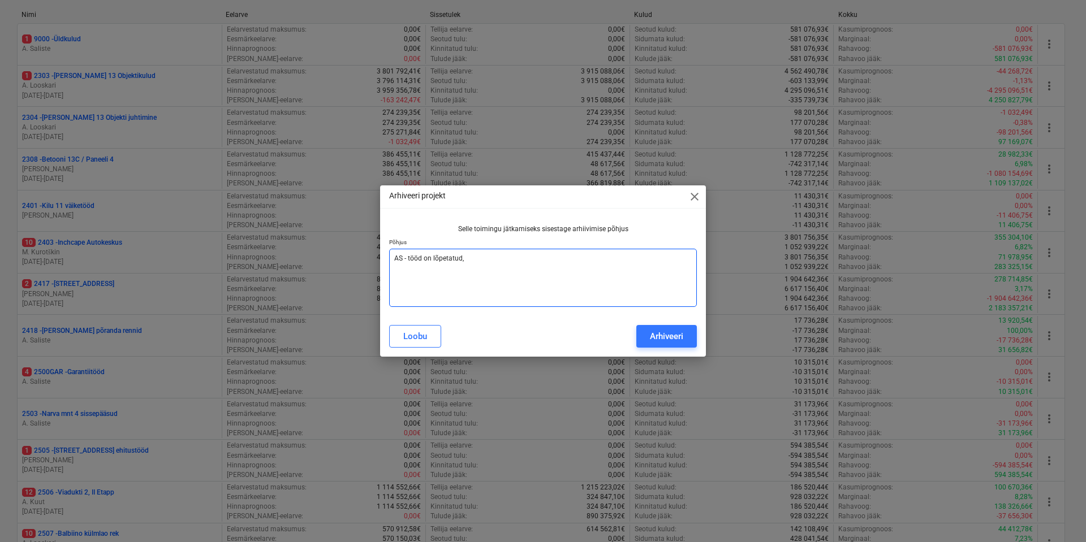
type textarea "AS - tööd on lõpetatud,"
type textarea "x"
type textarea "AS - tööd on lõpetatud, v"
type textarea "x"
type textarea "AS - tööd on lõpetatud, va"
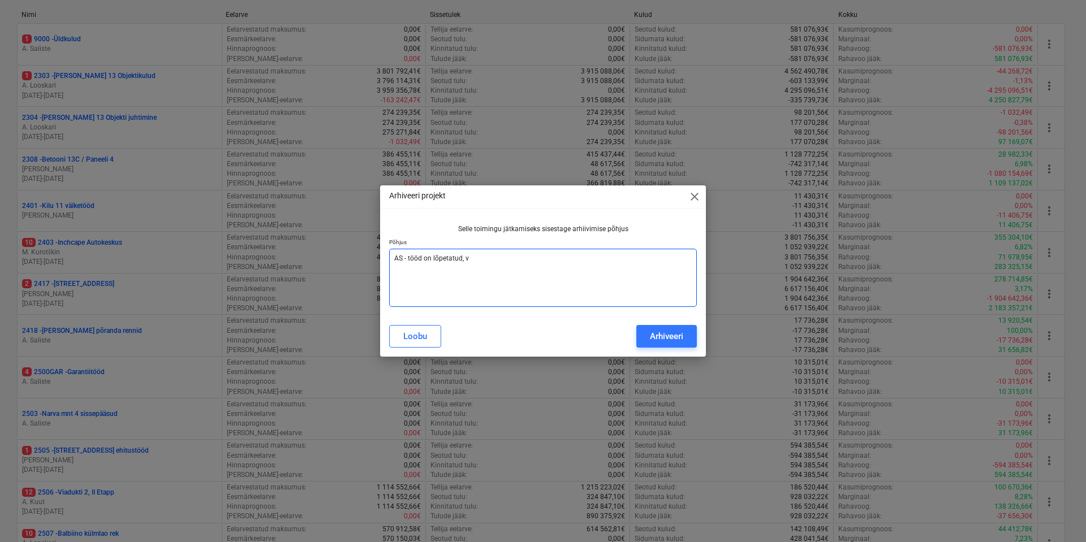
type textarea "x"
type textarea "AS - tööd on lõpetatud, va"
type textarea "x"
type textarea "AS - tööd on lõpetatud, va k"
type textarea "x"
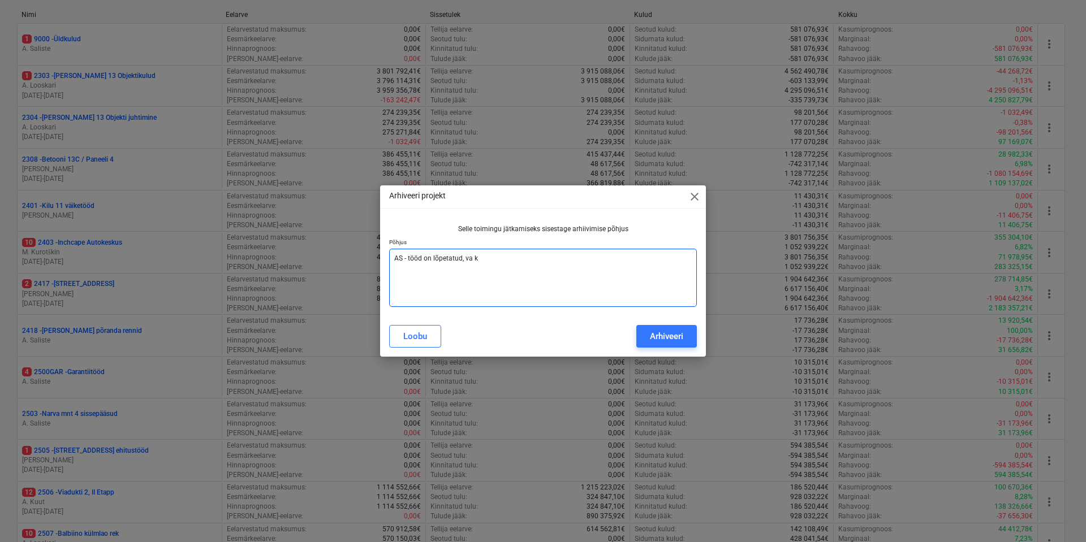
type textarea "AS - tööd on lõpetatud, va"
type textarea "x"
type textarea "AS - tööd on lõpetatud, va d"
type textarea "x"
type textarea "AS - tööd on lõpetatud, va do"
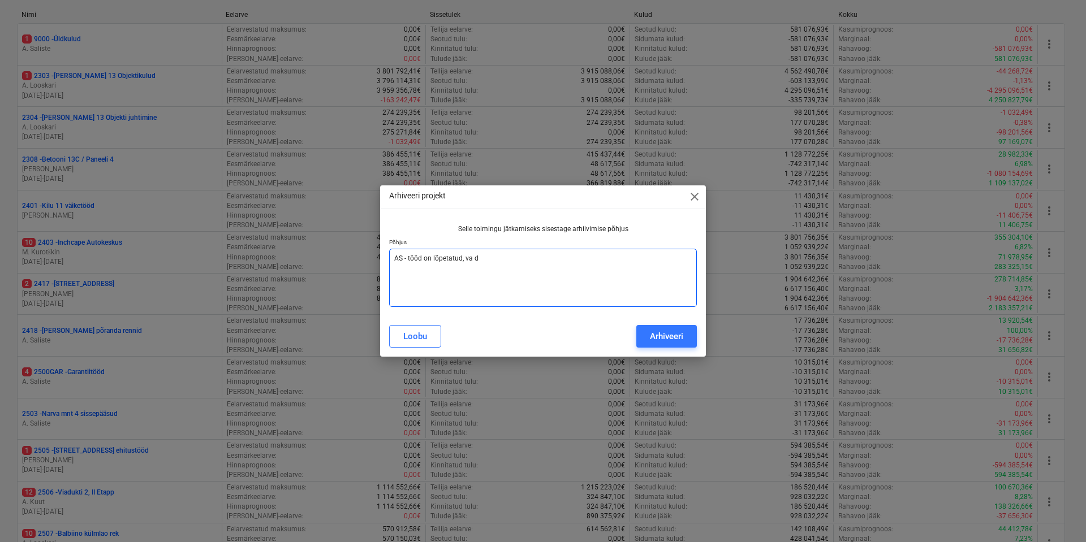
type textarea "x"
type textarea "AS - tööd on lõpetatud, va dok"
type textarea "x"
type textarea "AS - tööd on lõpetatud, va doku"
type textarea "x"
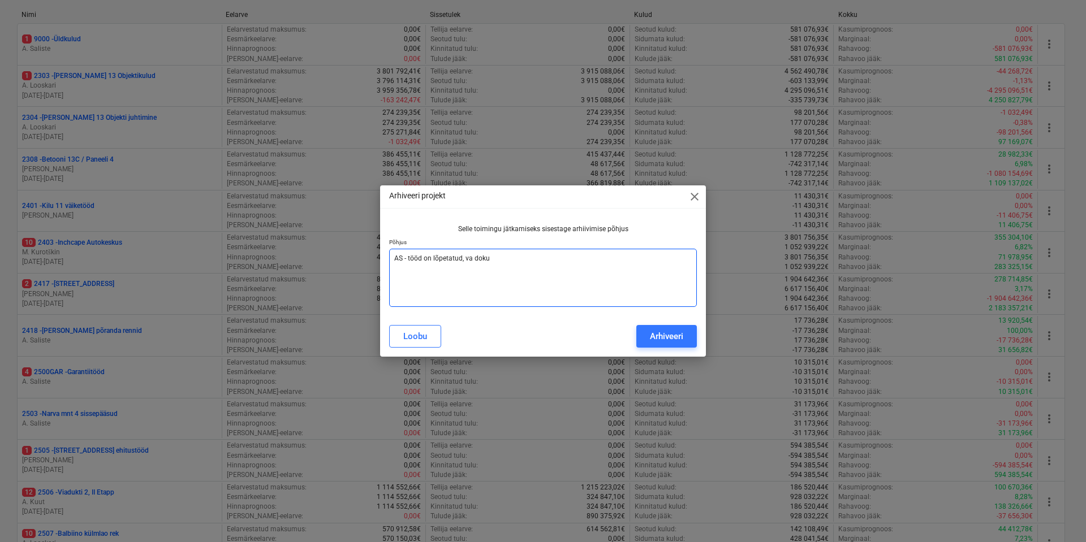
type textarea "AS - tööd on lõpetatud, va dokum"
type textarea "x"
type textarea "AS - tööd on lõpetatud, va dokume"
type textarea "x"
type textarea "AS - tööd on lõpetatud, va dokumen"
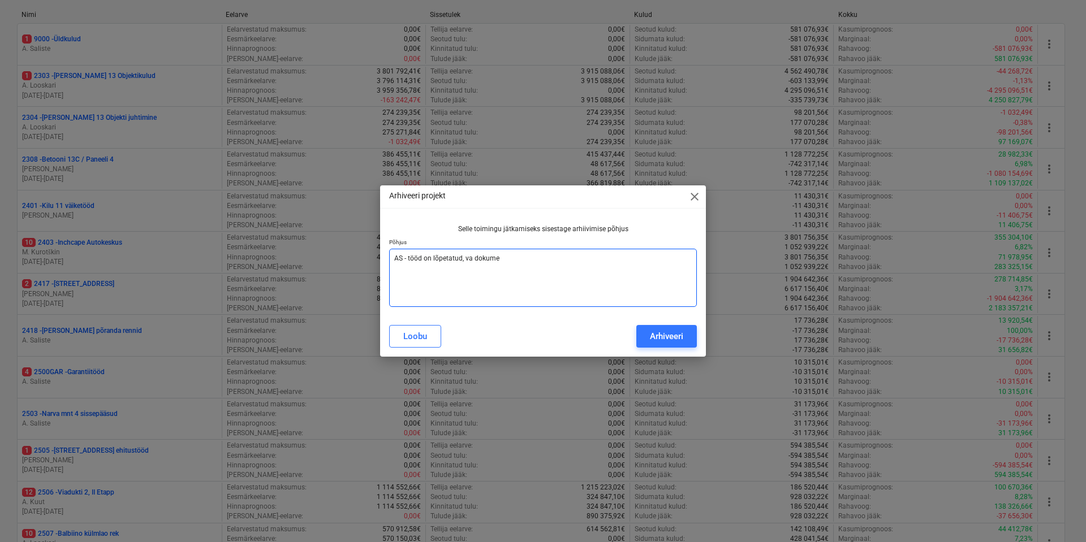
type textarea "x"
type textarea "AS - tööd on lõpetatud, va dokument"
type textarea "x"
type textarea "AS - tööd on lõpetatud, va dokumenta"
type textarea "x"
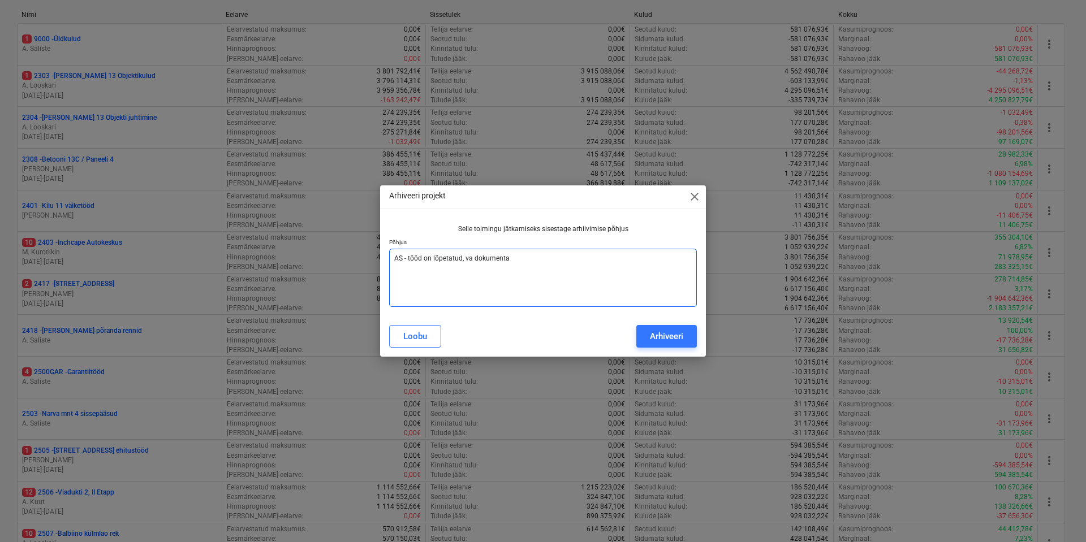
type textarea "AS - tööd on lõpetatud, va dokumentat"
type textarea "x"
type textarea "AS - tööd on lõpetatud, va dokumentats"
type textarea "x"
type textarea "AS - tööd on lõpetatud, va dokumentatsi"
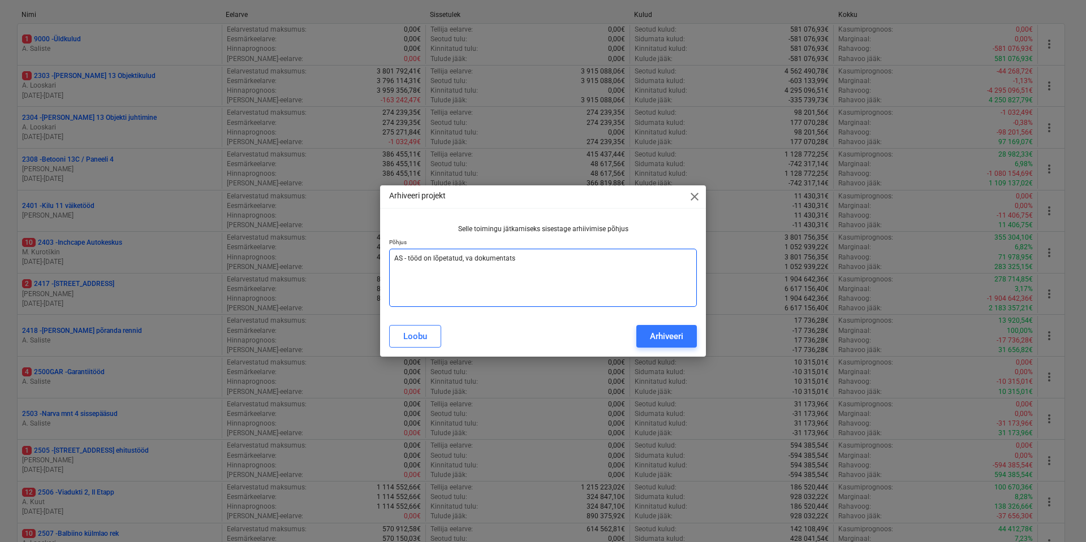
type textarea "x"
type textarea "AS - tööd on lõpetatud, va dokumentatsio"
type textarea "x"
type textarea "AS - tööd on lõpetatud, va dokumentatsioo"
type textarea "x"
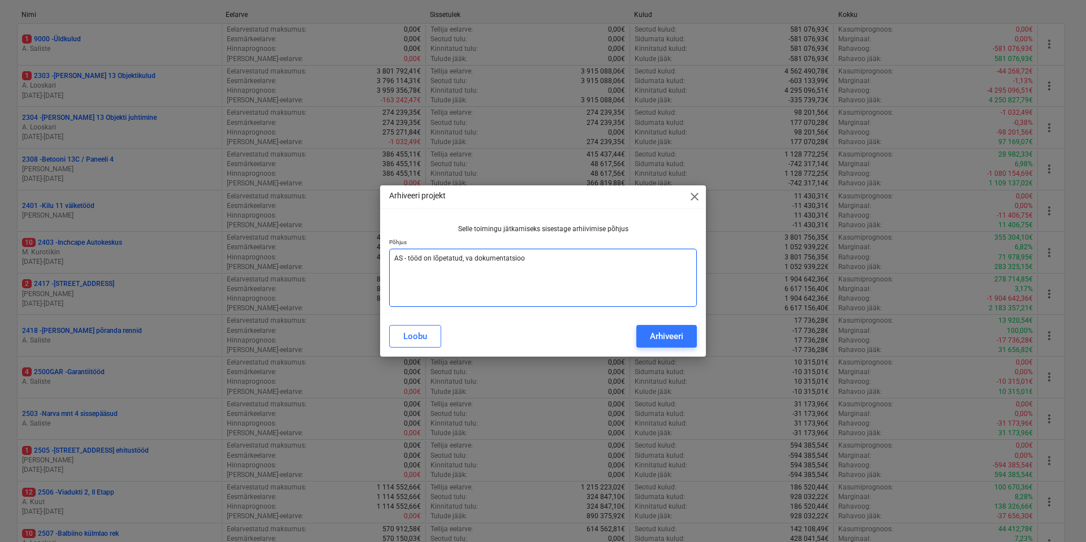
type textarea "AS - tööd on lõpetatud, va dokumentatsioon"
type textarea "x"
type textarea "AS - tööd on lõpetatud, va dokumentatsioon."
type textarea "x"
type textarea "AS - tööd on lõpetatud, va dokumentatsioon"
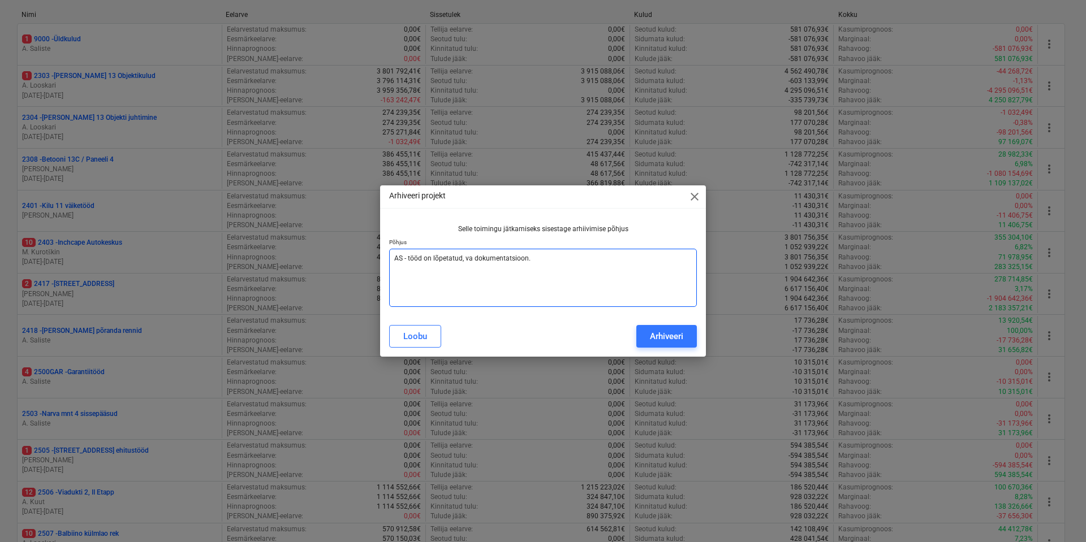
type textarea "x"
type textarea "AS - tööd on lõpetatud, va dokumentatsioon,"
type textarea "x"
type textarea "AS - tööd on lõpetatud, va dokumentatsioon,"
type textarea "x"
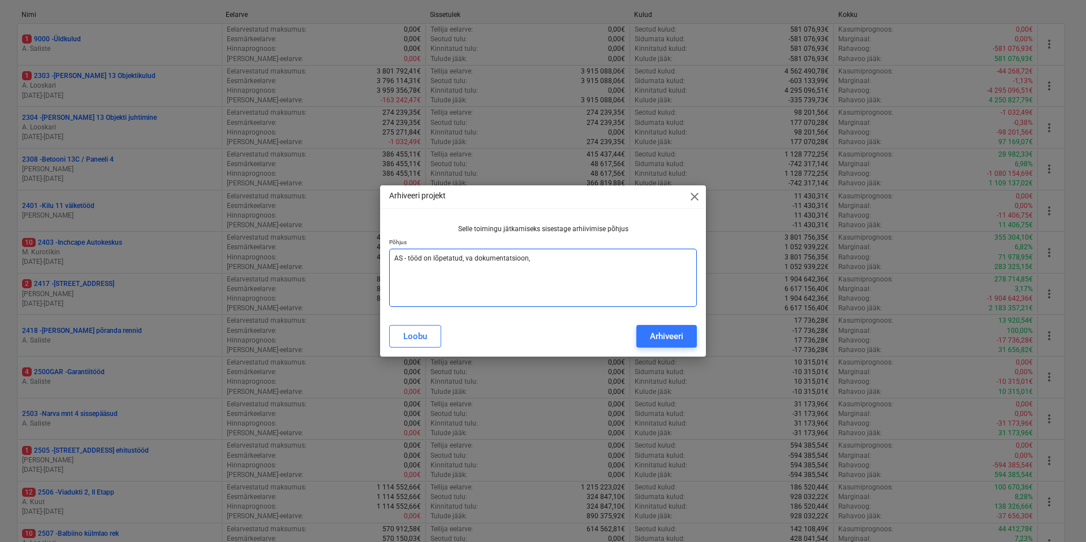
type textarea "AS - tööd on lõpetatud, va dokumentatsioon, a"
type textarea "x"
type textarea "AS - tööd on lõpetatud, va dokumentatsioon, ag"
type textarea "x"
type textarea "AS - tööd on lõpetatud, va dokumentatsioon, aga"
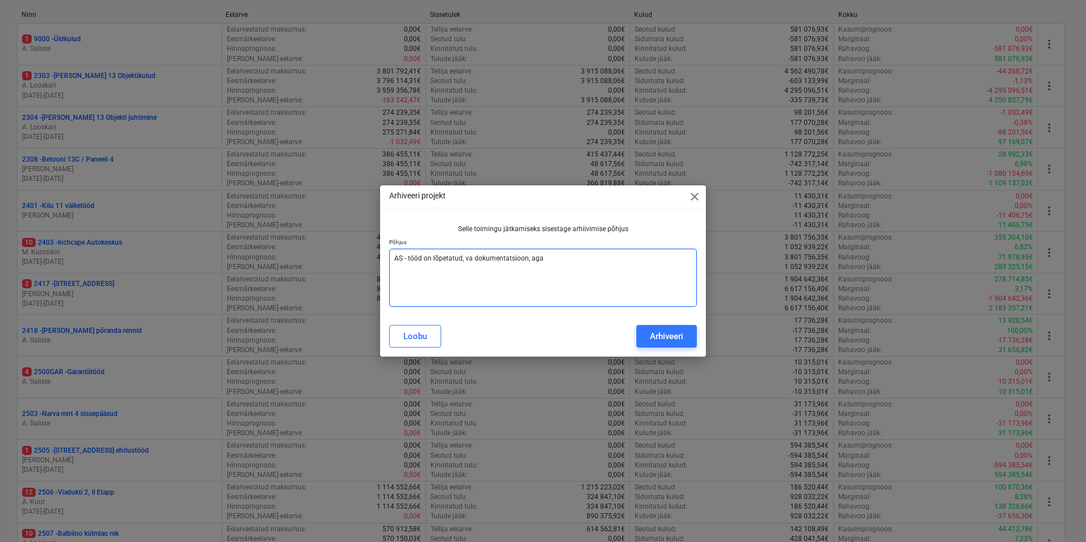
type textarea "x"
type textarea "AS - tööd on lõpetatud, va dokumentatsioon, aga k"
type textarea "x"
type textarea "AS - tööd on lõpetatud, va dokumentatsioon, aga ku"
type textarea "x"
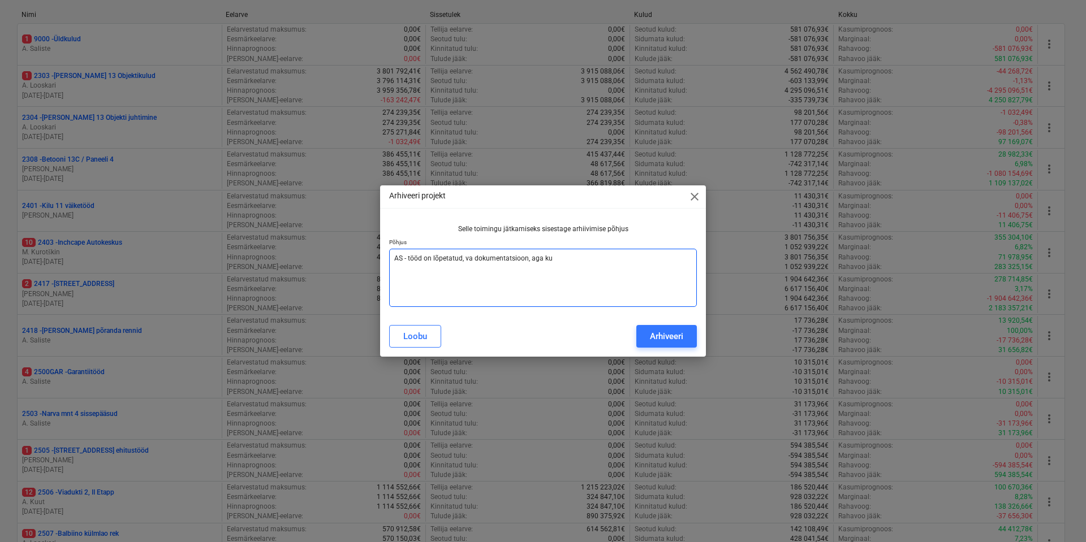
type textarea "AS - tööd on lõpetatud, va dokumentatsioon, aga kul"
type textarea "x"
type textarea "AS - tööd on lõpetatud, va dokumentatsioon, aga kulu"
type textarea "x"
type textarea "AS - tööd on lõpetatud, va dokumentatsioon, aga [PERSON_NAME]"
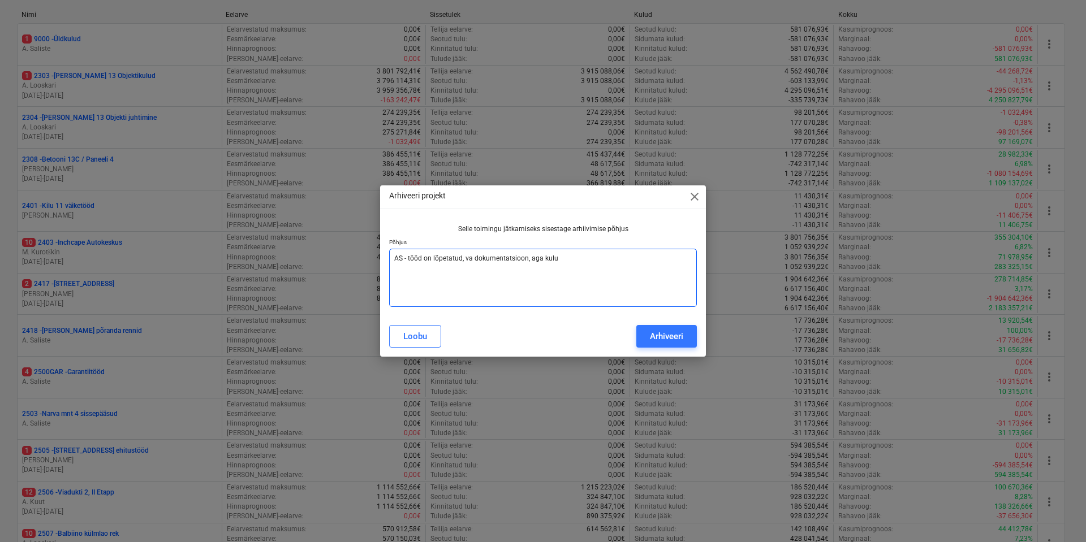
type textarea "x"
type textarea "AS - tööd on lõpetatud, va dokumentatsioon, aga kulusio"
type textarea "x"
type textarea "AS - tööd on lõpetatud, va dokumentatsioon, aga kulusiod"
type textarea "x"
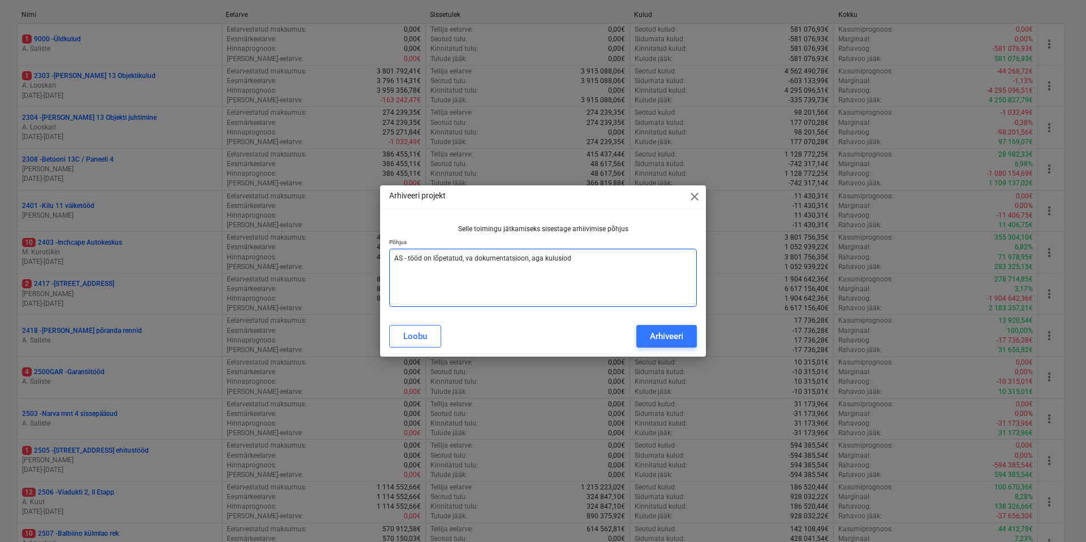
type textarea "AS - tööd on lõpetatud, va dokumentatsioon, aga kulusiod"
type textarea "x"
type textarea "AS - tööd on lõpetatud, va dokumentatsioon, aga kulusiod"
type textarea "x"
type textarea "AS - tööd on lõpetatud, va dokumentatsioon, aga kulusio"
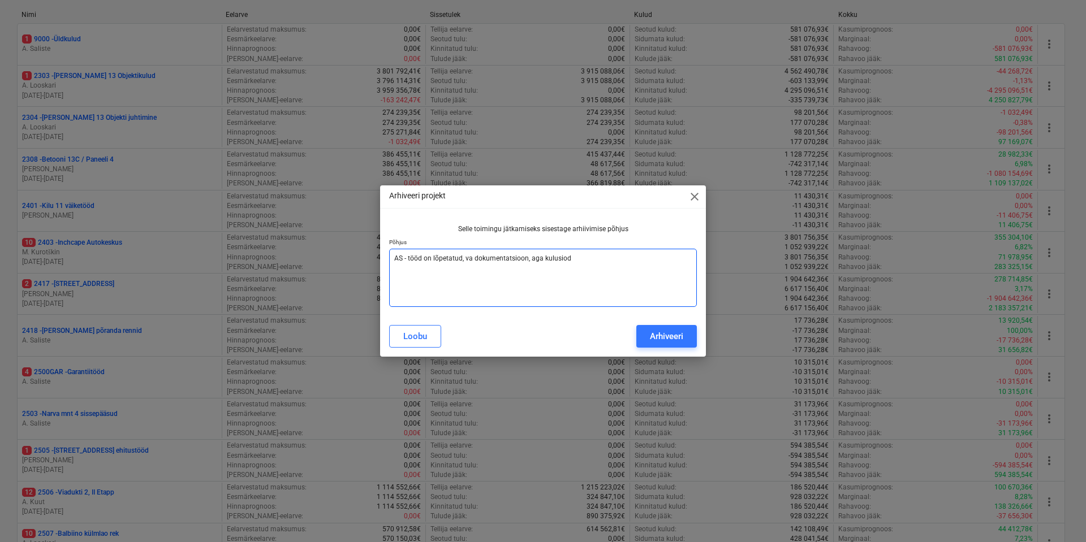
type textarea "x"
type textarea "AS - tööd on lõpetatud, va dokumentatsioon, aga kulusi"
type textarea "x"
type textarea "AS - tööd on lõpetatud, va dokumentatsioon, aga kulusid"
type textarea "x"
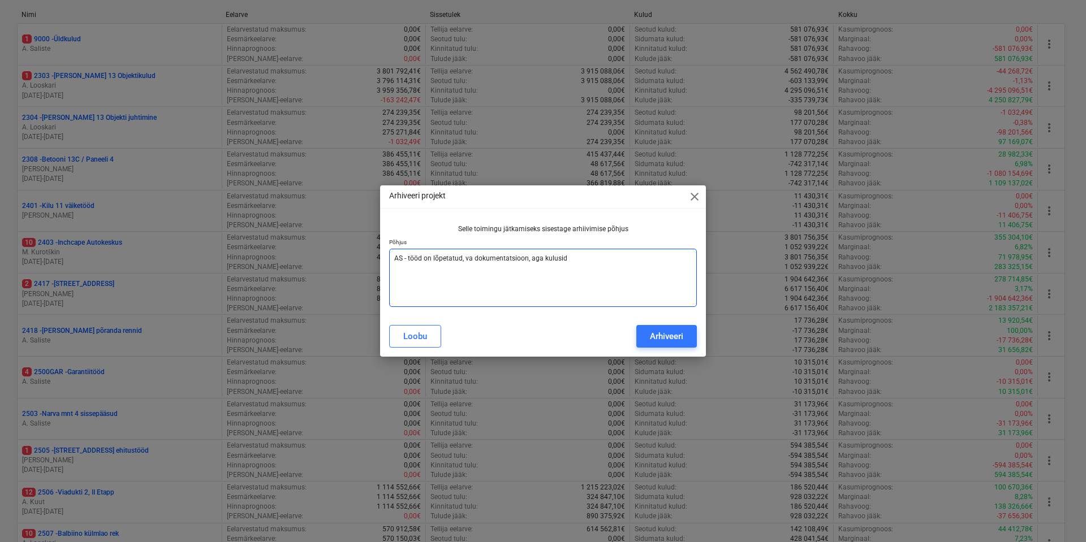
type textarea "AS - tööd on lõpetatud, va dokumentatsioon, aga kulusid"
type textarea "x"
type textarea "AS - tööd on lõpetatud, va dokumentatsioon, aga kulusid r"
type textarea "x"
type textarea "AS - tööd on lõpetatud, va dokumentatsioon, aga kulusid ro"
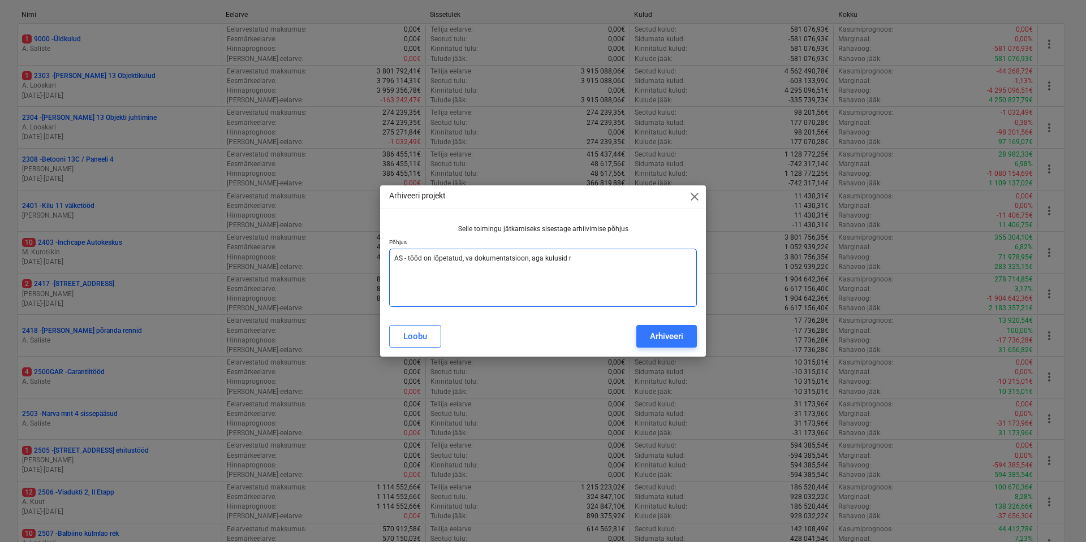
type textarea "x"
type textarea "AS - tööd on lõpetatud, va dokumentatsioon, aga kulusid roh"
type textarea "x"
type textarea "AS - tööd on lõpetatud, va dokumentatsioon, aga kulusid rohk"
type textarea "x"
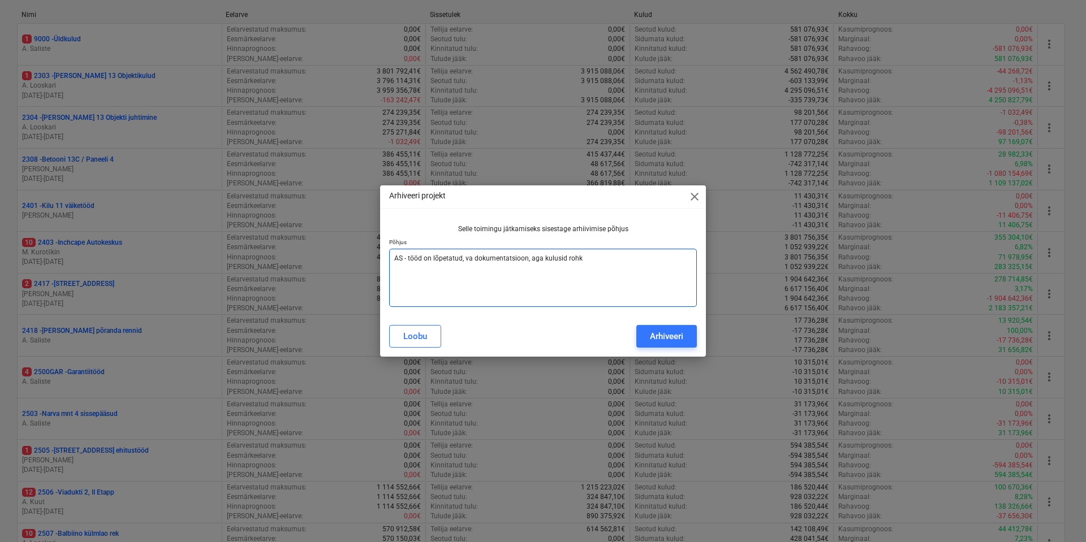
type textarea "AS - tööd on lõpetatud, va dokumentatsioon, aga kulusid rohke"
type textarea "x"
type textarea "AS - tööd on lõpetatud, va dokumentatsioon, aga kulusid rohkem"
type textarea "x"
type textarea "AS - tööd on lõpetatud, va dokumentatsioon, aga kulusid rohkem"
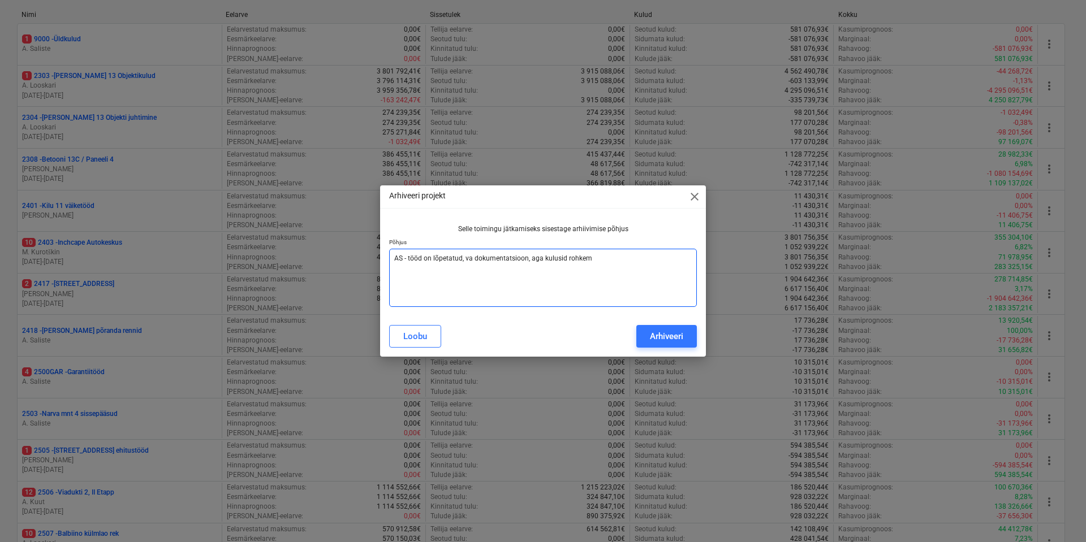
type textarea "x"
type textarea "AS - tööd on lõpetatud, va dokumentatsioon, aga kulusid rohkem e"
type textarea "x"
type textarea "AS - tööd on lõpetatud, va dokumentatsioon, aga kulusid rohkem ei"
type textarea "x"
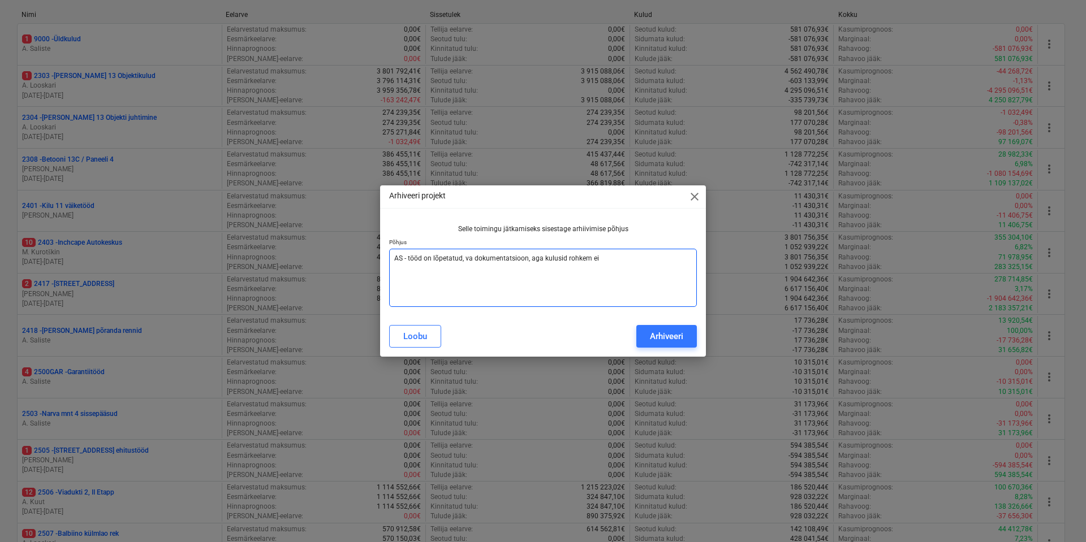
type textarea "AS - tööd on lõpetatud, va dokumentatsioon, aga kulusid rohkem ei"
type textarea "x"
type textarea "AS - tööd on lõpetatud, va dokumentatsioon, aga kulusid rohkem ei t"
type textarea "x"
type textarea "AS - tööd on lõpetatud, va dokumentatsioon, aga kulusid rohkem ei to"
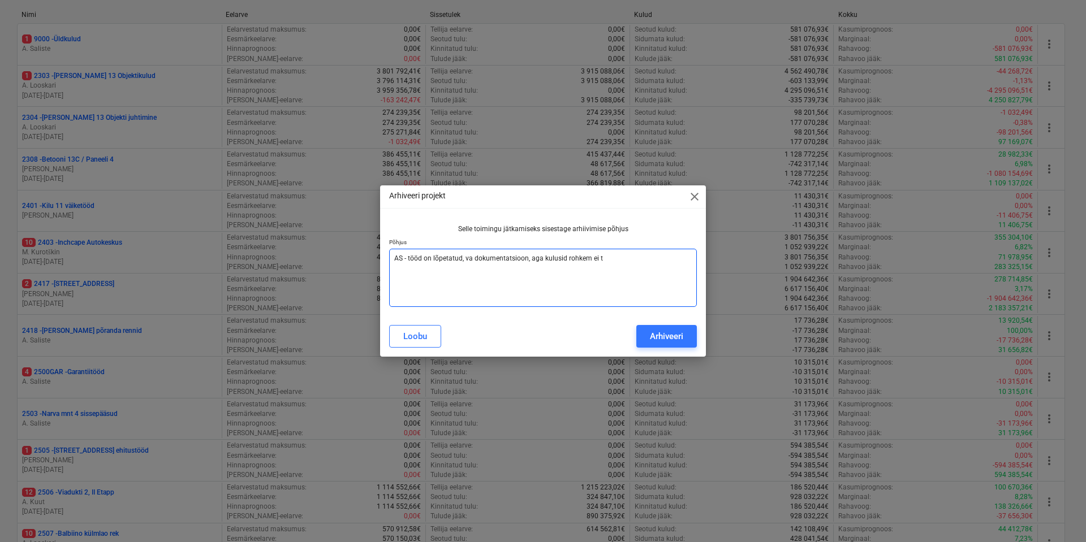
type textarea "x"
type textarea "AS - tööd on lõpetatud, va dokumentatsioon, aga kulusid rohkem ei toh"
type textarea "x"
type textarea "AS - tööd on lõpetatud, va dokumentatsioon, aga kulusid rohkem ei tohi"
type textarea "x"
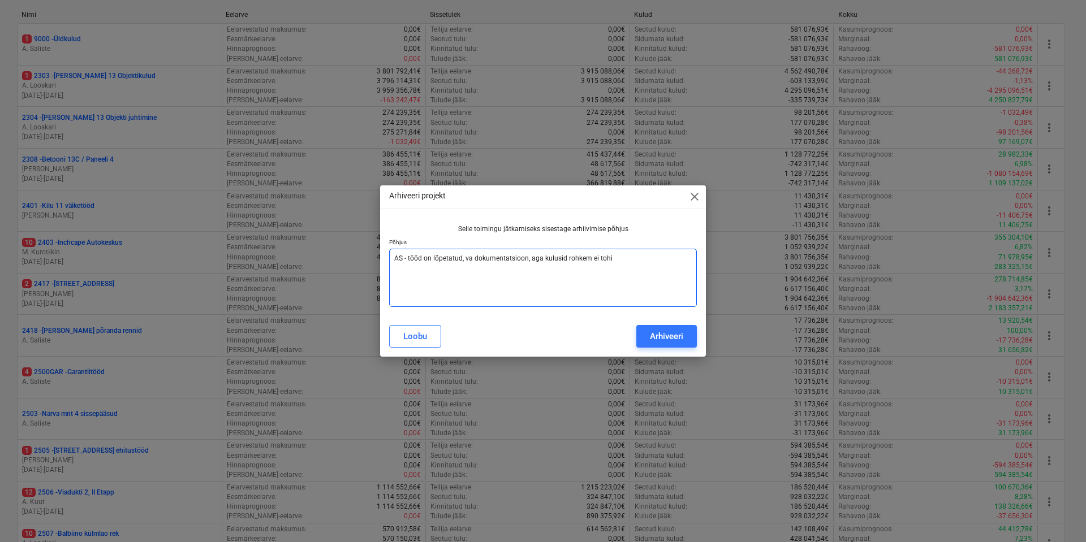
type textarea "AS - tööd on lõpetatud, va dokumentatsioon, aga kulusid rohkem ei tohi"
type textarea "x"
type textarea "AS - tööd on lõpetatud, va dokumentatsioon, aga kulusid rohkem ei tohi t"
type textarea "x"
type textarea "AS - tööd on lõpetatud, va dokumentatsioon, aga kulusid rohkem ei tohi tu"
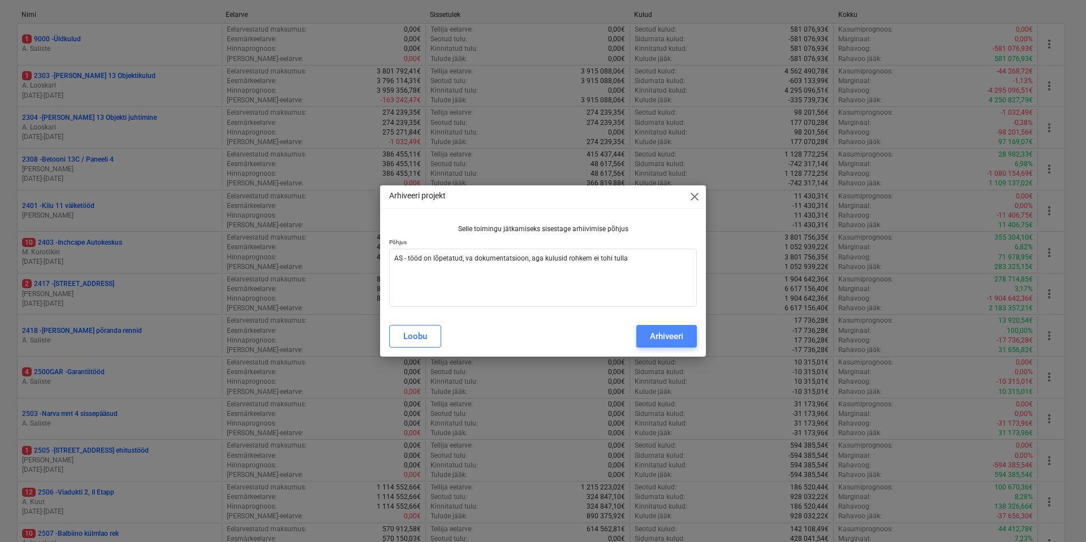
click at [657, 331] on div "Arhiveeri" at bounding box center [666, 336] width 33 height 15
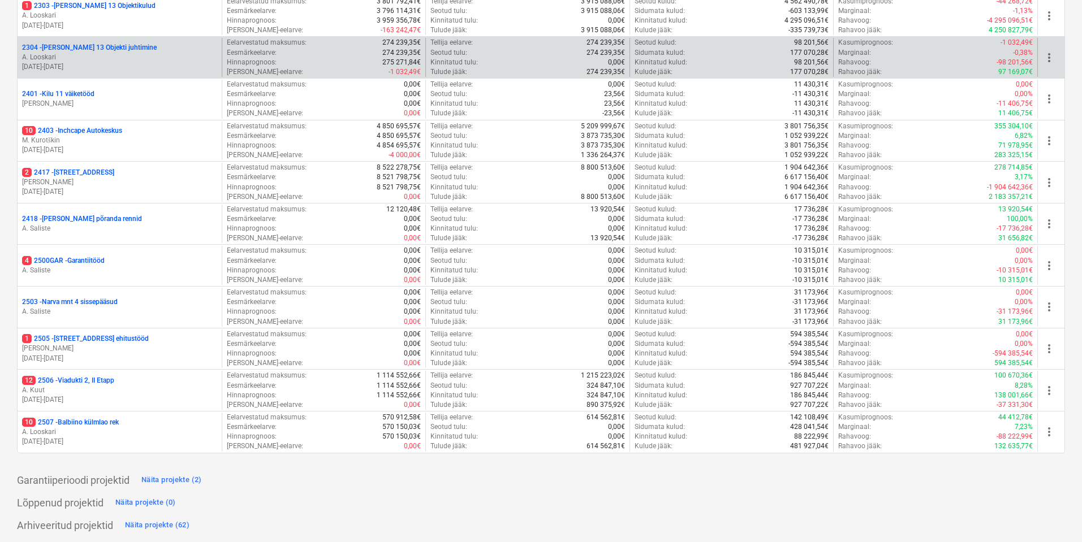
scroll to position [232, 0]
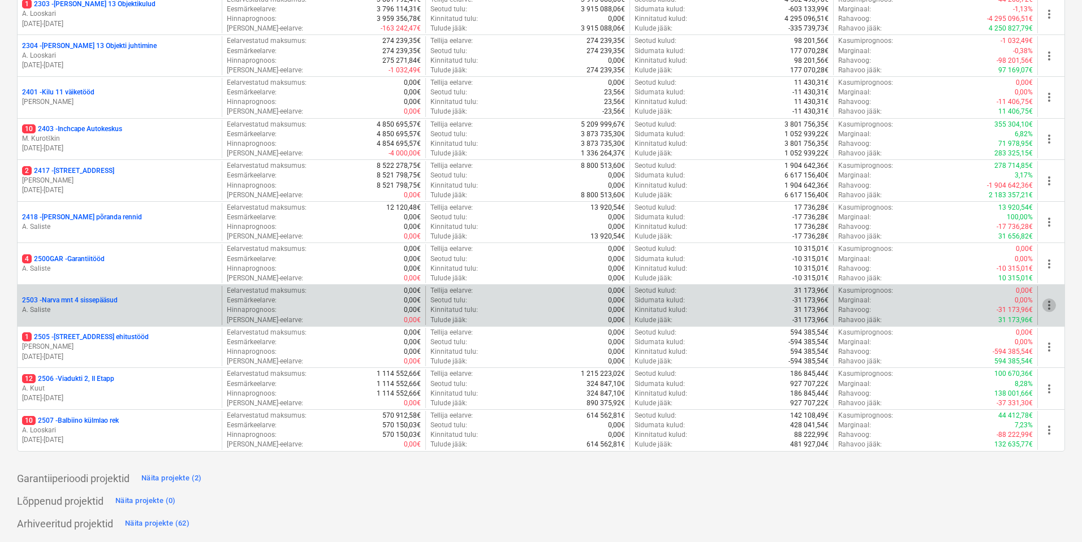
click at [1049, 304] on span "more_vert" at bounding box center [1049, 306] width 14 height 14
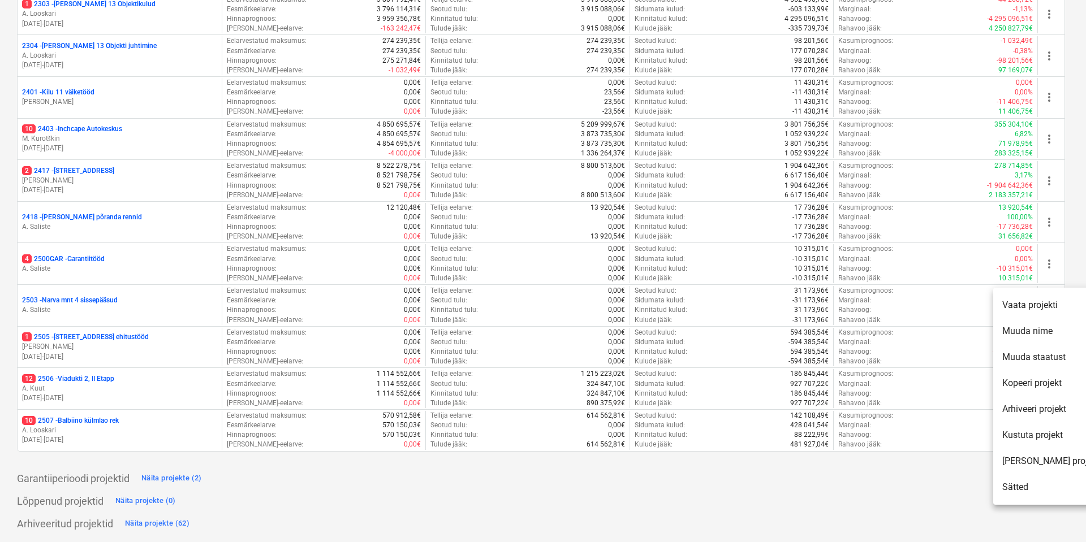
click at [1038, 409] on li "Arhiveeri projekt" at bounding box center [1050, 409] width 115 height 26
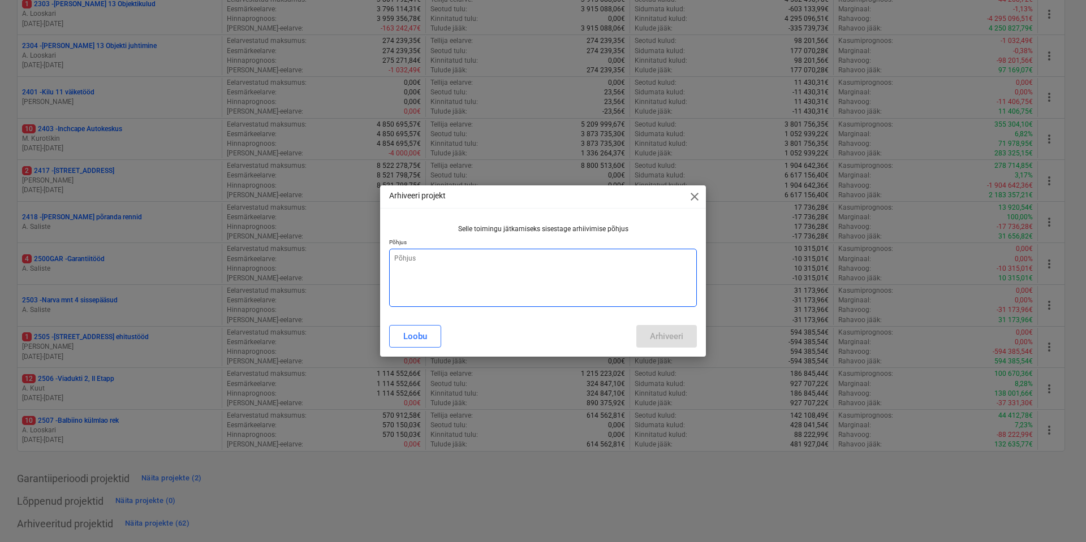
click at [443, 269] on textarea at bounding box center [543, 278] width 308 height 58
click at [674, 333] on div "Arhiveeri" at bounding box center [666, 336] width 33 height 15
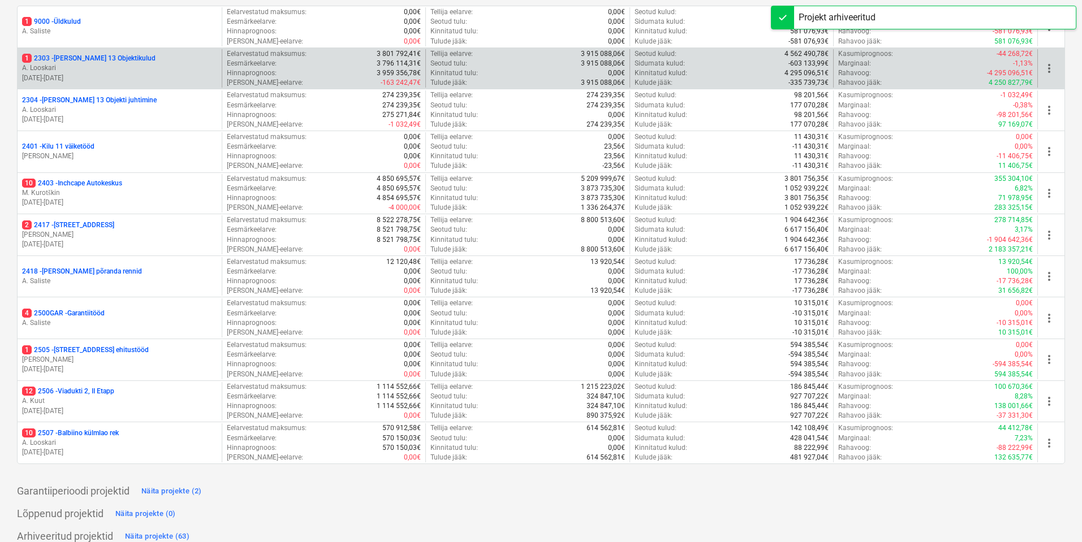
scroll to position [190, 0]
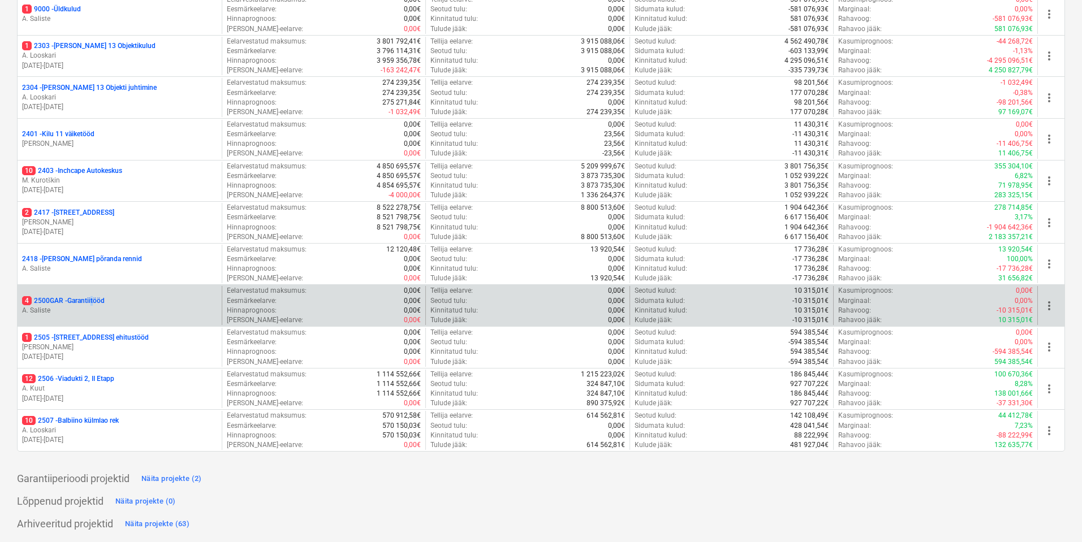
click at [94, 302] on p "4 2500GAR - Garantiitööd" at bounding box center [63, 301] width 83 height 10
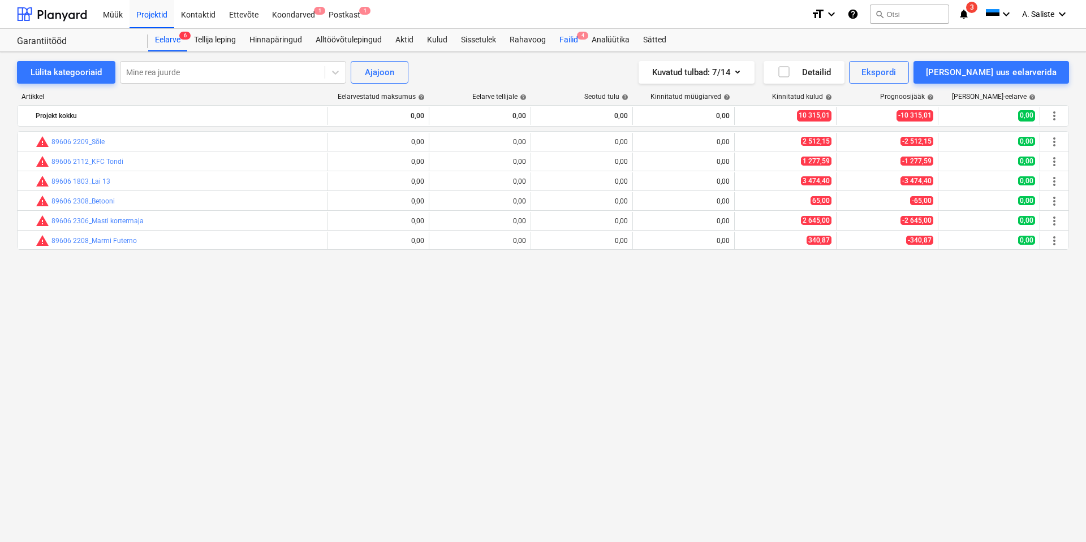
click at [569, 37] on div "Failid 4" at bounding box center [568, 40] width 32 height 23
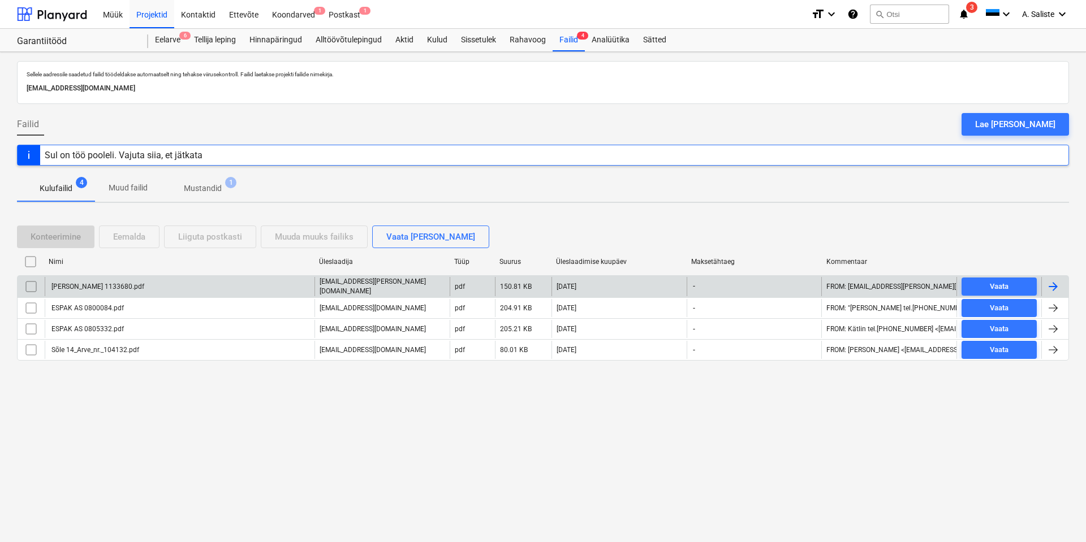
click at [120, 284] on div "[PERSON_NAME] 1133680.pdf" at bounding box center [97, 287] width 94 height 8
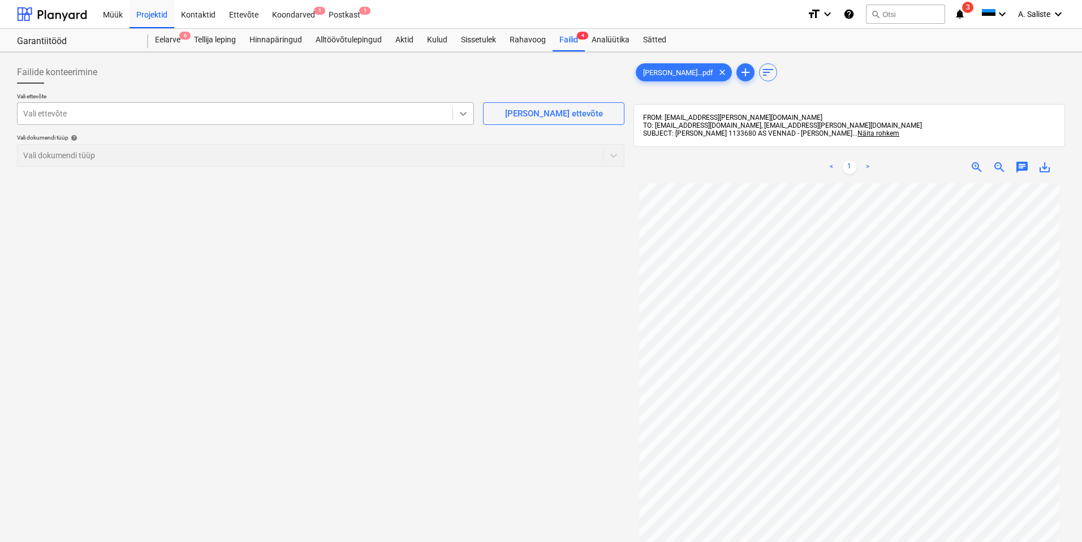
click at [462, 118] on icon at bounding box center [462, 113] width 11 height 11
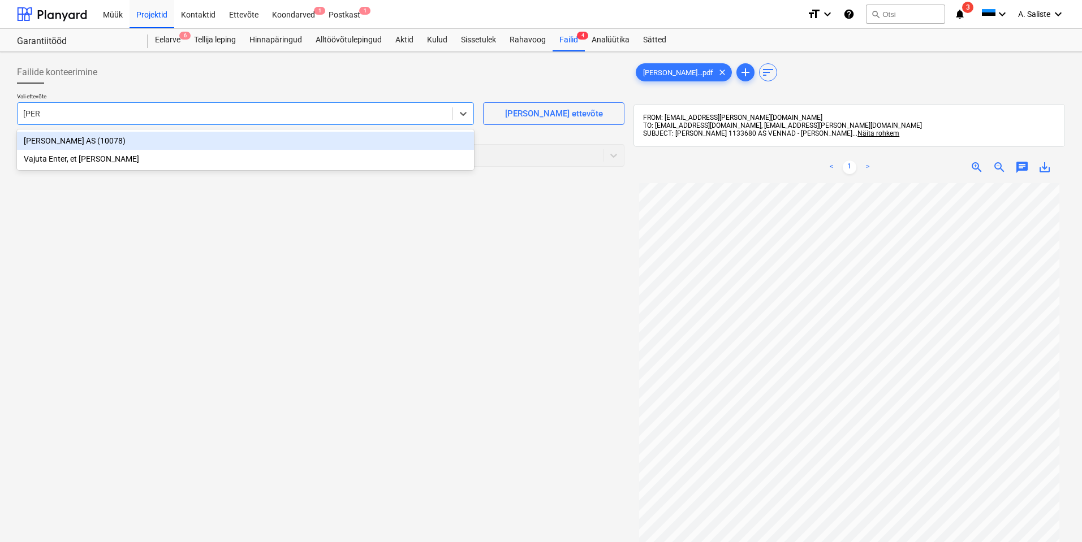
click at [127, 140] on div "[PERSON_NAME] AS (10078)" at bounding box center [245, 141] width 457 height 18
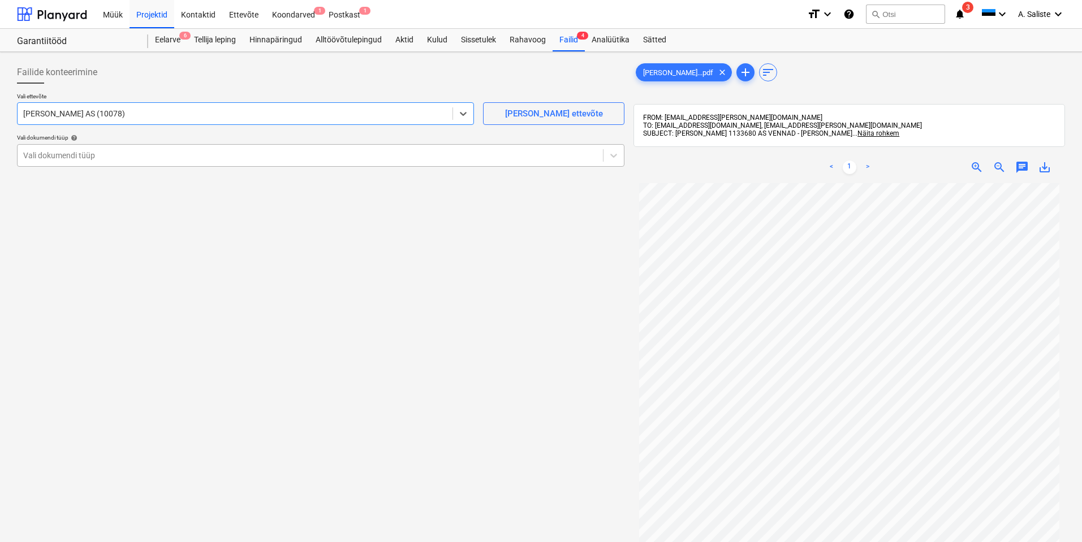
click at [119, 156] on div at bounding box center [310, 155] width 574 height 11
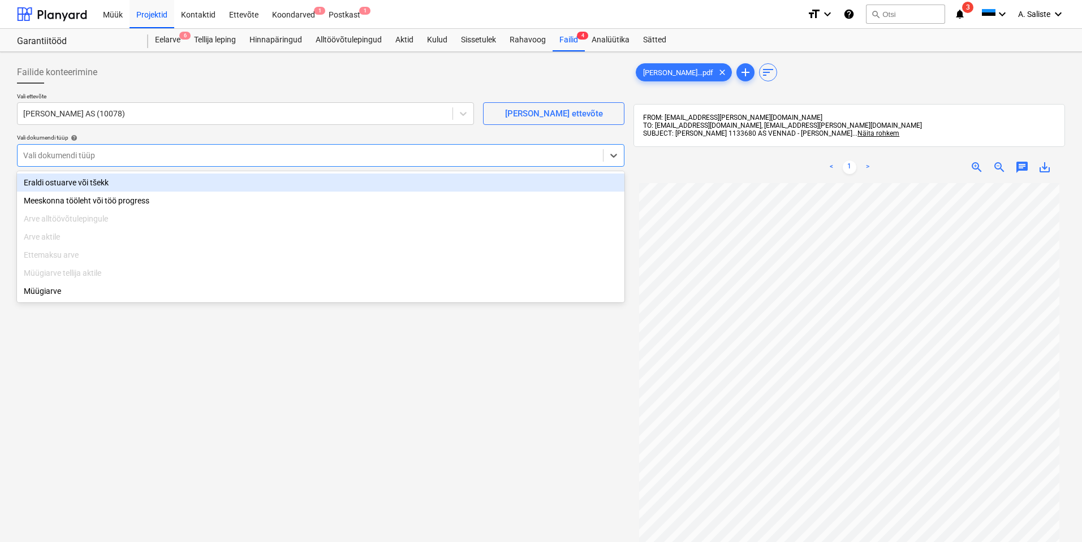
click at [97, 185] on div "Eraldi ostuarve või tšekk" at bounding box center [320, 183] width 607 height 18
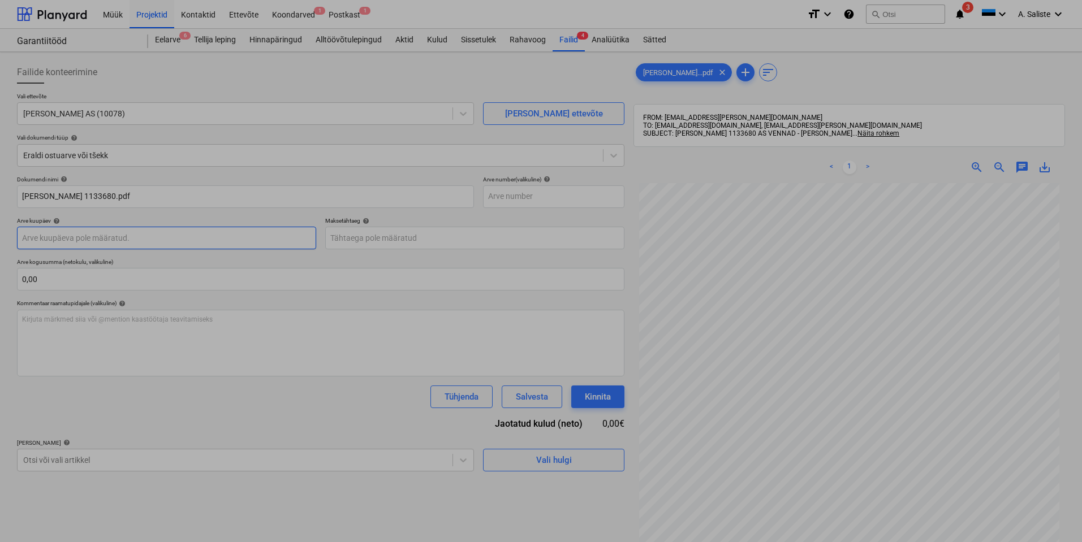
click at [84, 243] on body "Müük Projektid Kontaktid Ettevõte Koondarved 1 Postkast 1 format_size keyboard_…" at bounding box center [541, 271] width 1082 height 542
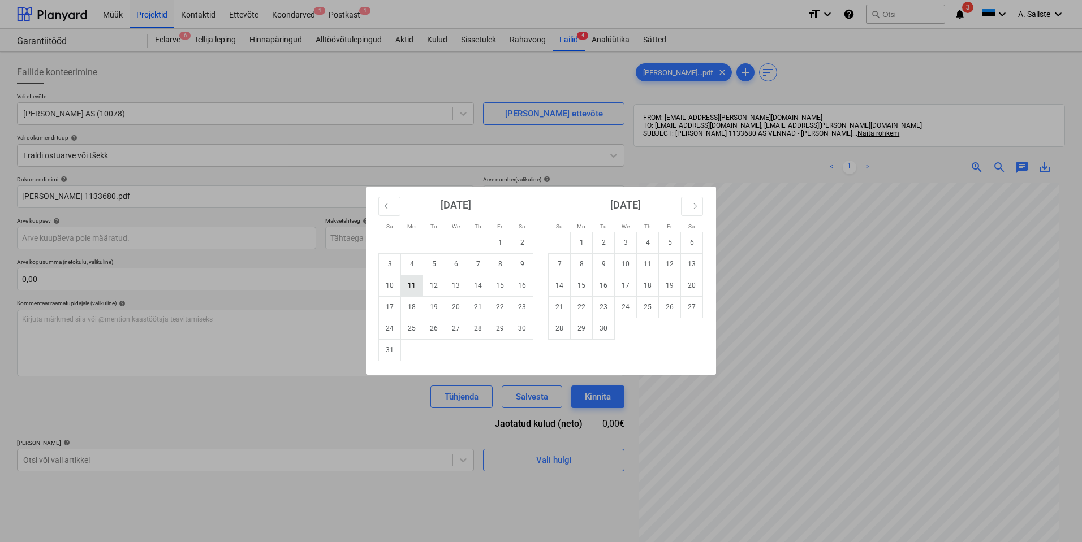
click at [411, 286] on td "11" at bounding box center [412, 285] width 22 height 21
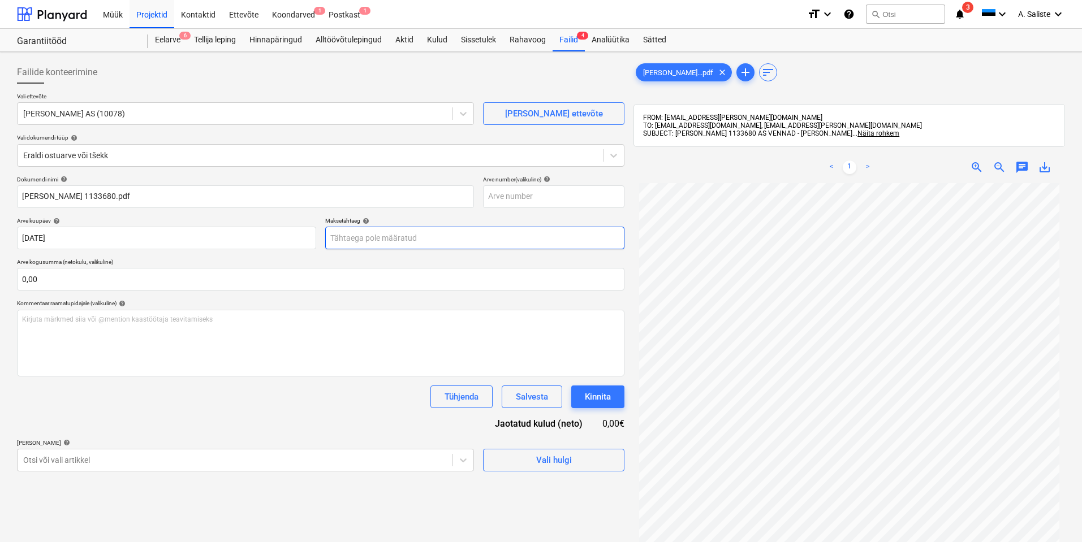
click at [379, 241] on body "Müük Projektid Kontaktid Ettevõte Koondarved 1 Postkast 1 format_size keyboard_…" at bounding box center [541, 271] width 1082 height 542
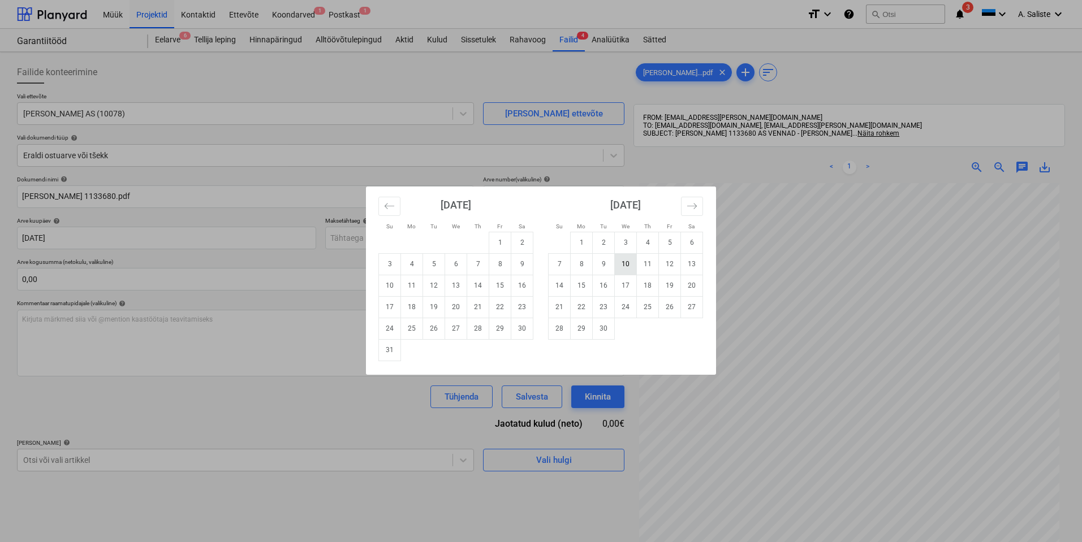
click at [627, 267] on td "10" at bounding box center [626, 263] width 22 height 21
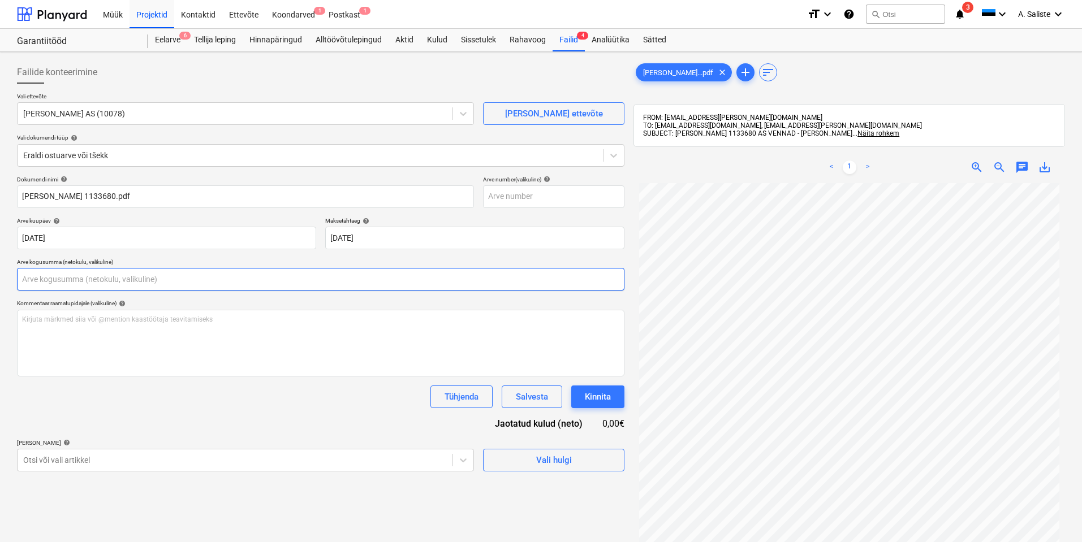
click at [129, 275] on input "text" at bounding box center [320, 279] width 607 height 23
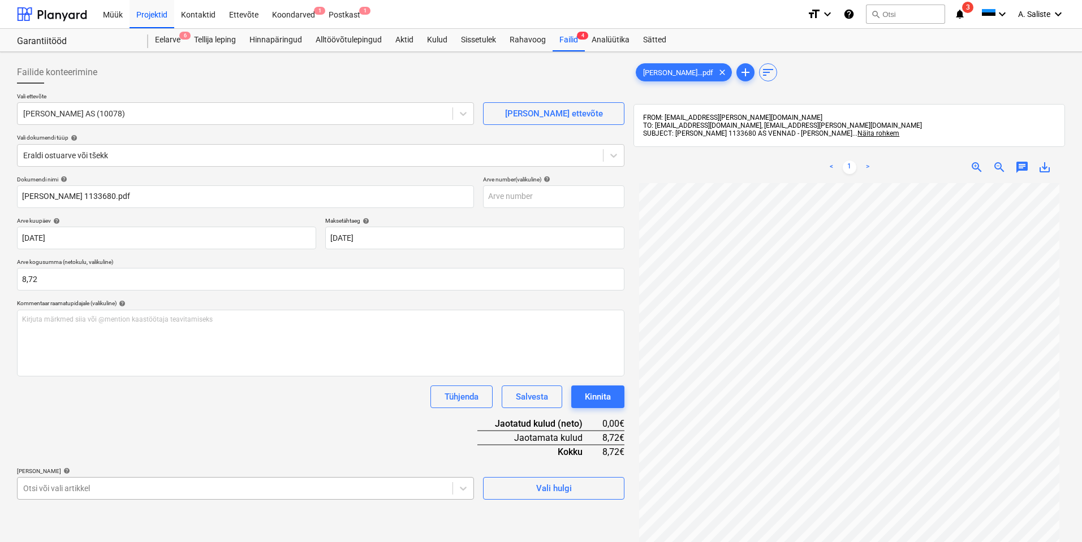
click at [56, 489] on body "Müük Projektid Kontaktid Ettevõte Koondarved 1 Postkast 1 format_size keyboard_…" at bounding box center [541, 271] width 1082 height 542
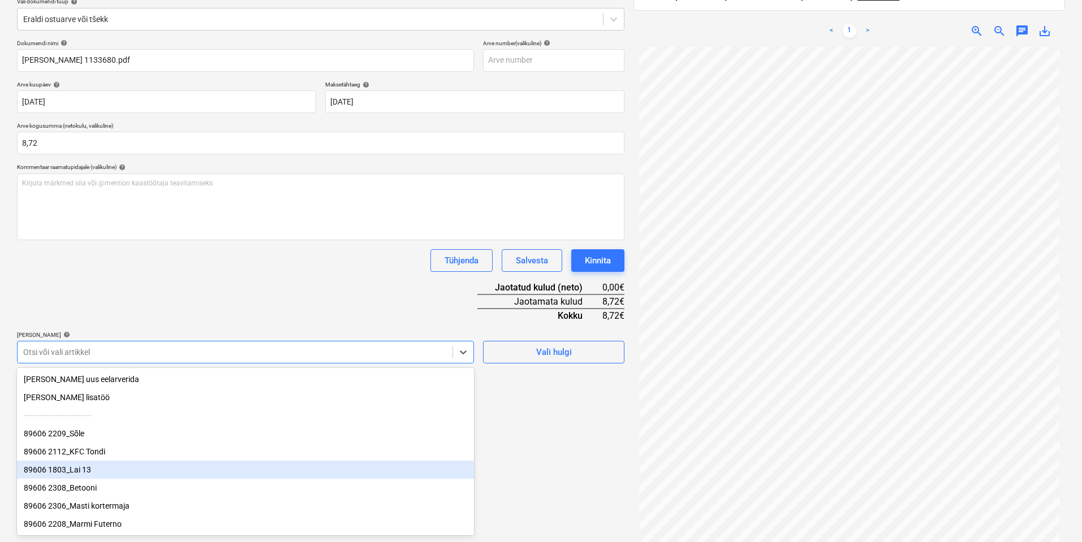
click at [122, 476] on div "89606 1803_Lai 13" at bounding box center [245, 470] width 457 height 18
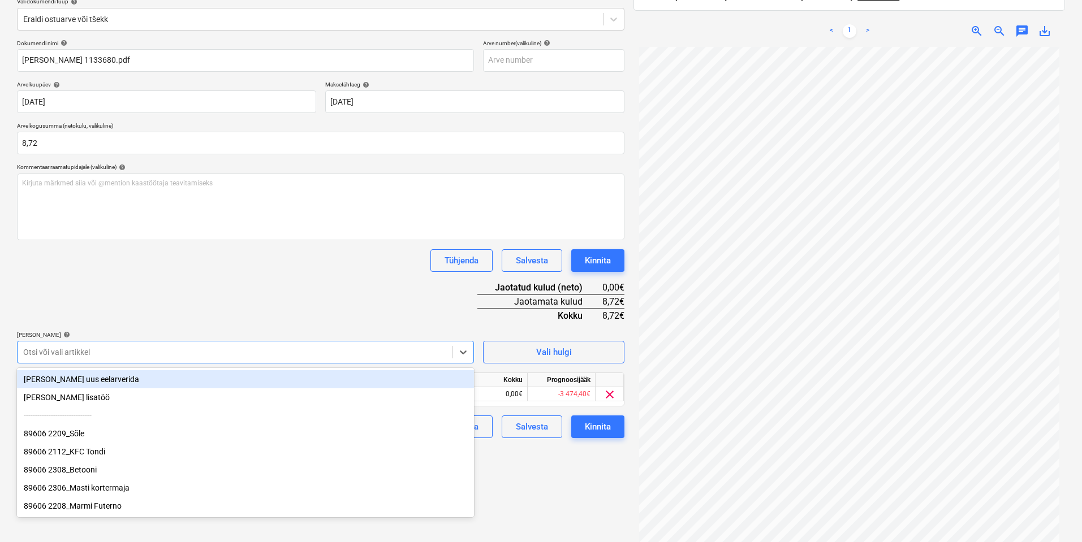
click at [183, 292] on div "Dokumendi nimi help [PERSON_NAME] 1133680.pdf Arve number (valikuline) help Arv…" at bounding box center [320, 239] width 607 height 399
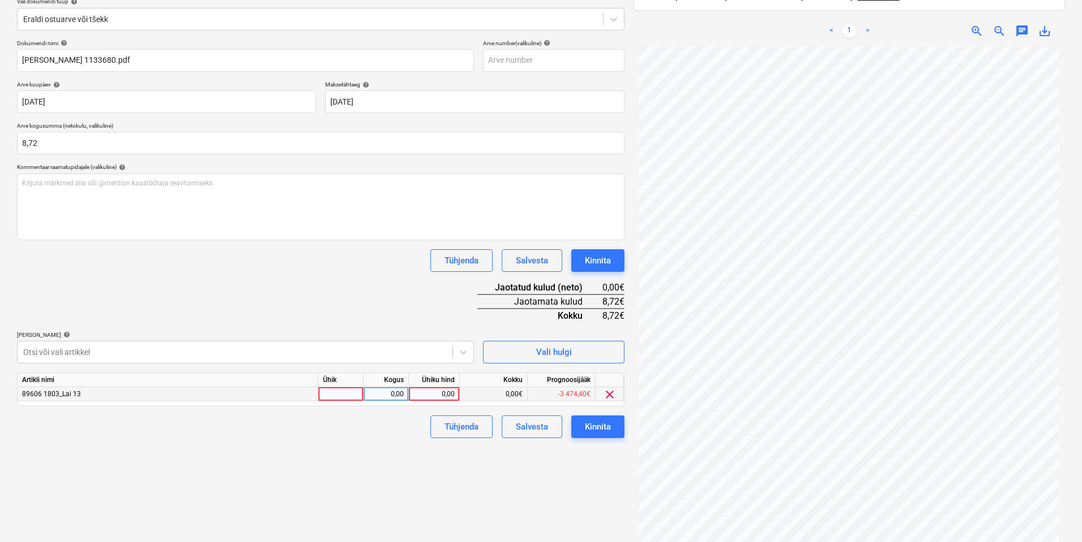
click at [344, 394] on div at bounding box center [340, 394] width 45 height 14
click at [388, 387] on div "0,00" at bounding box center [386, 394] width 36 height 14
click at [430, 391] on div "0,00" at bounding box center [433, 394] width 41 height 14
click at [361, 450] on div "Failide konteerimine Vali ettevõte Vennad [PERSON_NAME] AS (10078) [PERSON_NAME…" at bounding box center [320, 241] width 616 height 642
click at [602, 426] on div "Kinnita" at bounding box center [598, 427] width 26 height 15
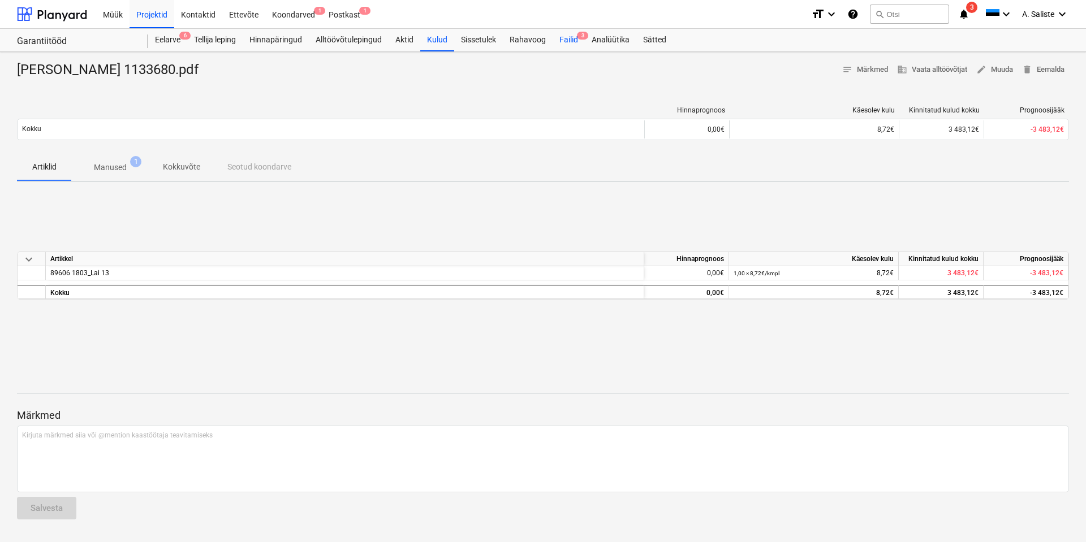
click at [572, 41] on div "Failid 3" at bounding box center [568, 40] width 32 height 23
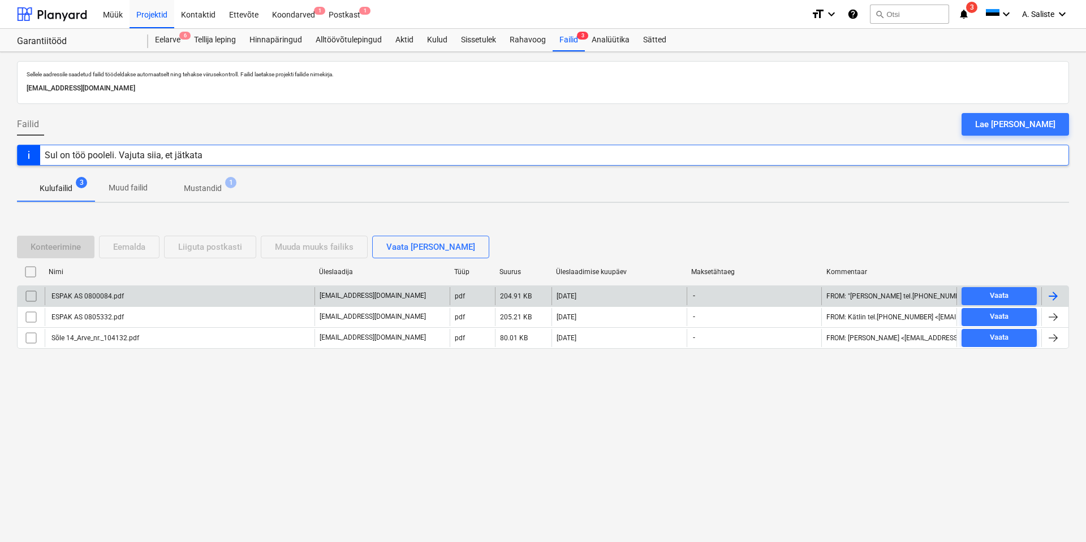
click at [142, 293] on div "ESPAK AS 0800084.pdf" at bounding box center [180, 296] width 270 height 18
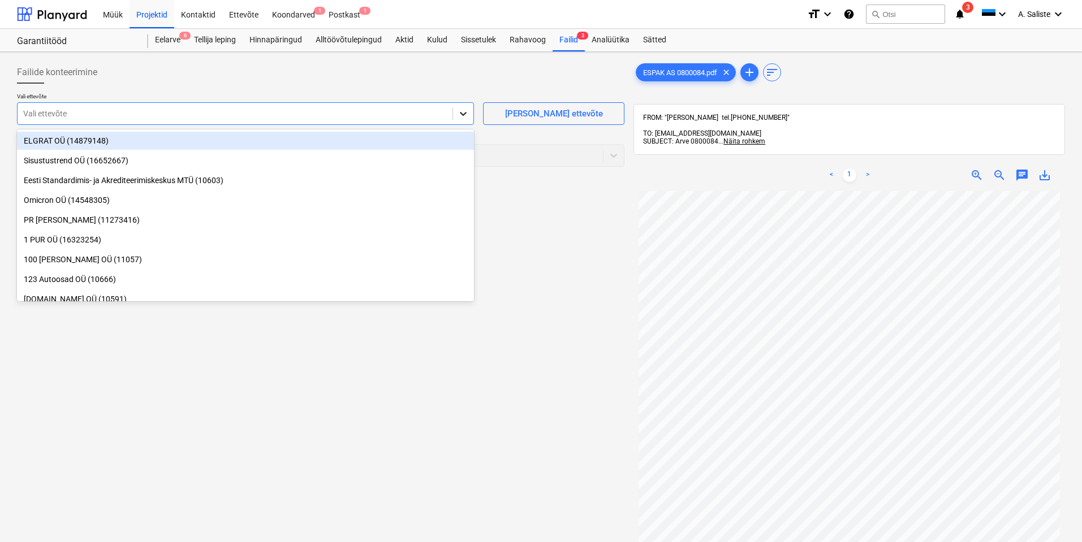
click at [464, 109] on icon at bounding box center [462, 113] width 11 height 11
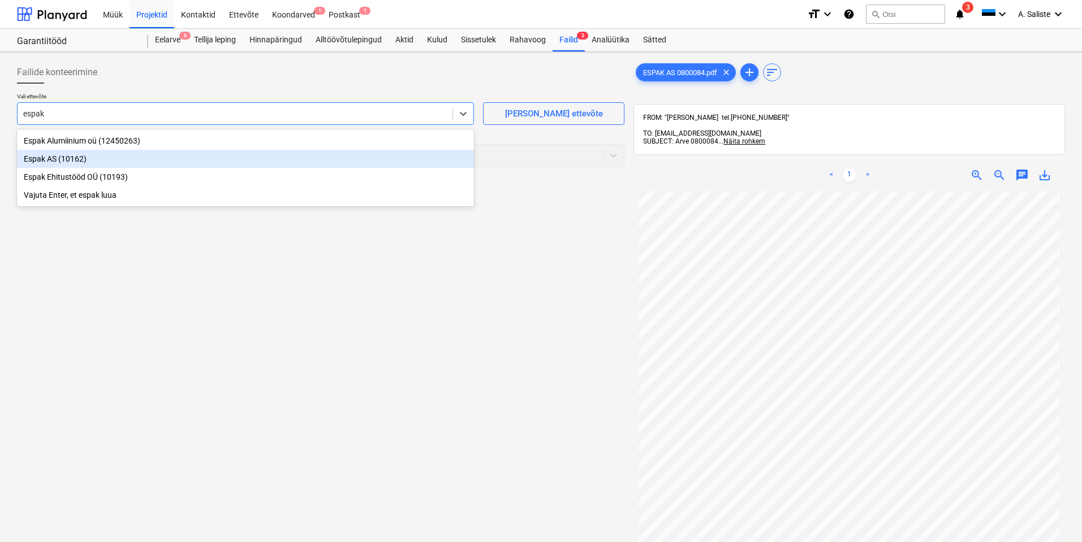
click at [53, 159] on div "Espak AS (10162)" at bounding box center [245, 159] width 457 height 18
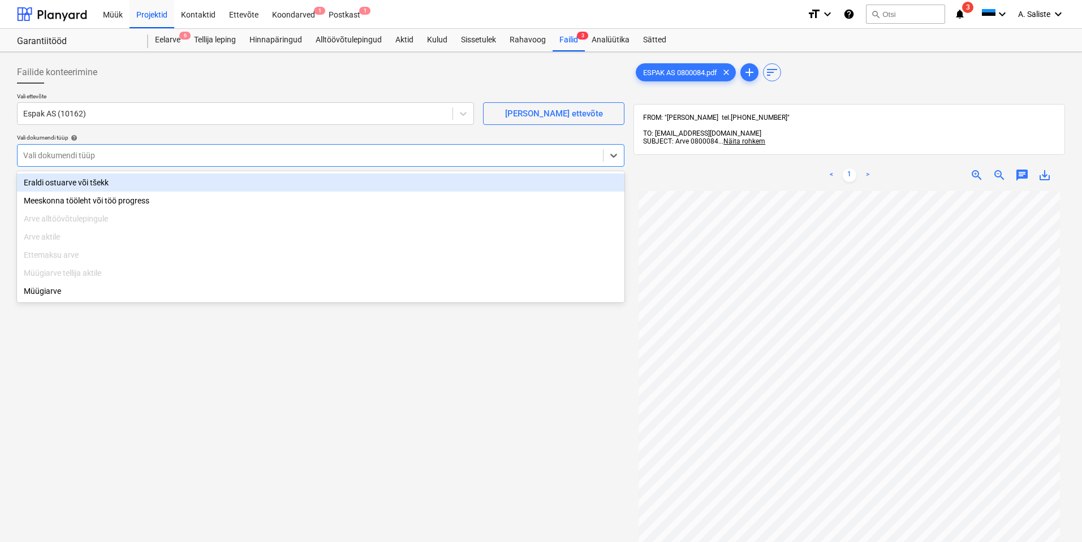
click at [97, 159] on div at bounding box center [310, 155] width 574 height 11
click at [87, 184] on div "Eraldi ostuarve või tšekk" at bounding box center [320, 183] width 607 height 18
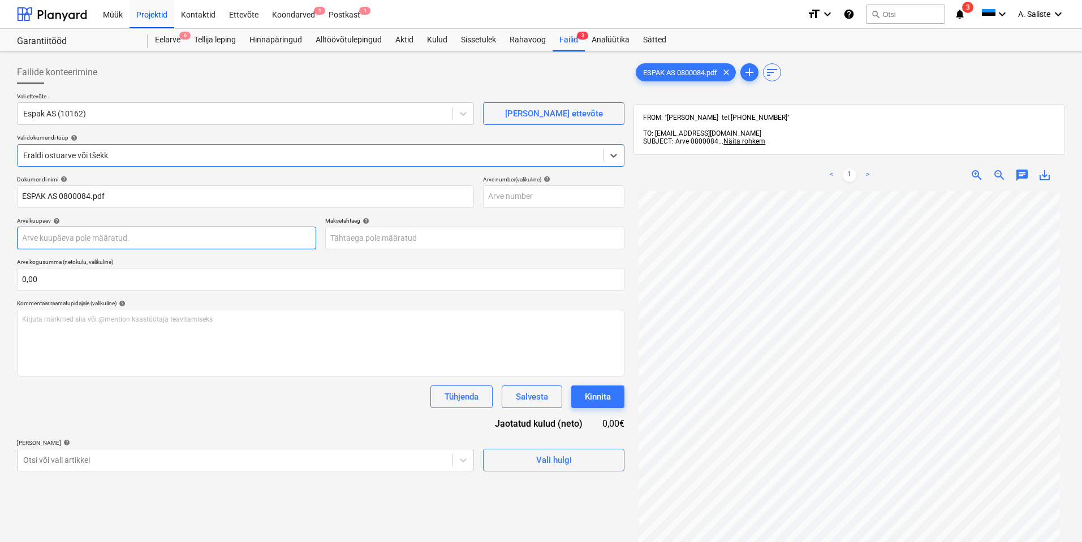
click at [69, 241] on body "Müük Projektid Kontaktid Ettevõte Koondarved 1 Postkast 1 format_size keyboard_…" at bounding box center [541, 271] width 1082 height 542
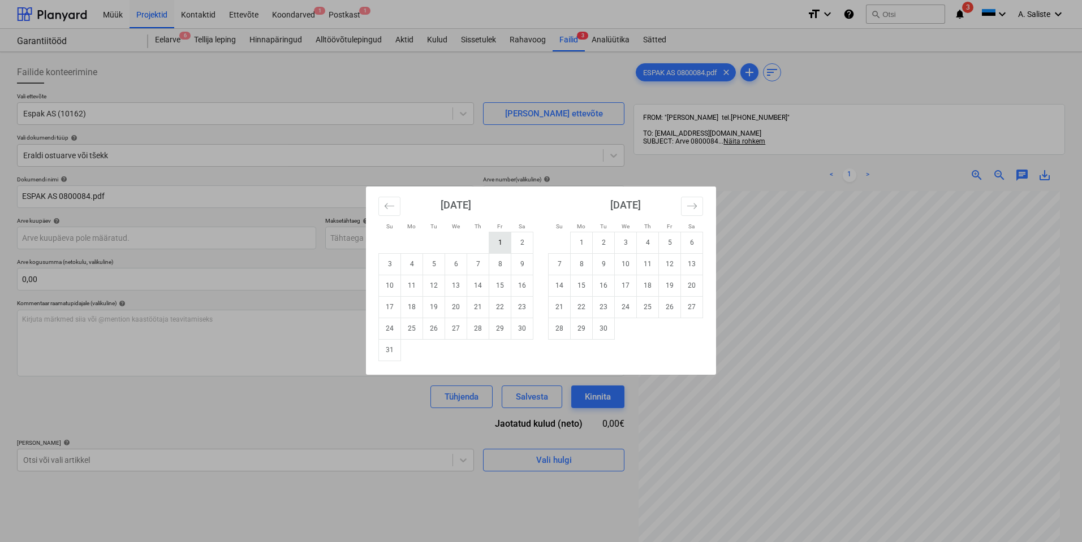
click at [503, 243] on td "1" at bounding box center [500, 242] width 22 height 21
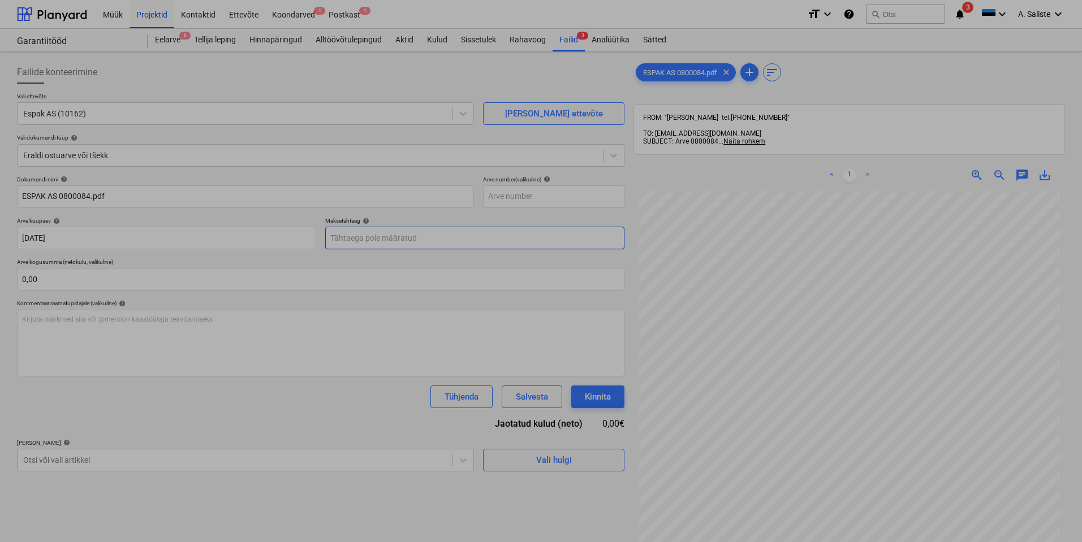
click at [367, 240] on body "Müük Projektid Kontaktid Ettevõte Koondarved 1 Postkast 1 format_size keyboard_…" at bounding box center [541, 271] width 1082 height 542
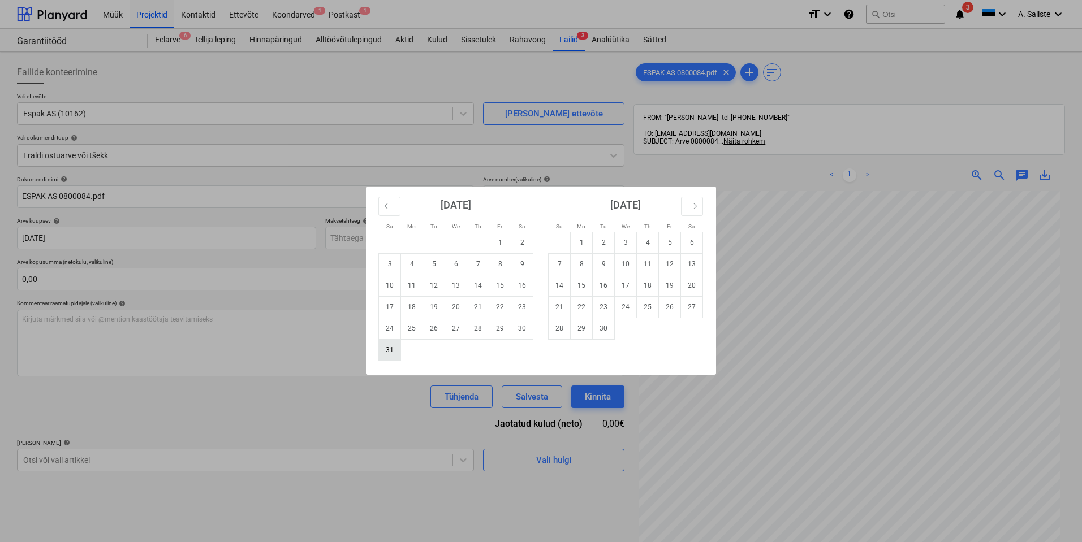
click at [392, 355] on td "31" at bounding box center [390, 349] width 22 height 21
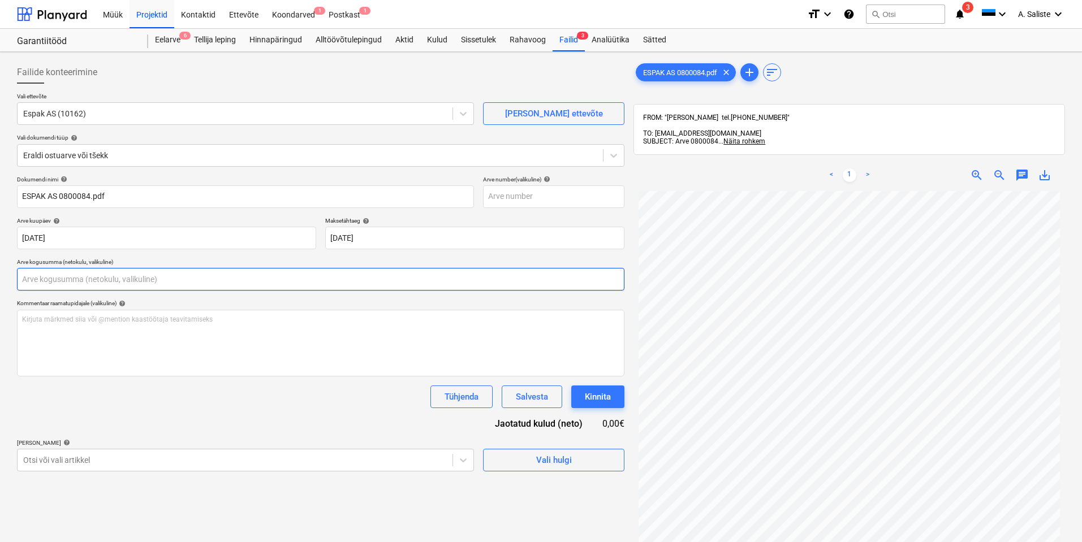
click at [97, 278] on input "text" at bounding box center [320, 279] width 607 height 23
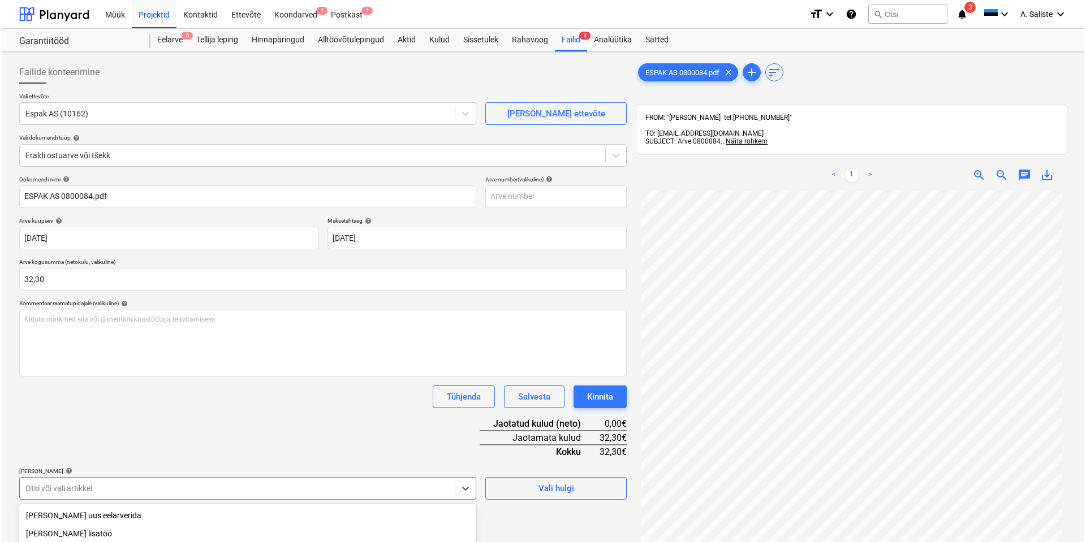
scroll to position [136, 0]
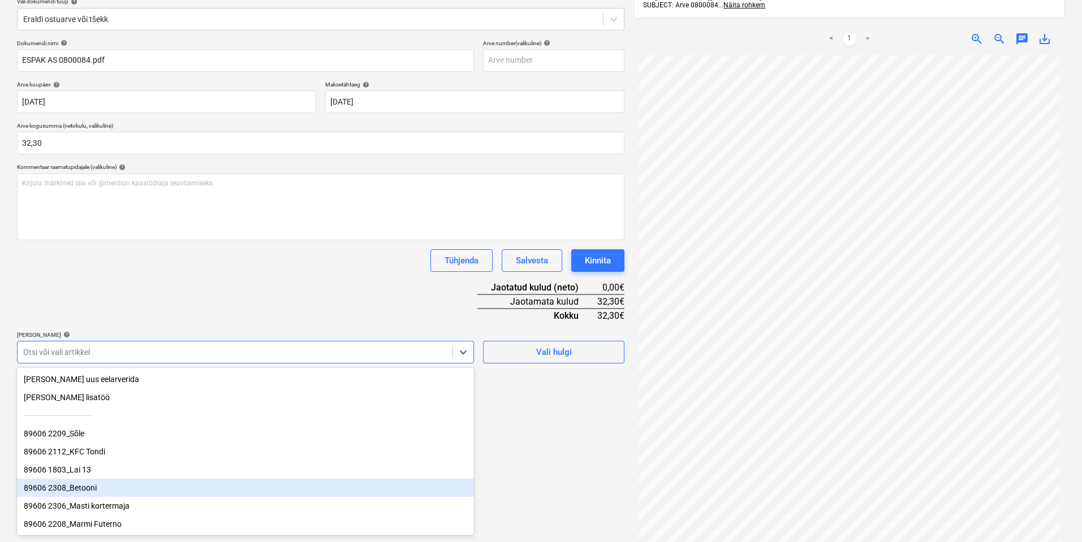
click at [113, 406] on body "Müük Projektid Kontaktid Ettevõte Koondarved 1 Postkast 1 format_size keyboard_…" at bounding box center [541, 135] width 1082 height 542
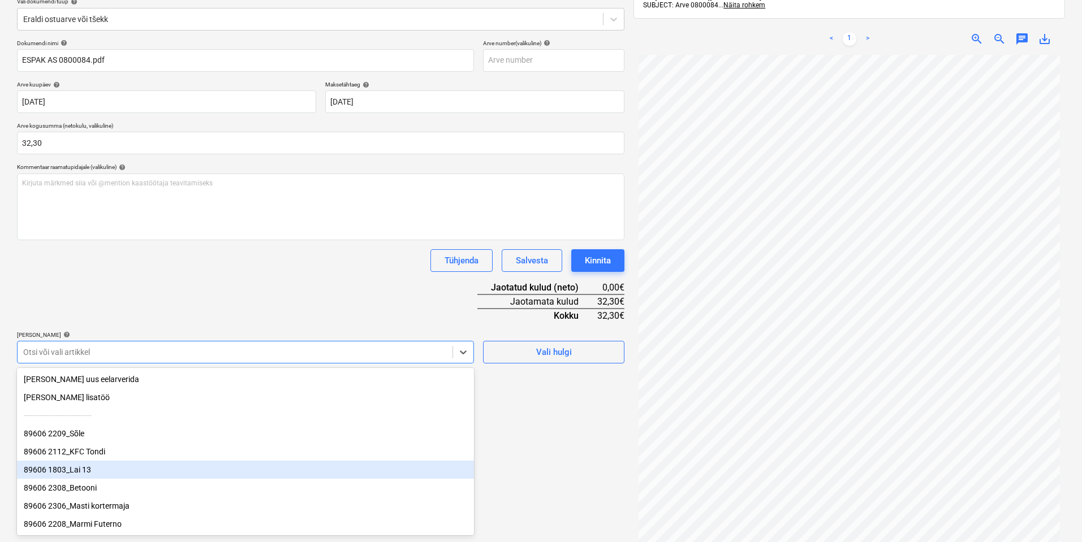
drag, startPoint x: 111, startPoint y: 469, endPoint x: 113, endPoint y: 462, distance: 7.0
click at [111, 469] on div "89606 1803_Lai 13" at bounding box center [245, 470] width 457 height 18
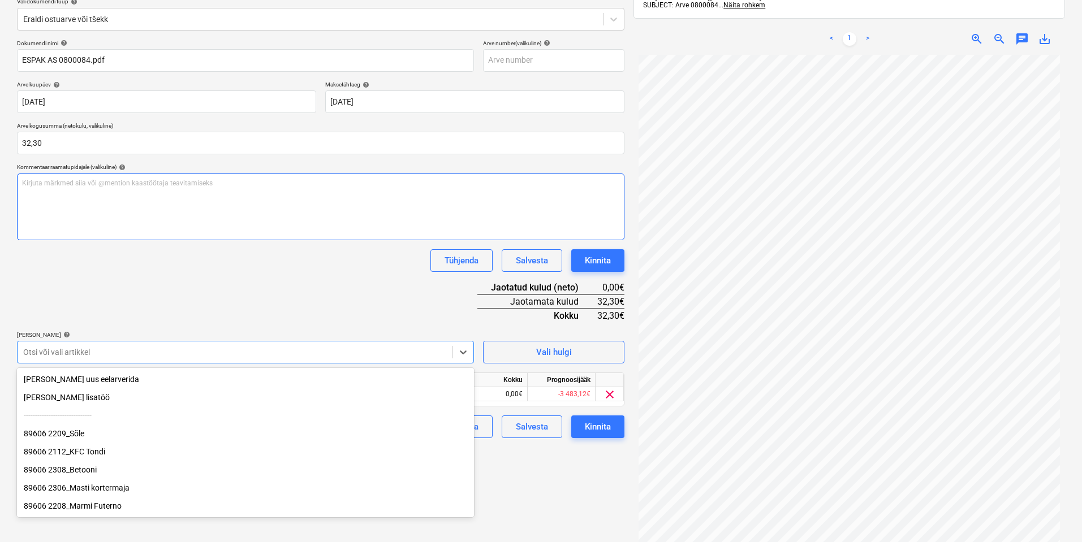
click at [235, 226] on div "Kirjuta märkmed siia või @mention kaastöötaja teavitamiseks ﻿" at bounding box center [320, 207] width 607 height 67
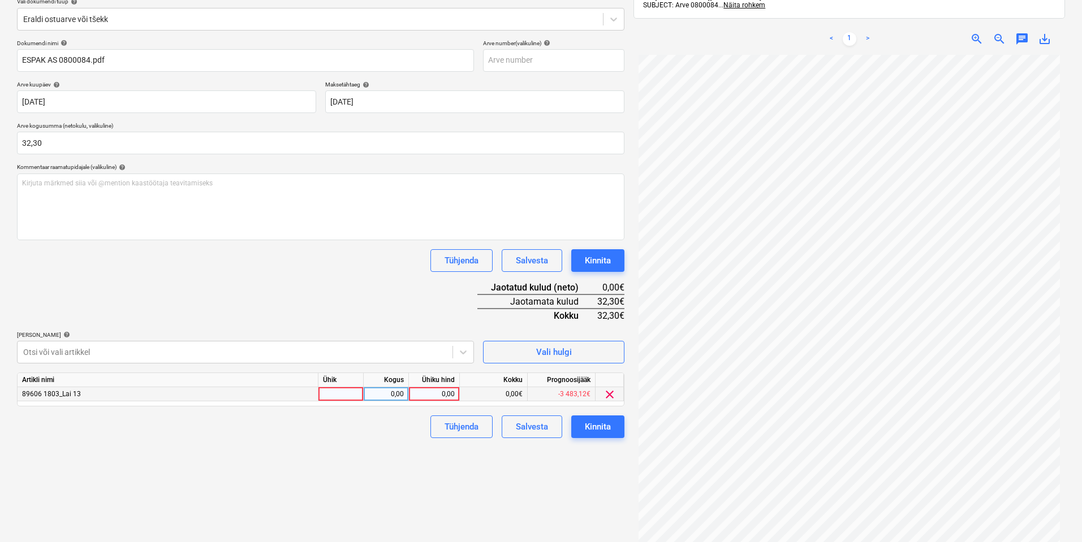
click at [353, 399] on div at bounding box center [340, 394] width 45 height 14
click at [387, 387] on div "Kogus" at bounding box center [386, 380] width 45 height 14
click at [390, 395] on div "0,00" at bounding box center [386, 394] width 36 height 14
click at [440, 395] on div "0,00" at bounding box center [433, 394] width 41 height 14
click at [101, 463] on div "Failide konteerimine Vali ettevõte Espak AS (10162) [PERSON_NAME] uus ettevõte …" at bounding box center [320, 245] width 616 height 650
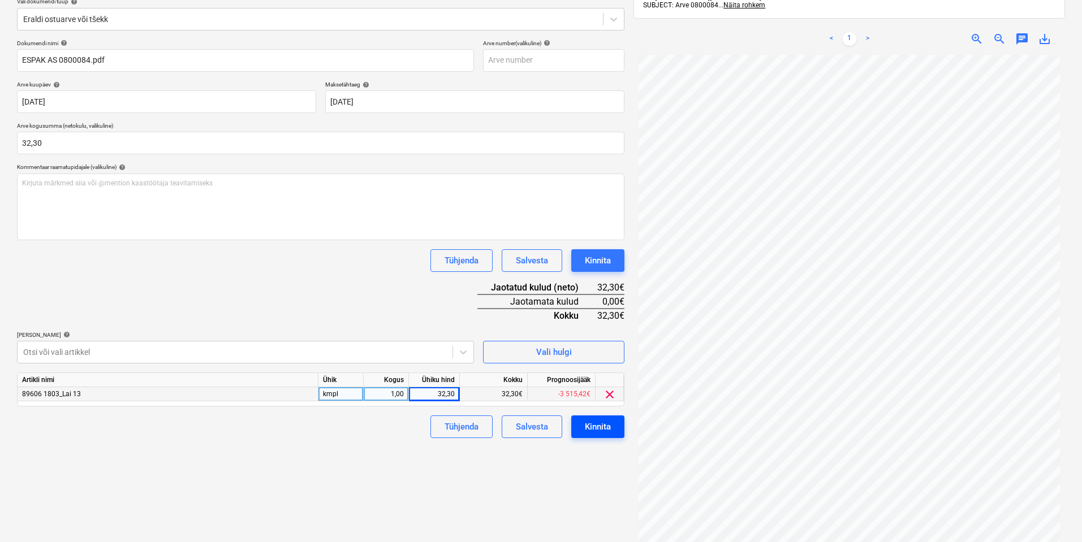
click at [598, 427] on div "Kinnita" at bounding box center [598, 427] width 26 height 15
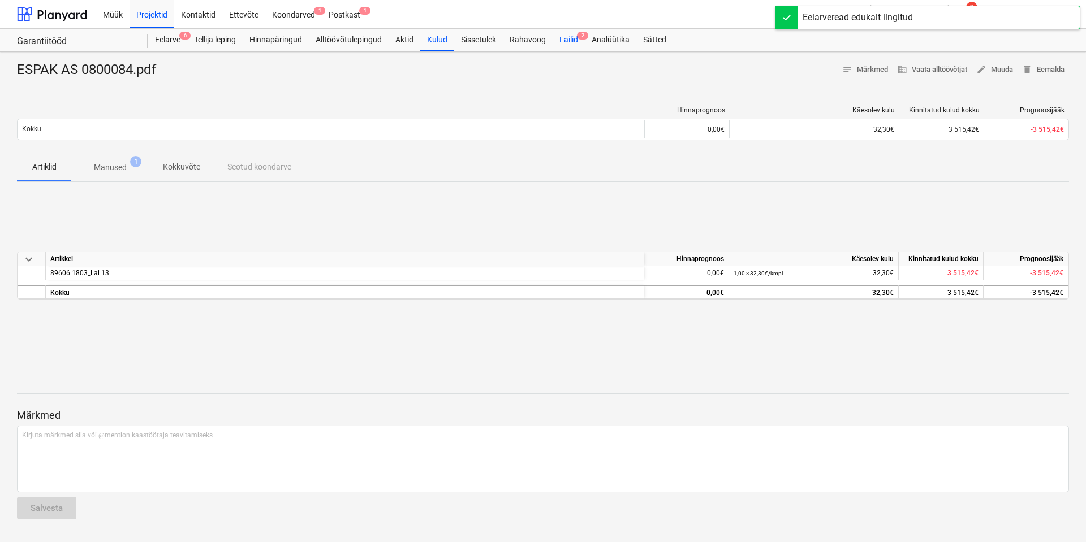
click at [568, 42] on div "Failid 2" at bounding box center [568, 40] width 32 height 23
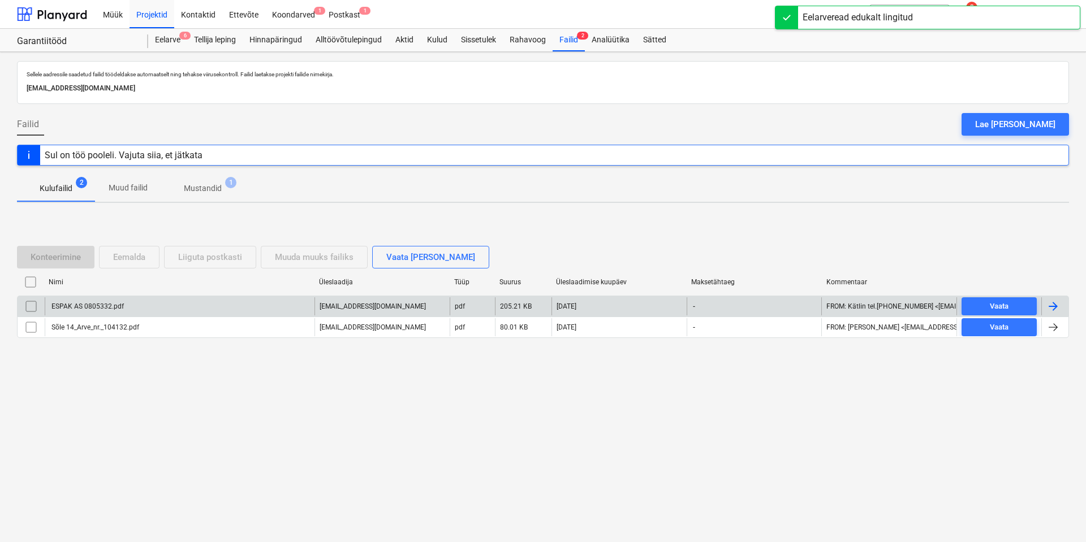
click at [150, 308] on div "ESPAK AS 0805332.pdf" at bounding box center [180, 306] width 270 height 18
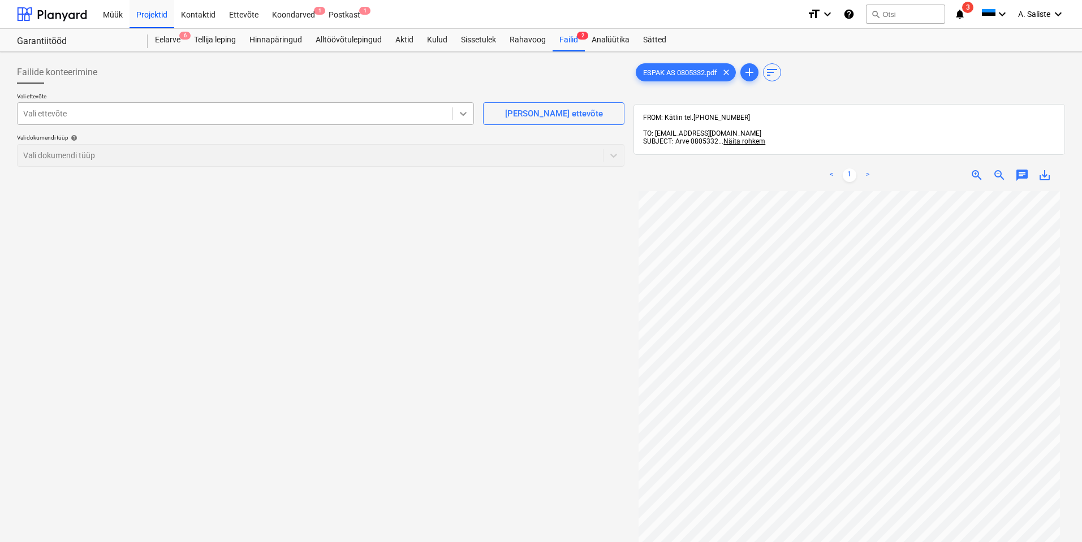
click at [464, 110] on icon at bounding box center [462, 113] width 11 height 11
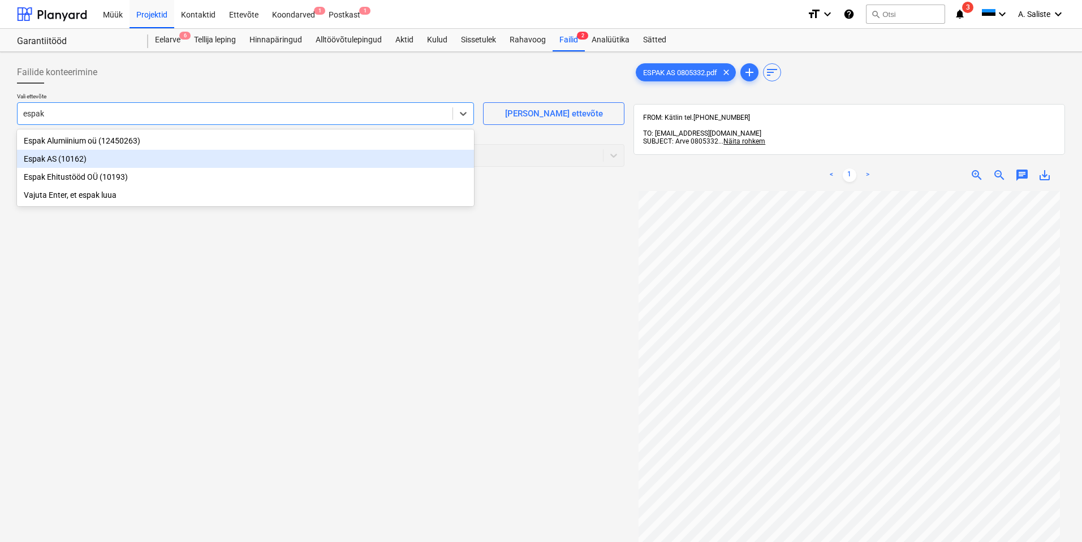
click at [124, 162] on div "Espak AS (10162)" at bounding box center [245, 159] width 457 height 18
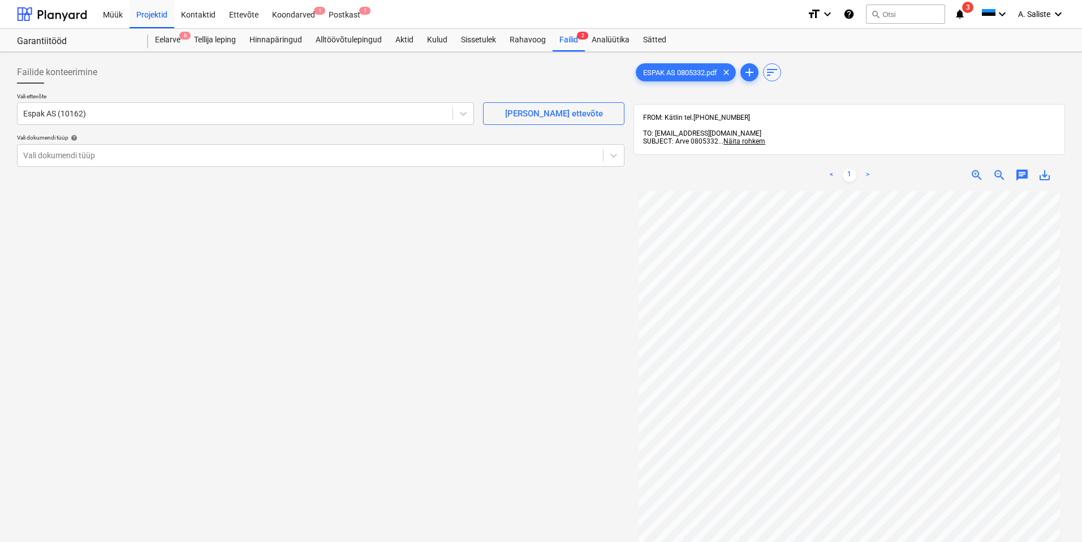
drag, startPoint x: 71, startPoint y: 300, endPoint x: 113, endPoint y: 196, distance: 112.7
click at [71, 299] on div "Failide konteerimine Vali ettevõte Espak AS (10162) [PERSON_NAME] uus ettevõte …" at bounding box center [320, 382] width 616 height 650
click at [129, 155] on div at bounding box center [310, 155] width 574 height 11
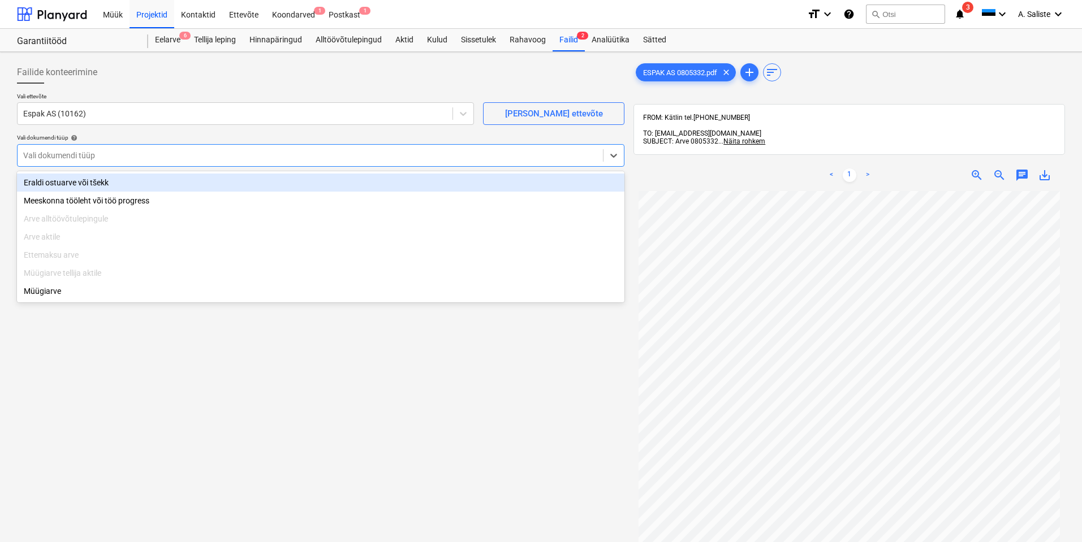
click at [112, 185] on div "Eraldi ostuarve või tšekk" at bounding box center [320, 183] width 607 height 18
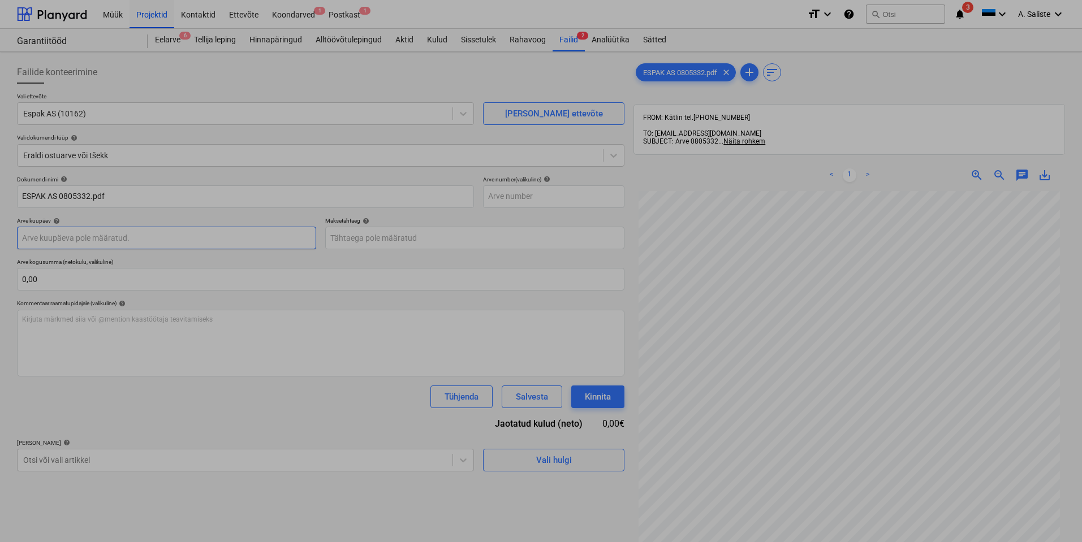
click at [77, 243] on body "Müük Projektid Kontaktid Ettevõte Koondarved 1 Postkast 1 format_size keyboard_…" at bounding box center [541, 271] width 1082 height 542
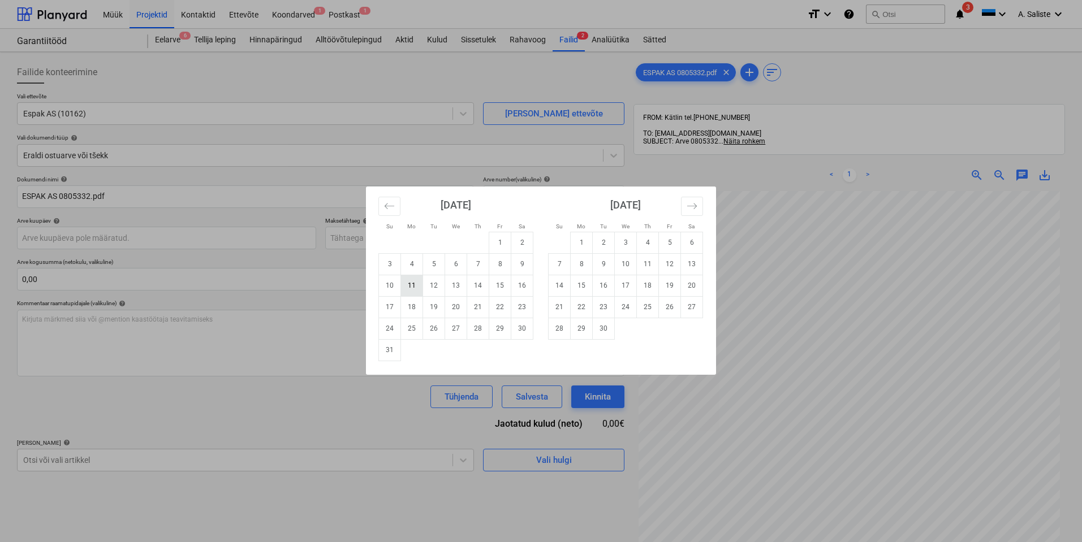
click at [412, 288] on td "11" at bounding box center [412, 285] width 22 height 21
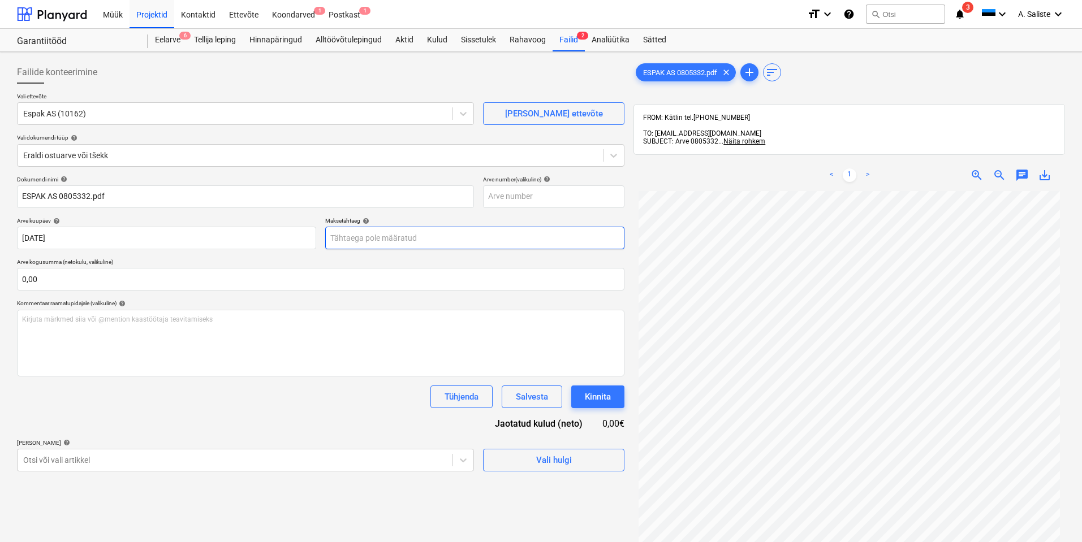
click at [409, 239] on body "Müük Projektid Kontaktid Ettevõte Koondarved 1 Postkast 1 format_size keyboard_…" at bounding box center [541, 271] width 1082 height 542
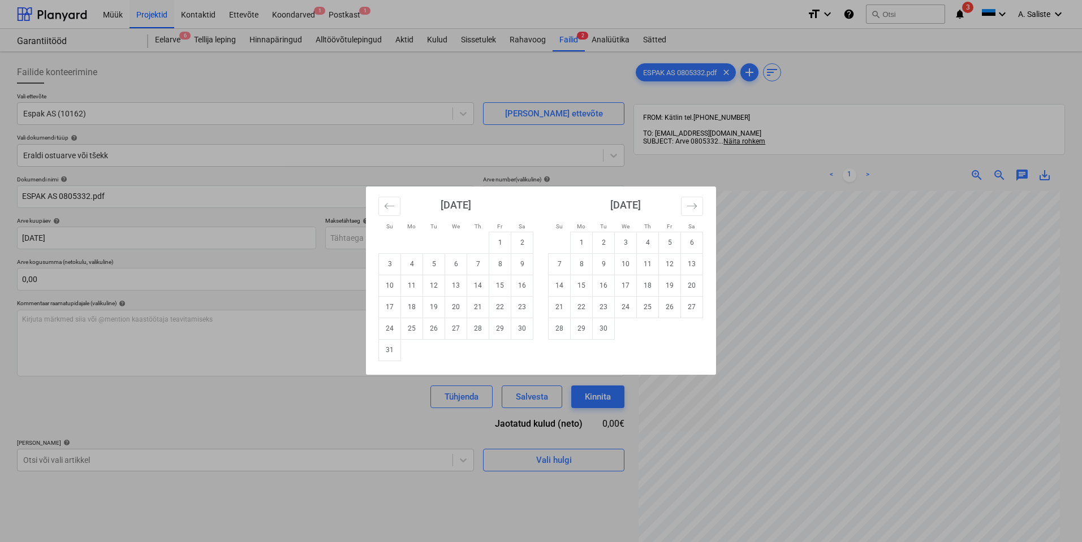
click at [625, 269] on td "10" at bounding box center [626, 263] width 22 height 21
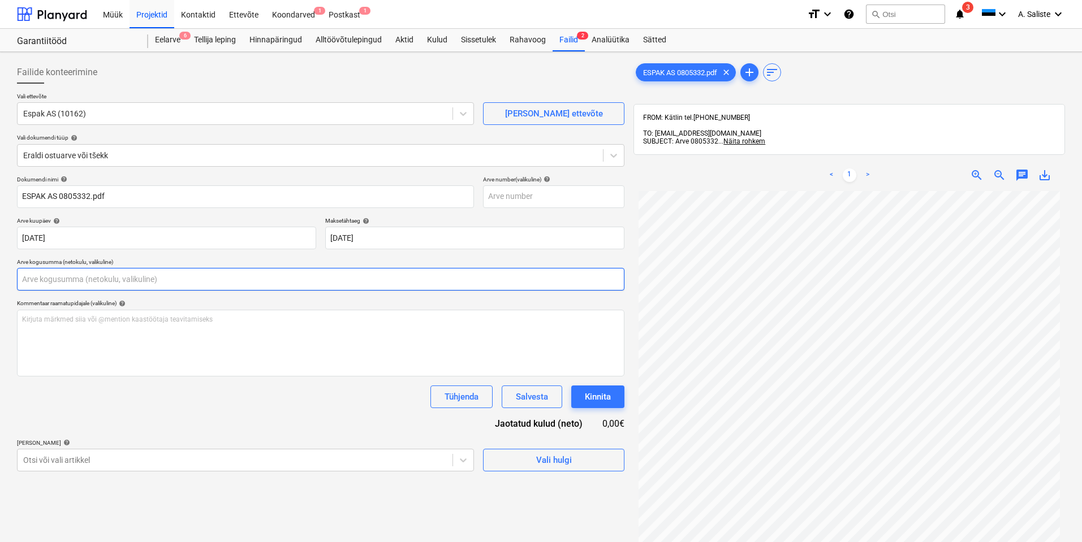
click at [181, 276] on input "text" at bounding box center [320, 279] width 607 height 23
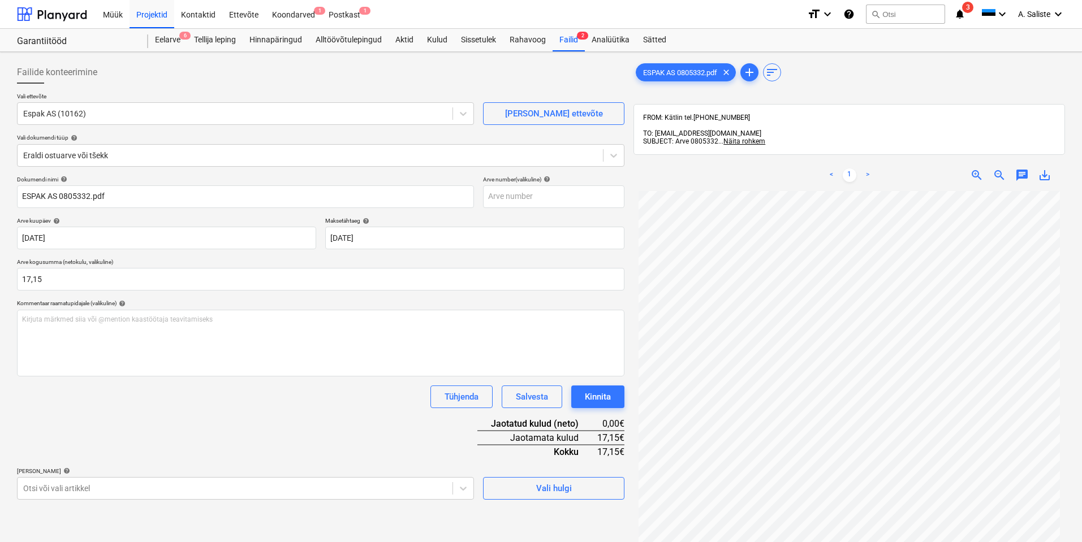
drag, startPoint x: 152, startPoint y: 452, endPoint x: 148, endPoint y: 468, distance: 16.2
click at [152, 453] on div "Dokumendi nimi help ESPAK AS 0805332.pdf Arve number (valikuline) help Arve kuu…" at bounding box center [320, 338] width 607 height 324
click at [142, 486] on body "Müük Projektid Kontaktid Ettevõte Koondarved 1 Postkast 1 format_size keyboard_…" at bounding box center [541, 271] width 1082 height 542
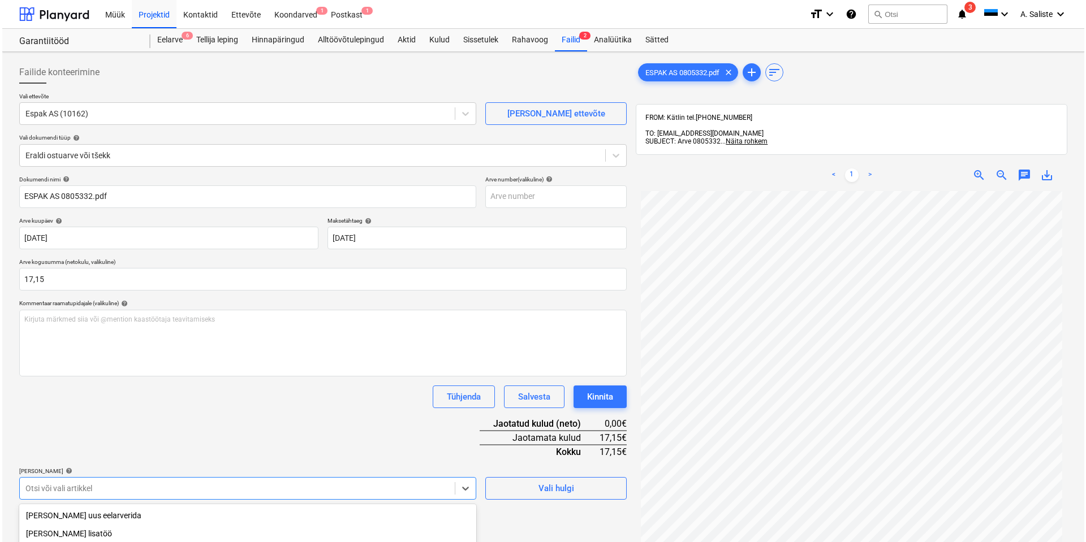
scroll to position [136, 0]
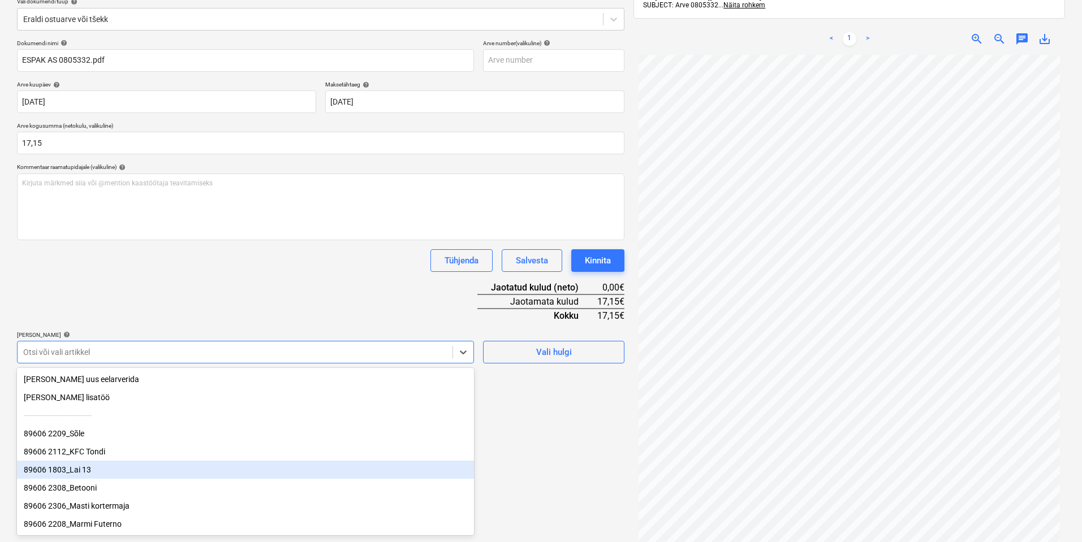
drag, startPoint x: 115, startPoint y: 475, endPoint x: 124, endPoint y: 462, distance: 15.5
click at [115, 475] on div "89606 1803_Lai 13" at bounding box center [245, 470] width 457 height 18
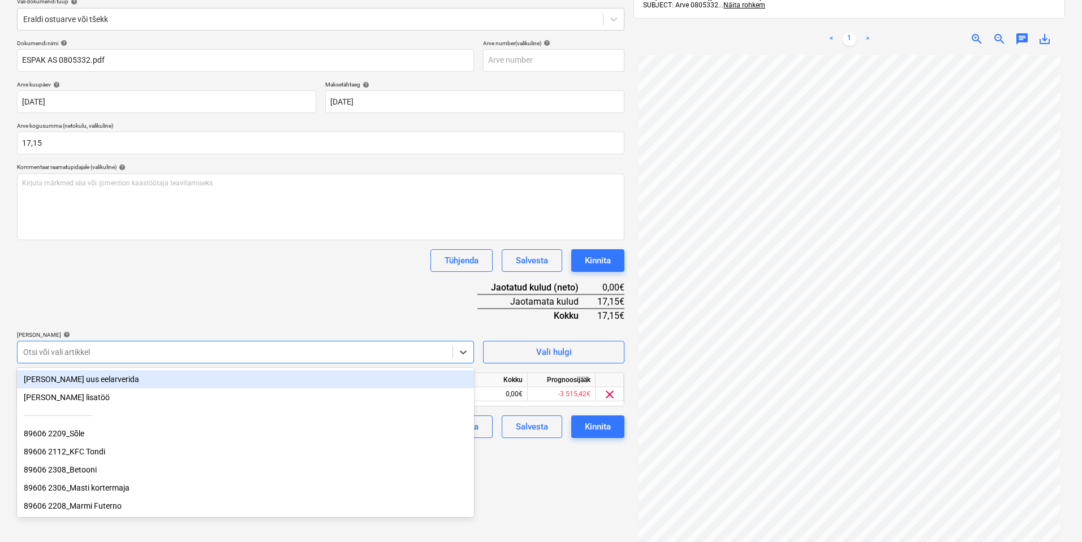
click at [225, 319] on div "Dokumendi nimi help ESPAK AS 0805332.pdf Arve number (valikuline) help Arve kuu…" at bounding box center [320, 239] width 607 height 399
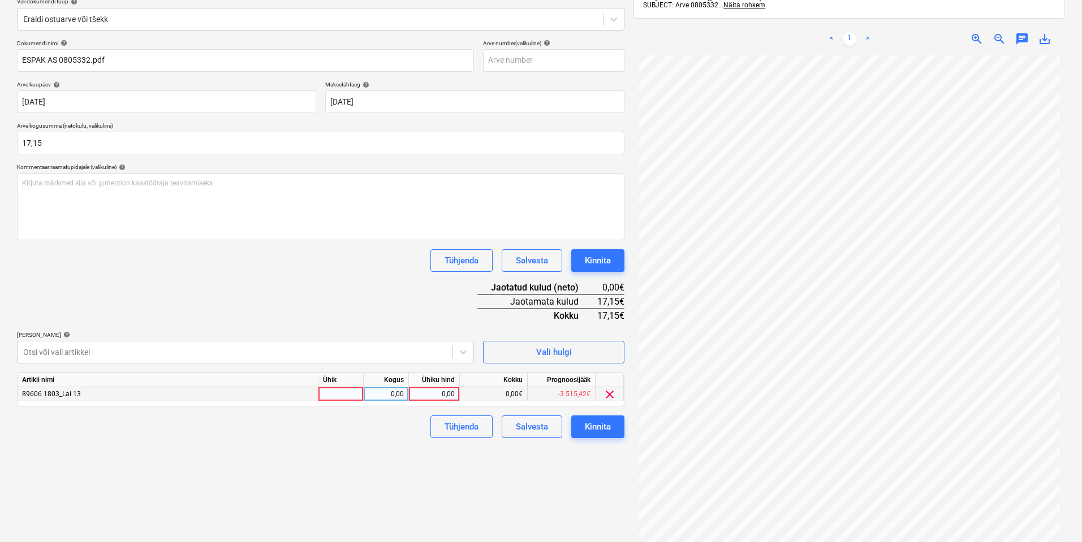
click at [357, 398] on div at bounding box center [340, 394] width 45 height 14
click at [395, 397] on div "0,00" at bounding box center [386, 394] width 36 height 14
click at [443, 396] on div "0,00" at bounding box center [433, 394] width 41 height 14
click at [262, 487] on div "Failide konteerimine Vali ettevõte Espak AS (10162) [PERSON_NAME] uus ettevõte …" at bounding box center [320, 245] width 616 height 650
click at [605, 427] on div "Kinnita" at bounding box center [598, 427] width 26 height 15
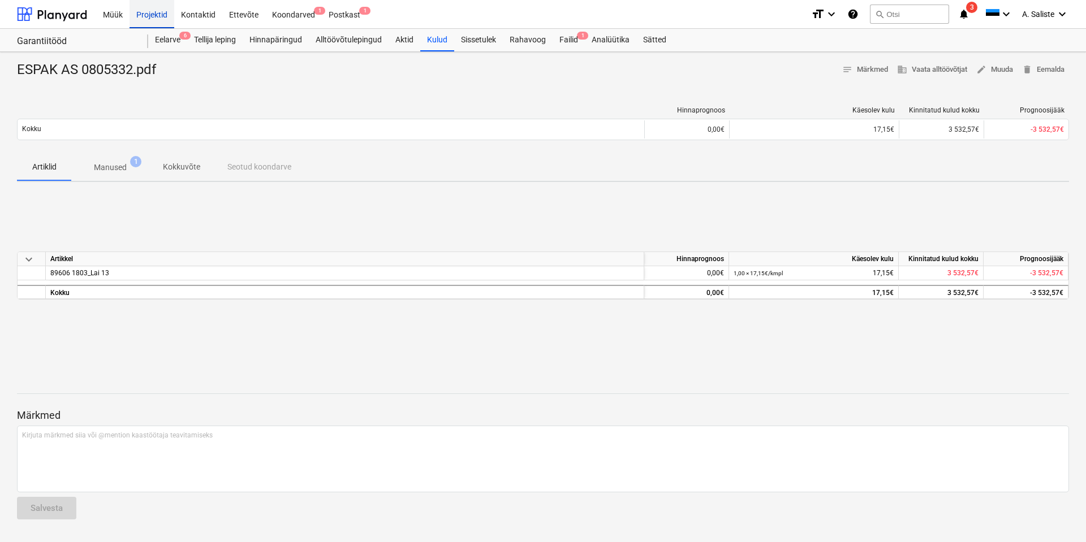
click at [166, 16] on div "Projektid" at bounding box center [151, 13] width 45 height 29
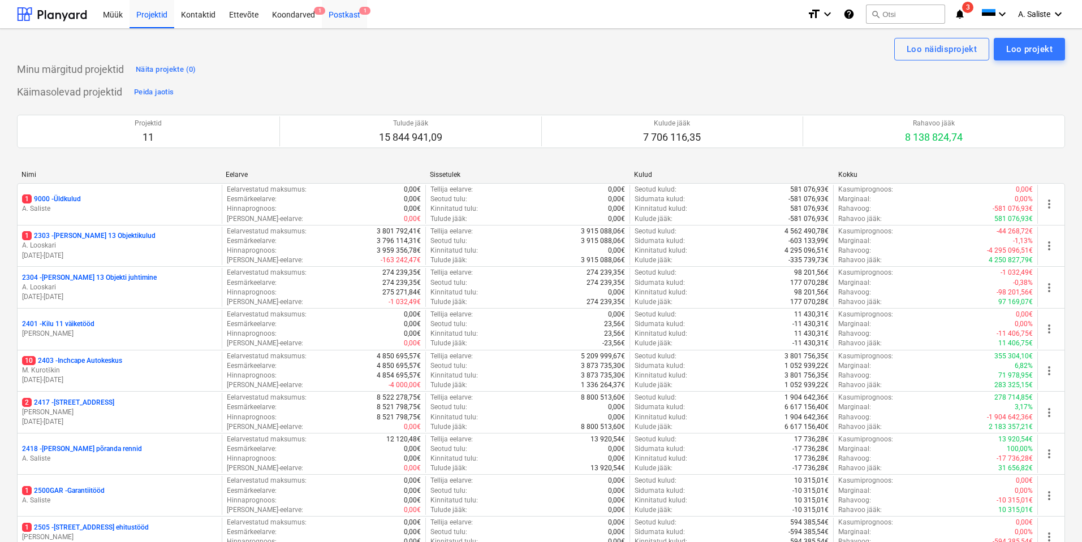
click at [348, 15] on div "Postkast 1" at bounding box center [344, 13] width 45 height 29
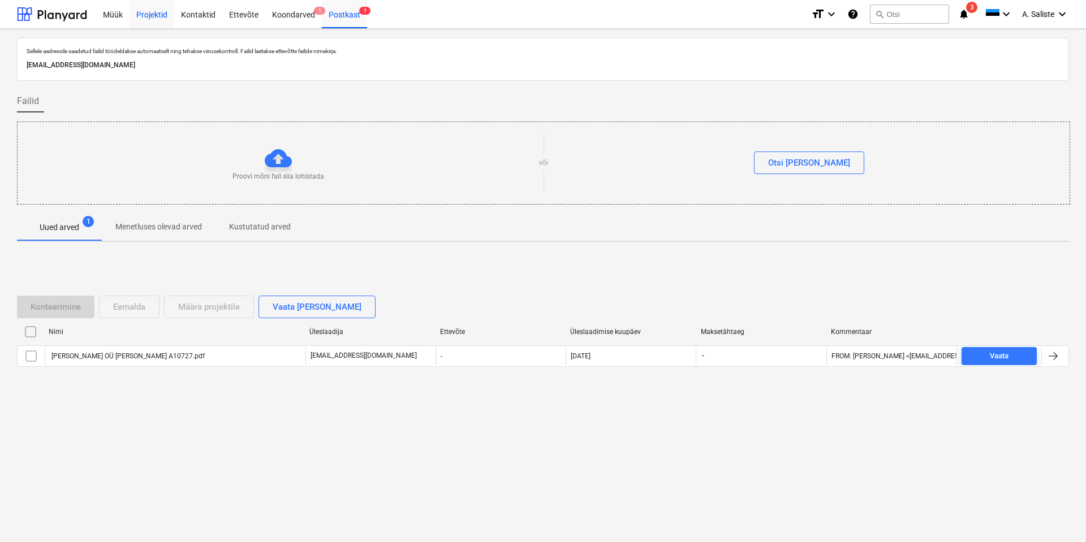
click at [149, 17] on div "Projektid" at bounding box center [151, 13] width 45 height 29
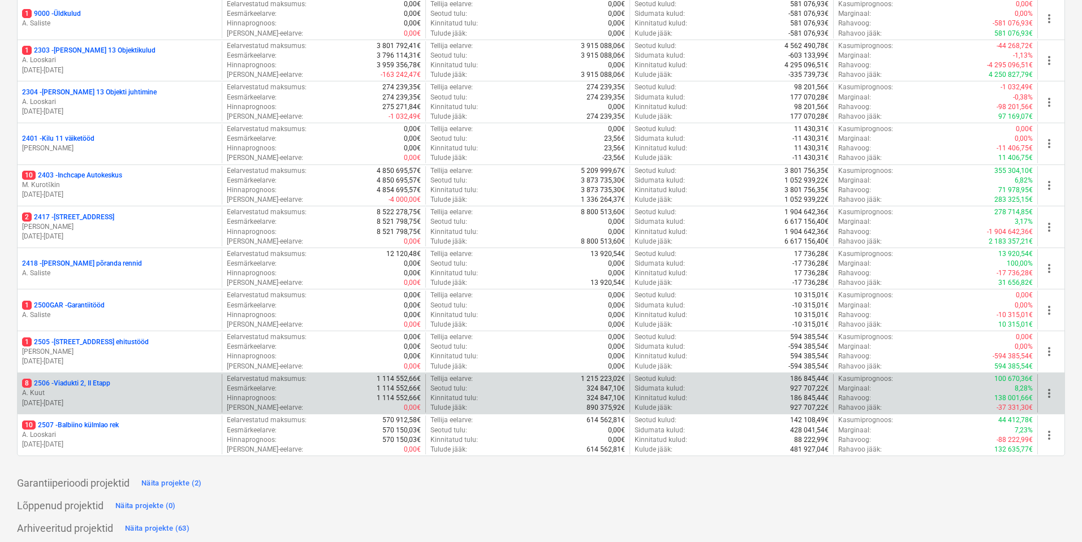
scroll to position [190, 0]
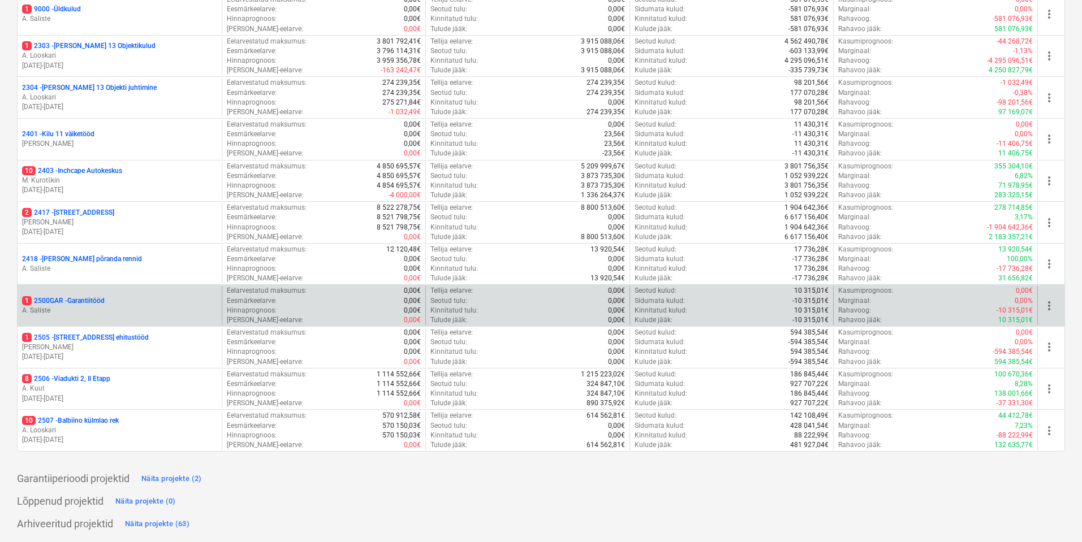
click at [139, 295] on div "1 2500GAR - Garantiitööd A. Saliste" at bounding box center [120, 305] width 204 height 39
click at [72, 306] on p "A. Saliste" at bounding box center [119, 311] width 195 height 10
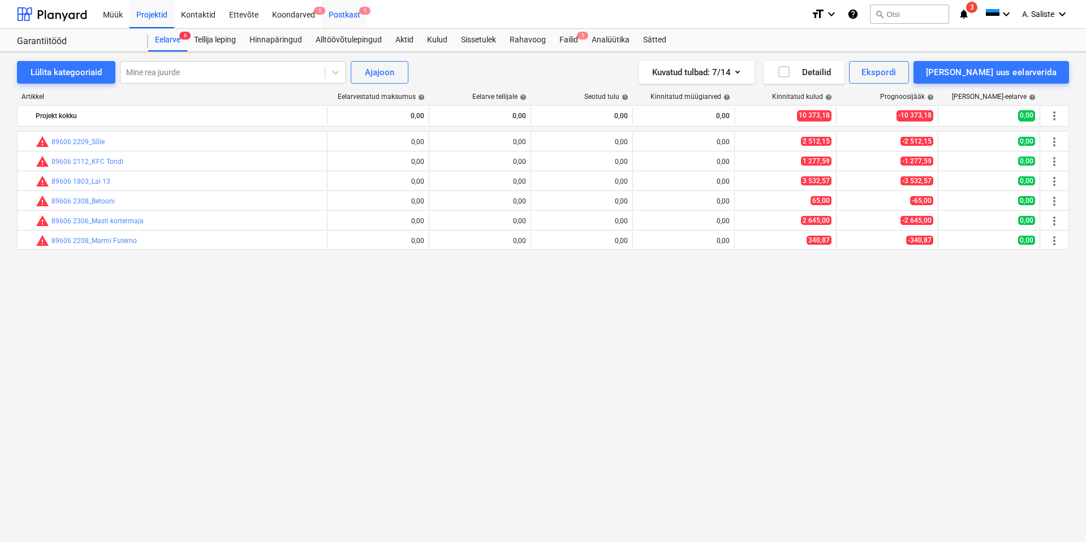
click at [344, 13] on div "Postkast 1" at bounding box center [344, 13] width 45 height 29
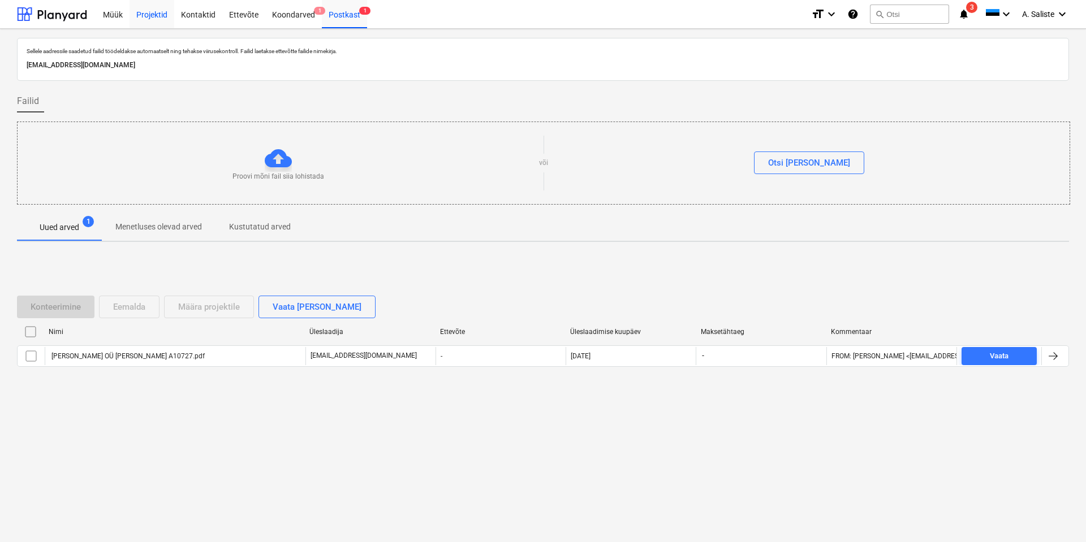
click at [136, 12] on div "Projektid" at bounding box center [151, 13] width 45 height 29
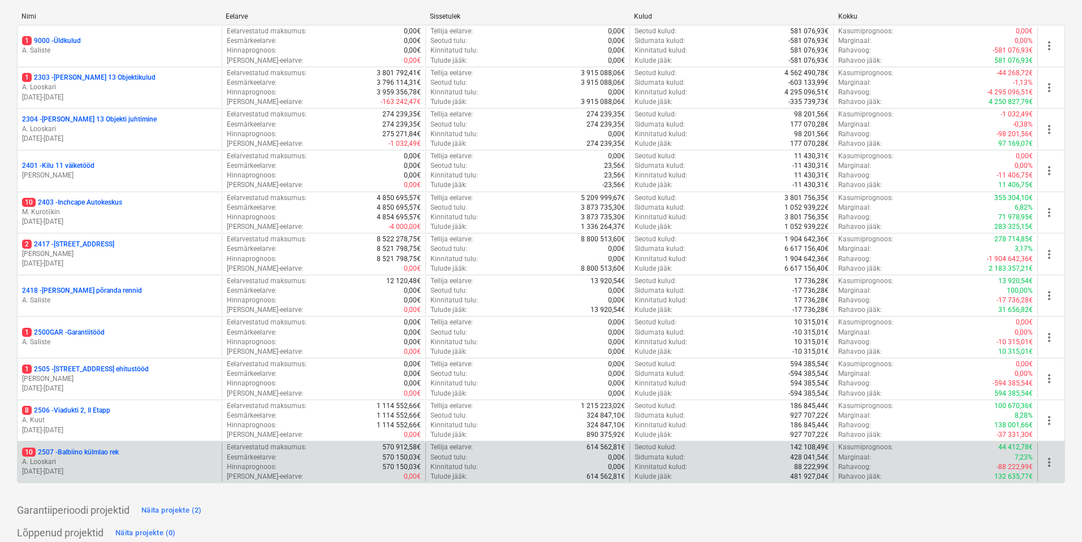
scroll to position [190, 0]
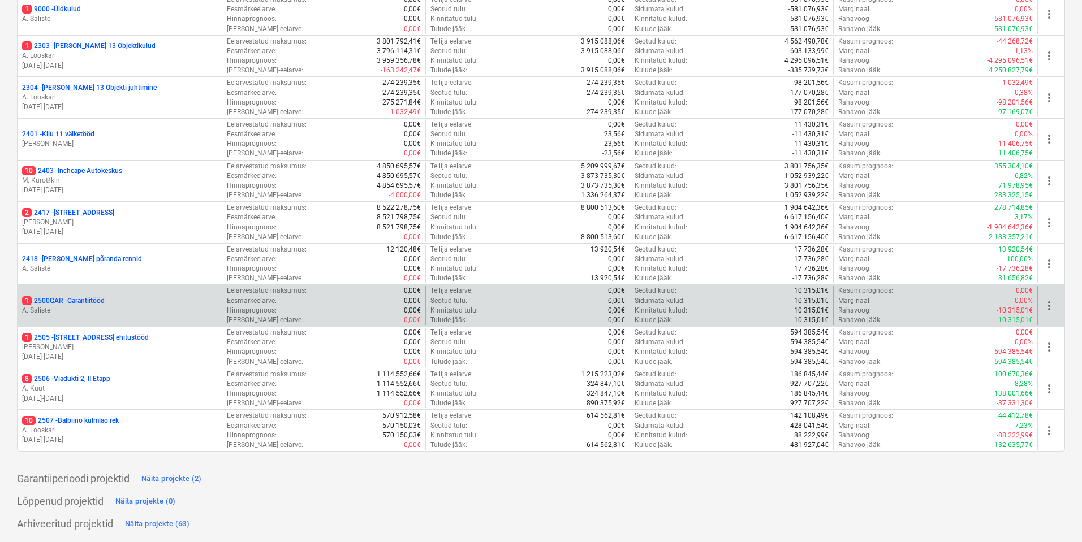
click at [111, 299] on div "1 2500GAR - Garantiitööd" at bounding box center [119, 301] width 195 height 10
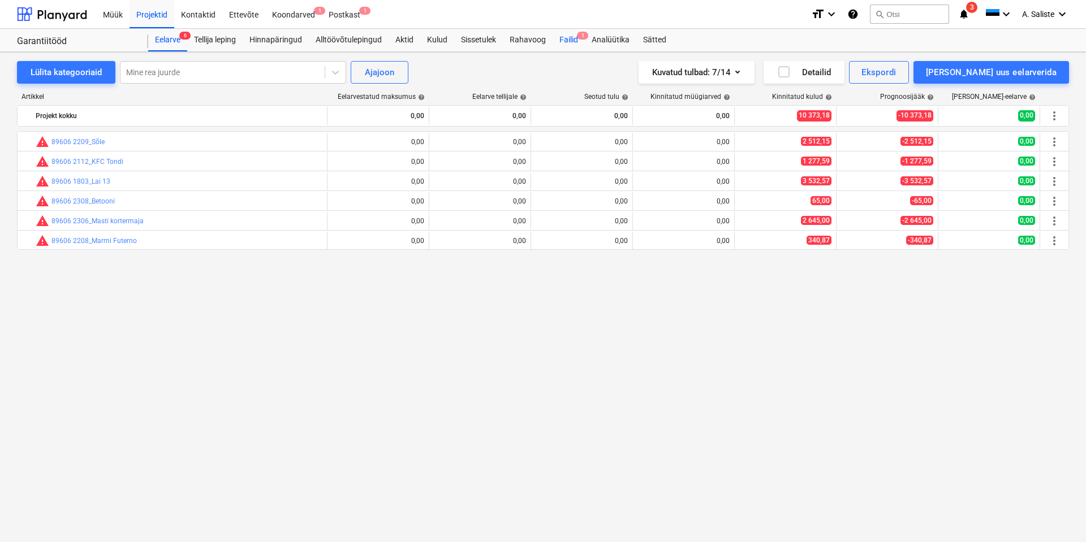
click at [576, 36] on div "Failid 1" at bounding box center [568, 40] width 32 height 23
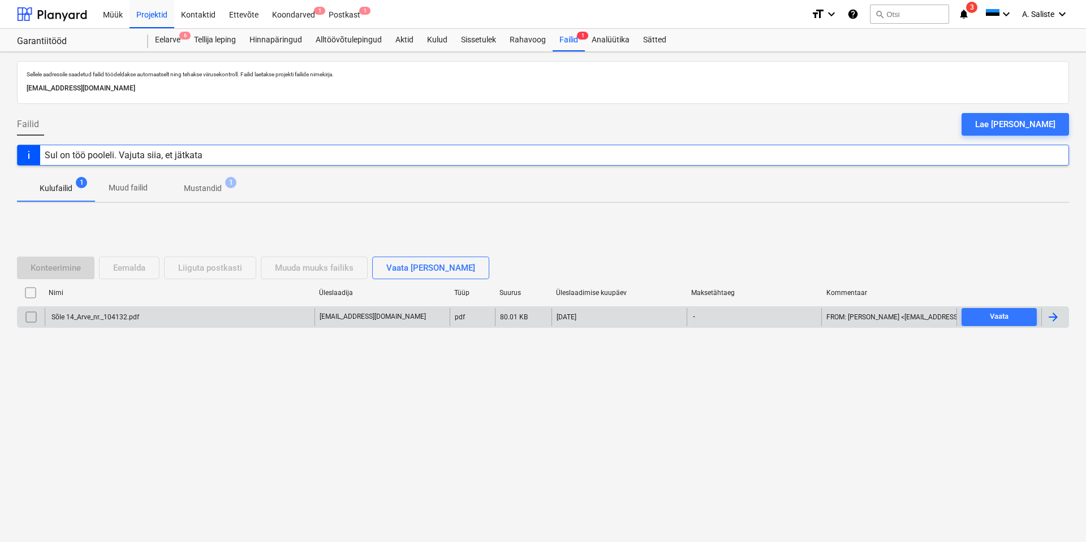
click at [116, 321] on div "Sõle 14_Arve_nr._104132.pdf" at bounding box center [180, 317] width 270 height 18
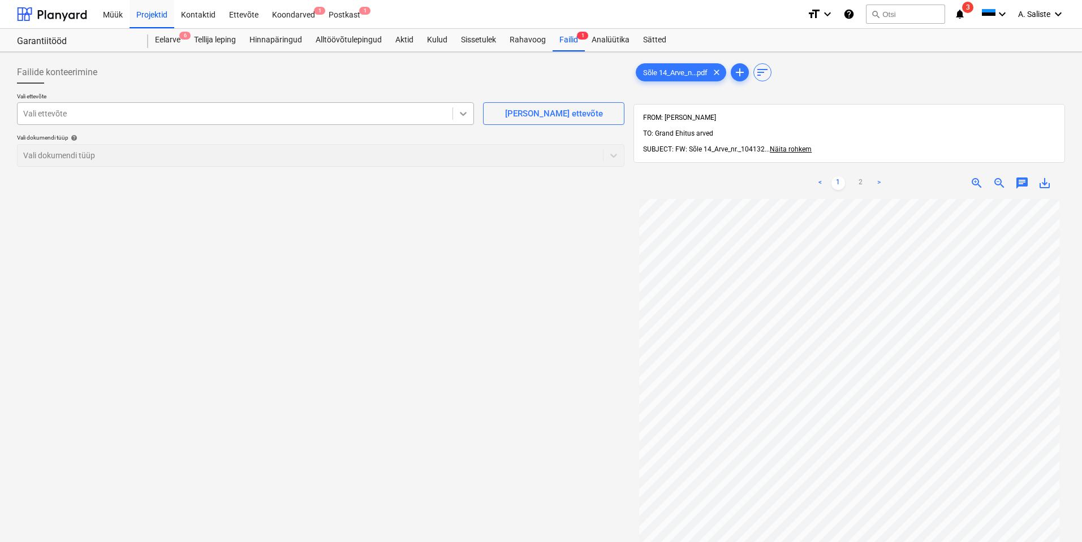
click at [464, 114] on icon at bounding box center [463, 114] width 7 height 4
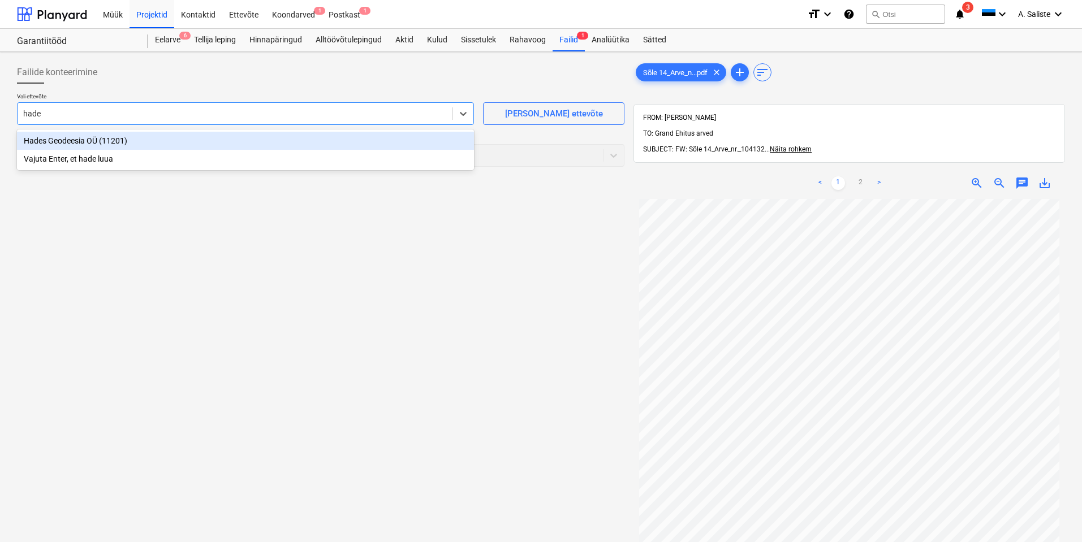
click at [162, 144] on div "Hades Geodeesia OÜ (11201)" at bounding box center [245, 141] width 457 height 18
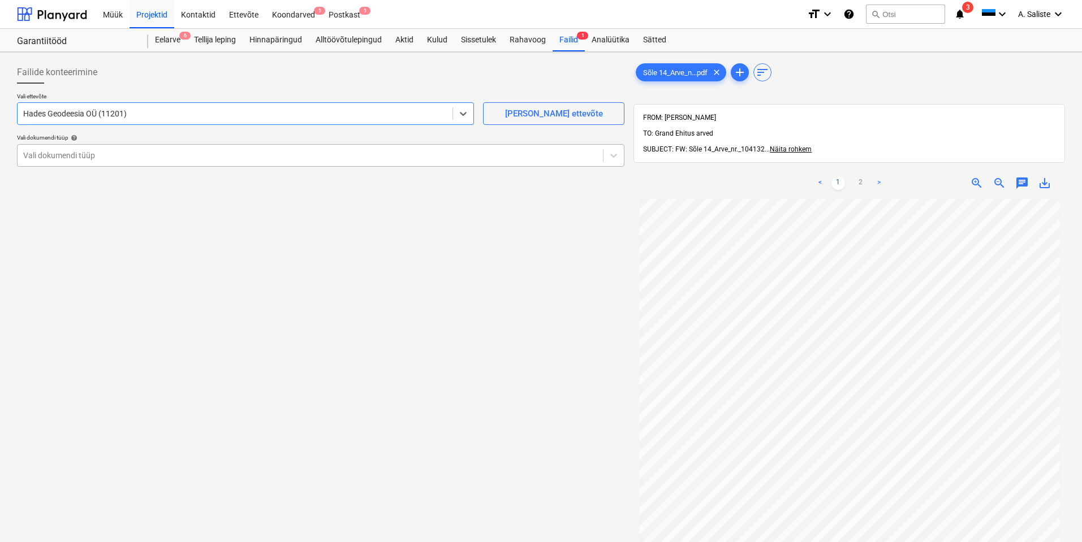
click at [153, 157] on div at bounding box center [310, 155] width 574 height 11
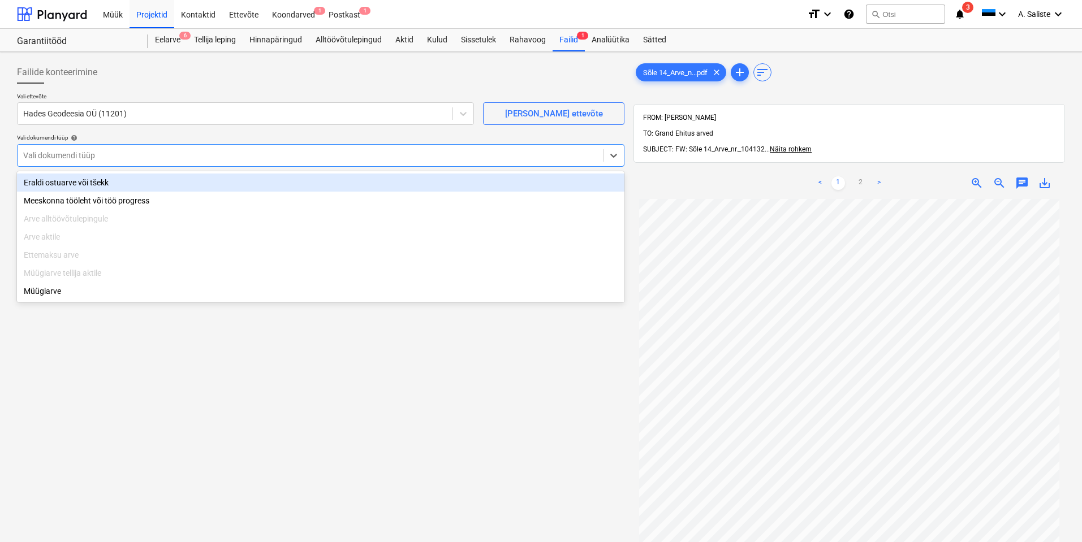
click at [127, 182] on div "Eraldi ostuarve või tšekk" at bounding box center [320, 183] width 607 height 18
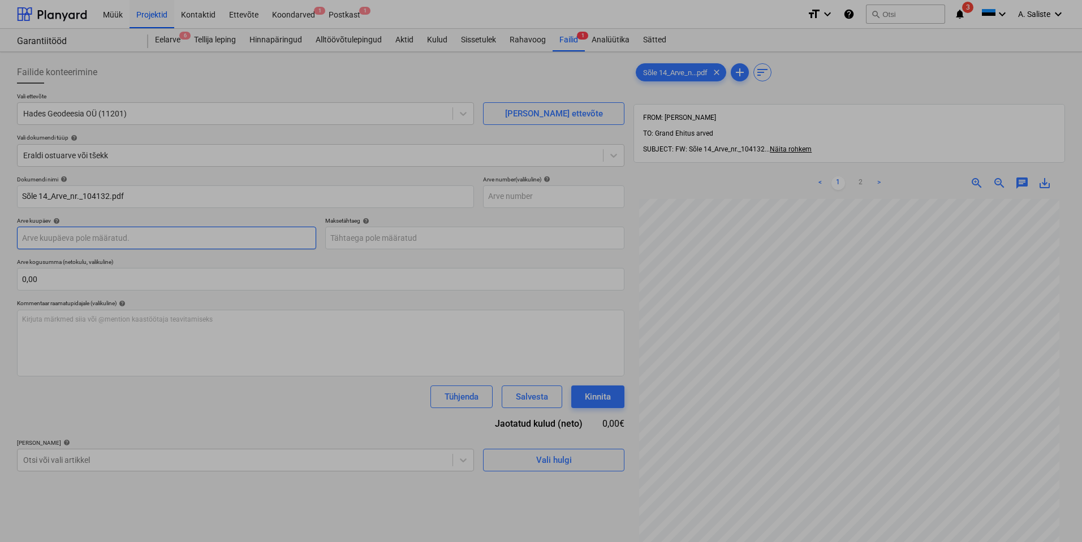
click at [93, 241] on body "Müük Projektid Kontaktid Ettevõte Koondarved 1 Postkast 1 format_size keyboard_…" at bounding box center [541, 271] width 1082 height 542
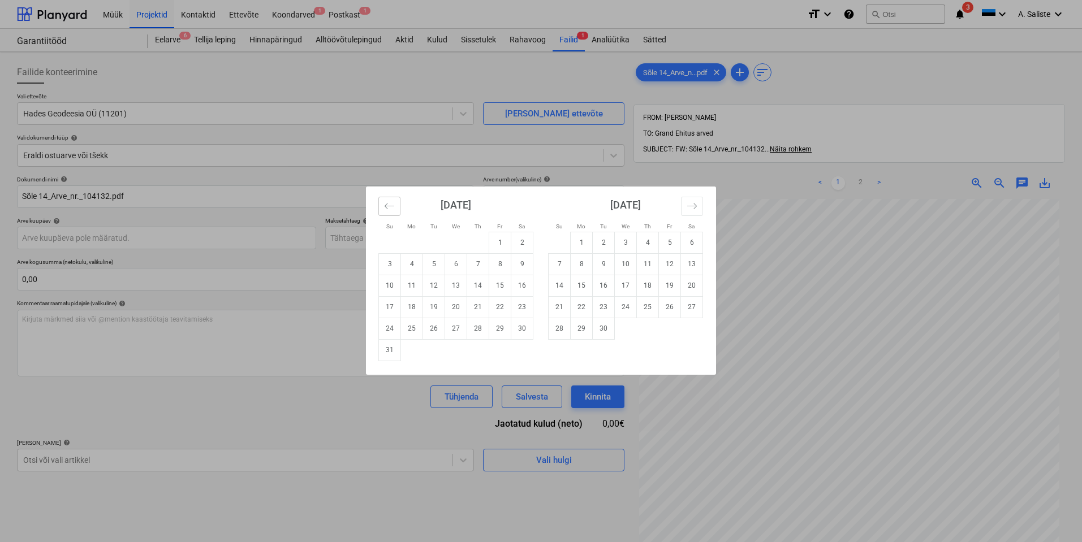
click at [392, 209] on icon "Move backward to switch to the previous month." at bounding box center [389, 206] width 11 height 11
drag, startPoint x: 478, startPoint y: 327, endPoint x: 469, endPoint y: 324, distance: 9.5
click at [477, 327] on td "31" at bounding box center [478, 328] width 22 height 21
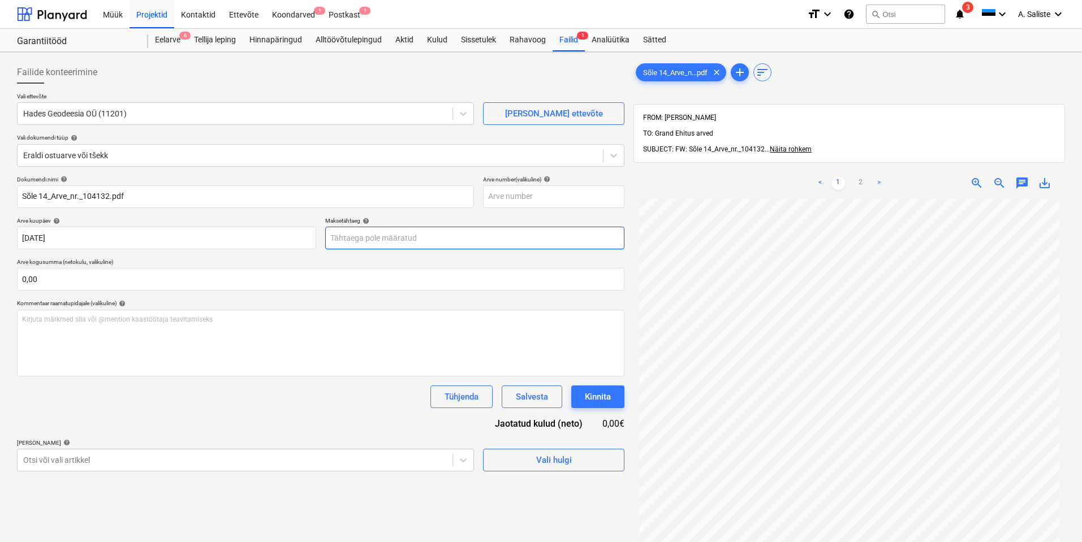
click at [349, 245] on body "Müük Projektid Kontaktid Ettevõte Koondarved 1 Postkast 1 format_size keyboard_…" at bounding box center [541, 271] width 1082 height 542
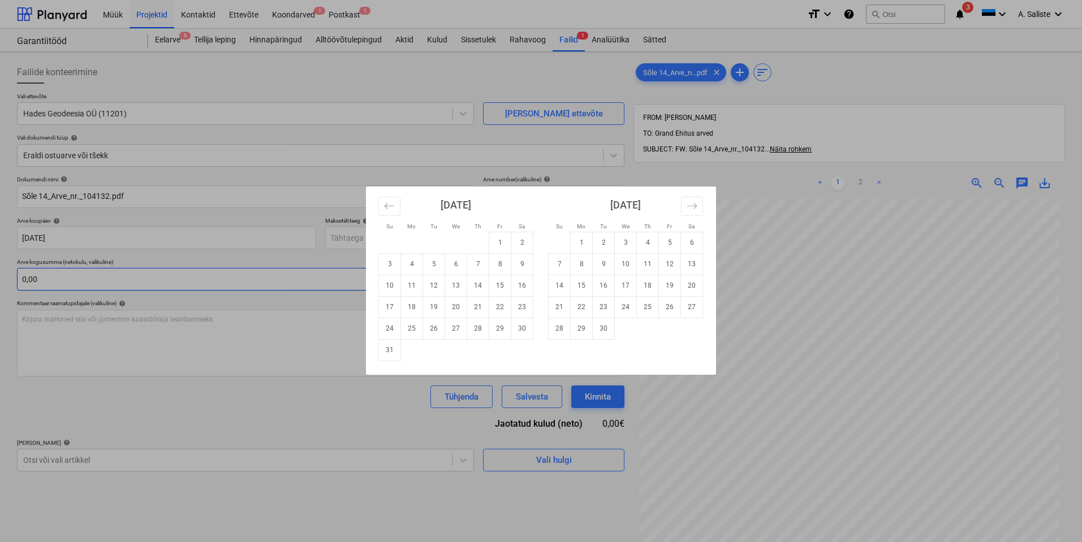
click at [476, 284] on td "14" at bounding box center [478, 285] width 22 height 21
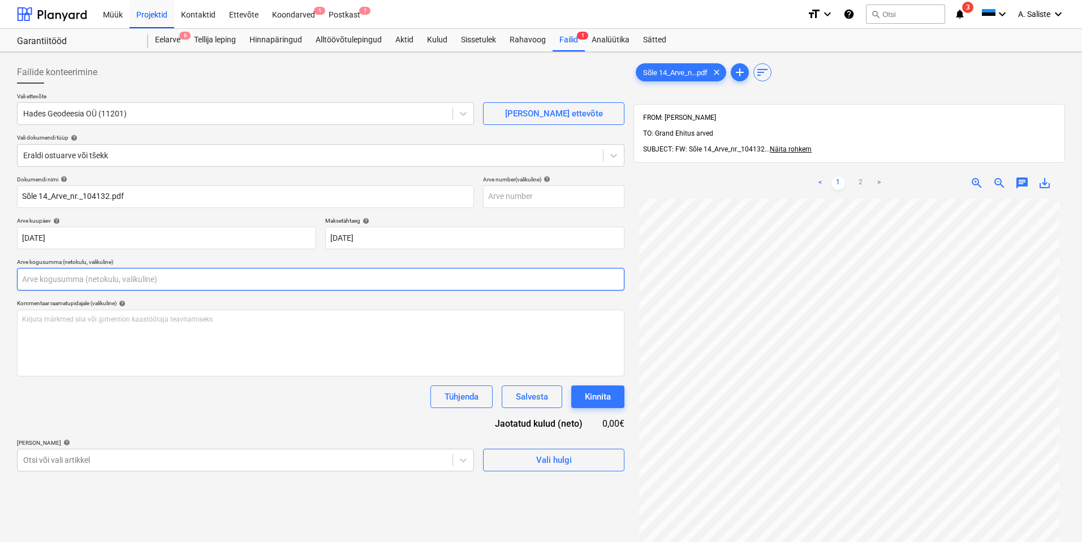
click at [172, 279] on input "text" at bounding box center [320, 279] width 607 height 23
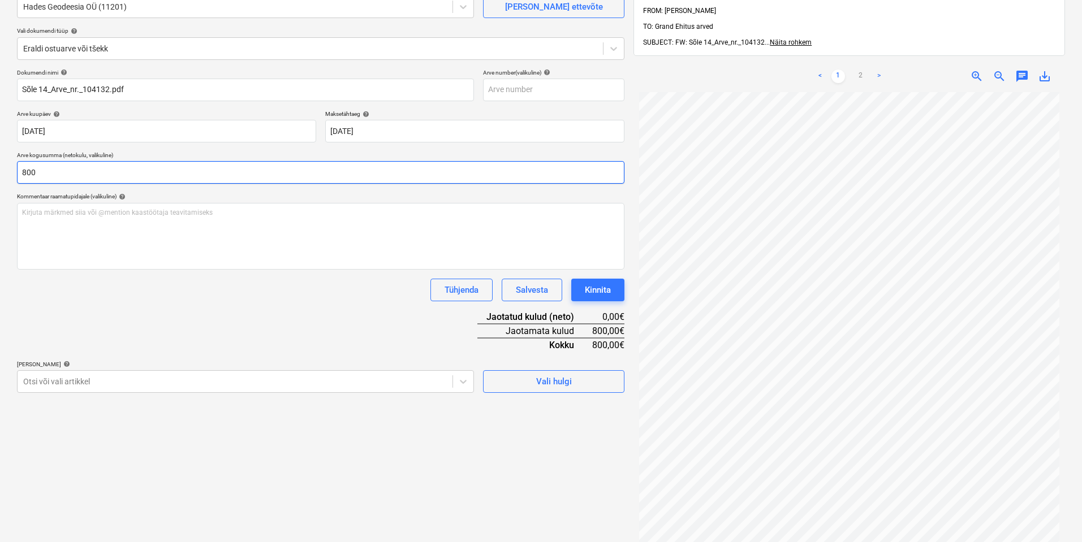
scroll to position [113, 0]
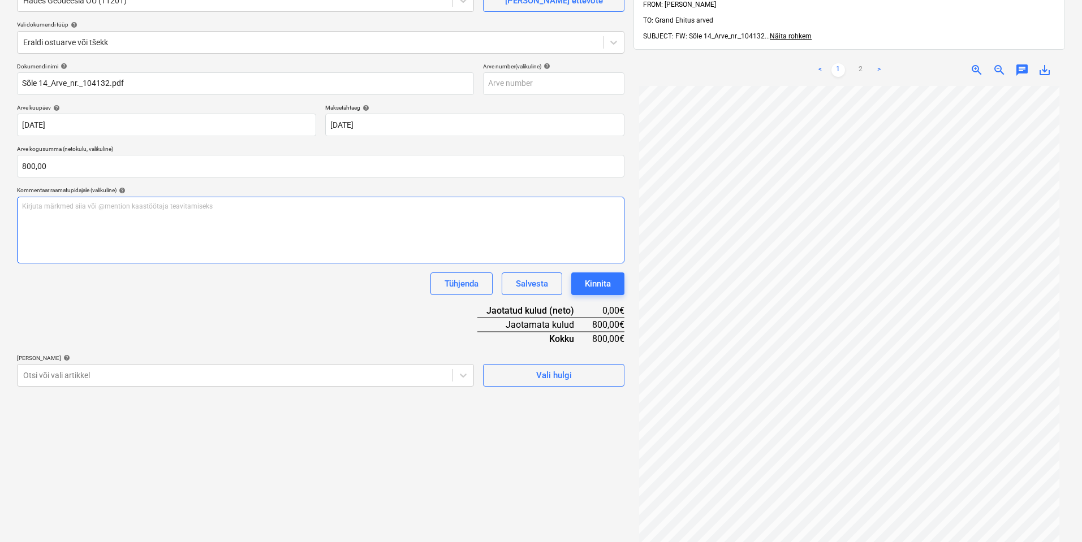
click at [98, 211] on p "Kirjuta märkmed siia või @mention kaastöötaja teavitamiseks ﻿" at bounding box center [320, 207] width 597 height 10
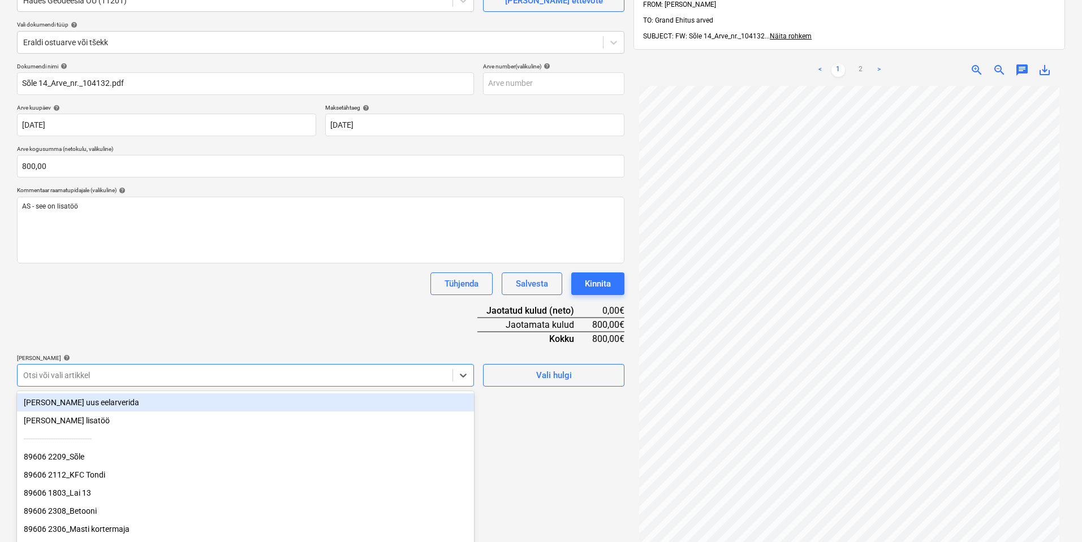
click at [45, 376] on body "Müük Projektid Kontaktid Ettevõte Koondarved 1 Postkast 1 format_size keyboard_…" at bounding box center [541, 158] width 1082 height 542
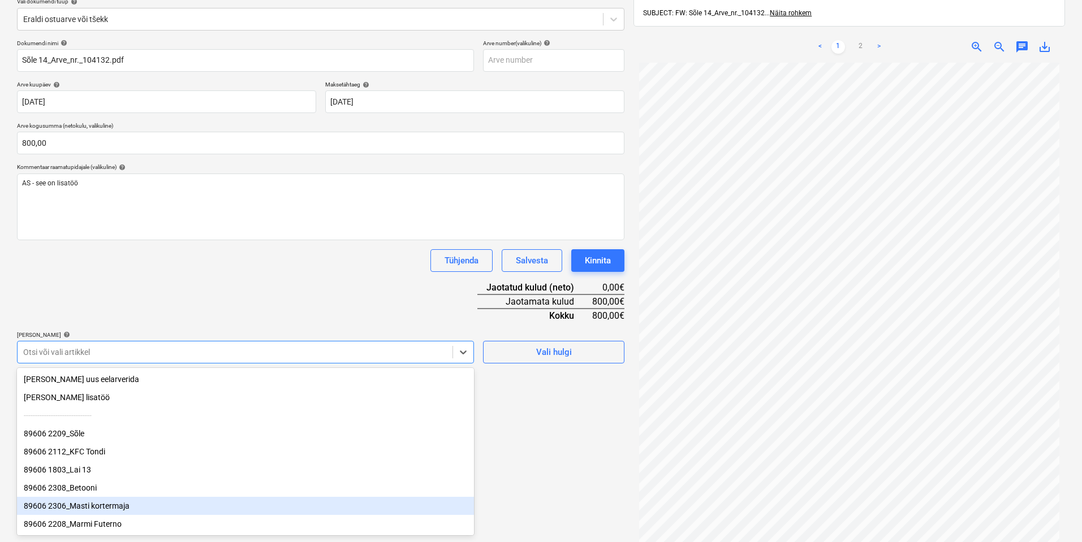
scroll to position [3, 0]
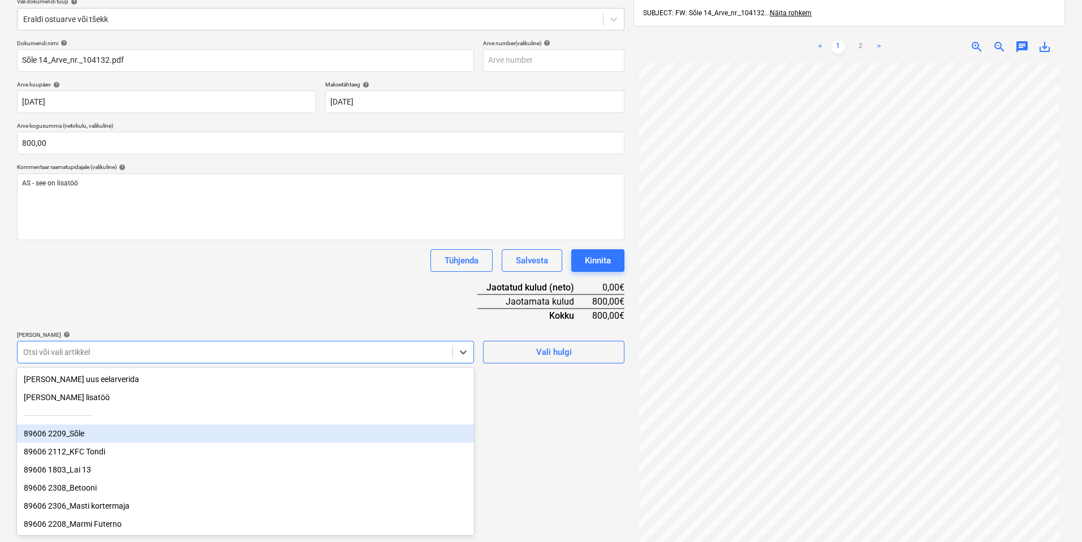
click at [95, 431] on div "89606 2209_Sõle" at bounding box center [245, 434] width 457 height 18
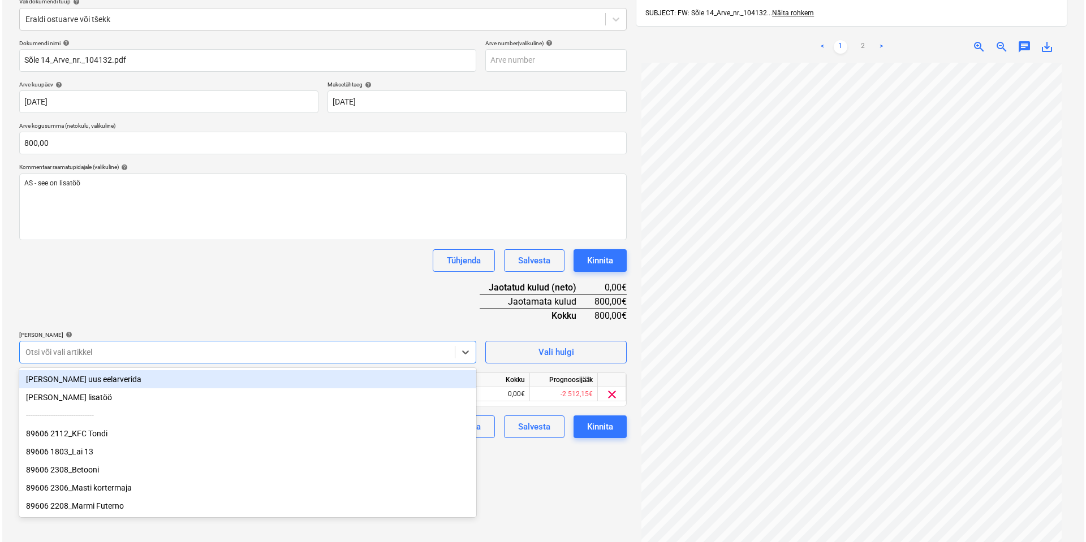
scroll to position [0, 0]
click at [150, 309] on div "Dokumendi nimi help Sõle 14_Arve_nr._104132.pdf Arve number (valikuline) help A…" at bounding box center [320, 239] width 607 height 399
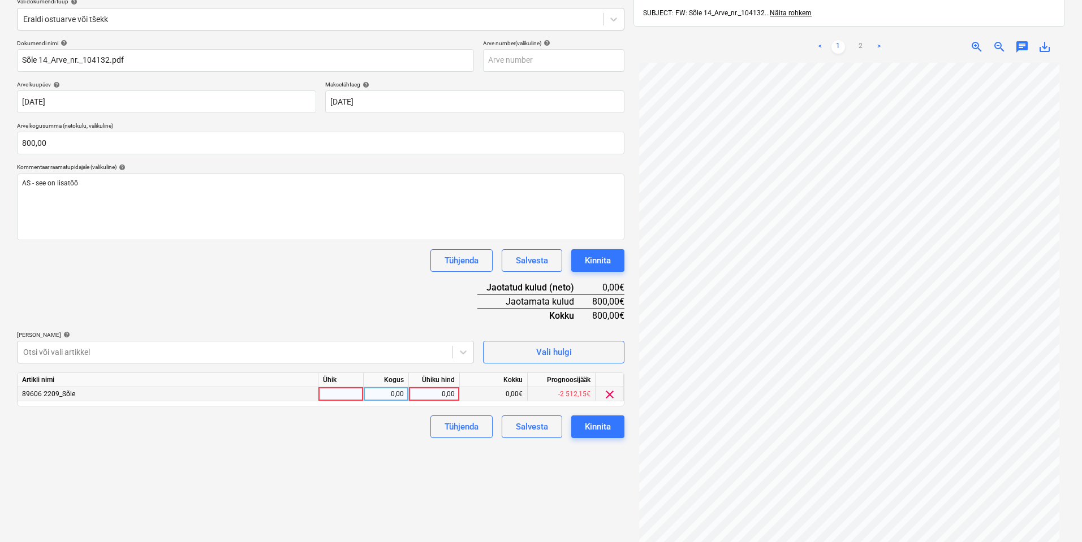
click at [352, 398] on div at bounding box center [340, 394] width 45 height 14
drag, startPoint x: 377, startPoint y: 394, endPoint x: 414, endPoint y: 398, distance: 37.5
click at [377, 394] on div "0,00" at bounding box center [386, 394] width 36 height 14
click at [431, 394] on div "0,00" at bounding box center [433, 394] width 41 height 14
click at [353, 460] on div "Failide konteerimine Vali ettevõte Hades Geodeesia OÜ (11201) [PERSON_NAME] uus…" at bounding box center [320, 249] width 616 height 658
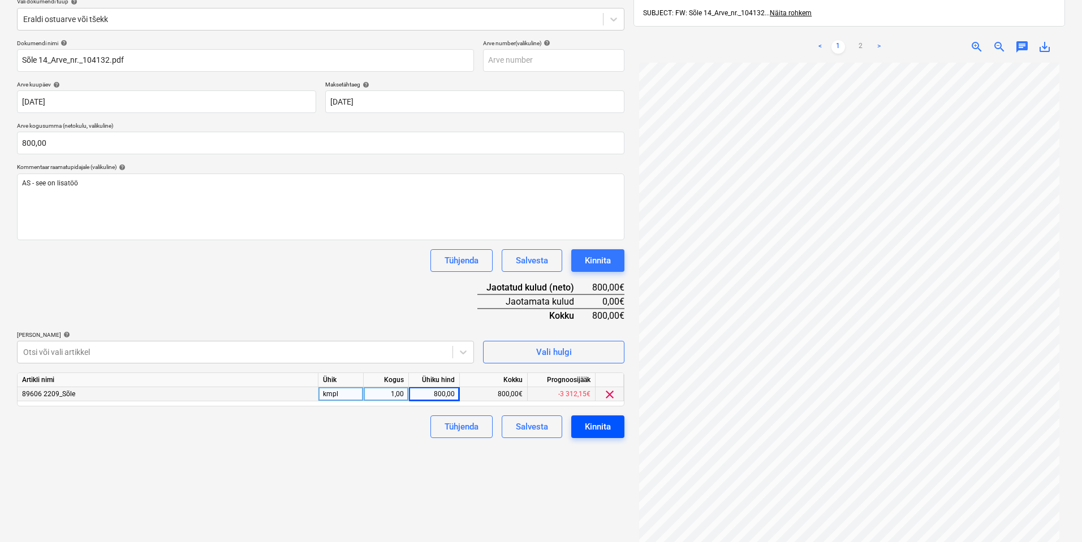
click at [596, 425] on div "Kinnita" at bounding box center [598, 427] width 26 height 15
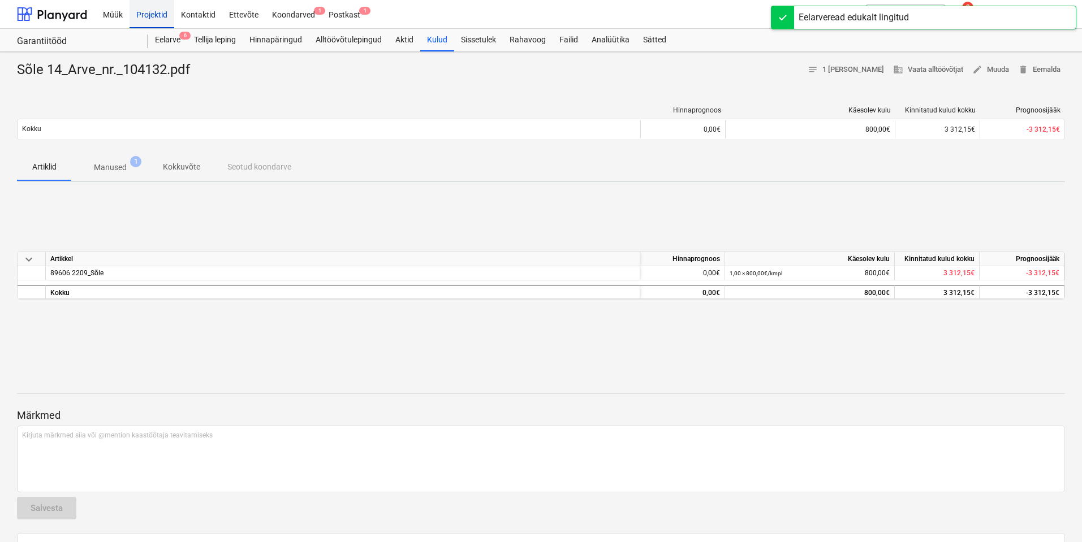
click at [152, 10] on div "Projektid" at bounding box center [151, 13] width 45 height 29
